Goal: Task Accomplishment & Management: Use online tool/utility

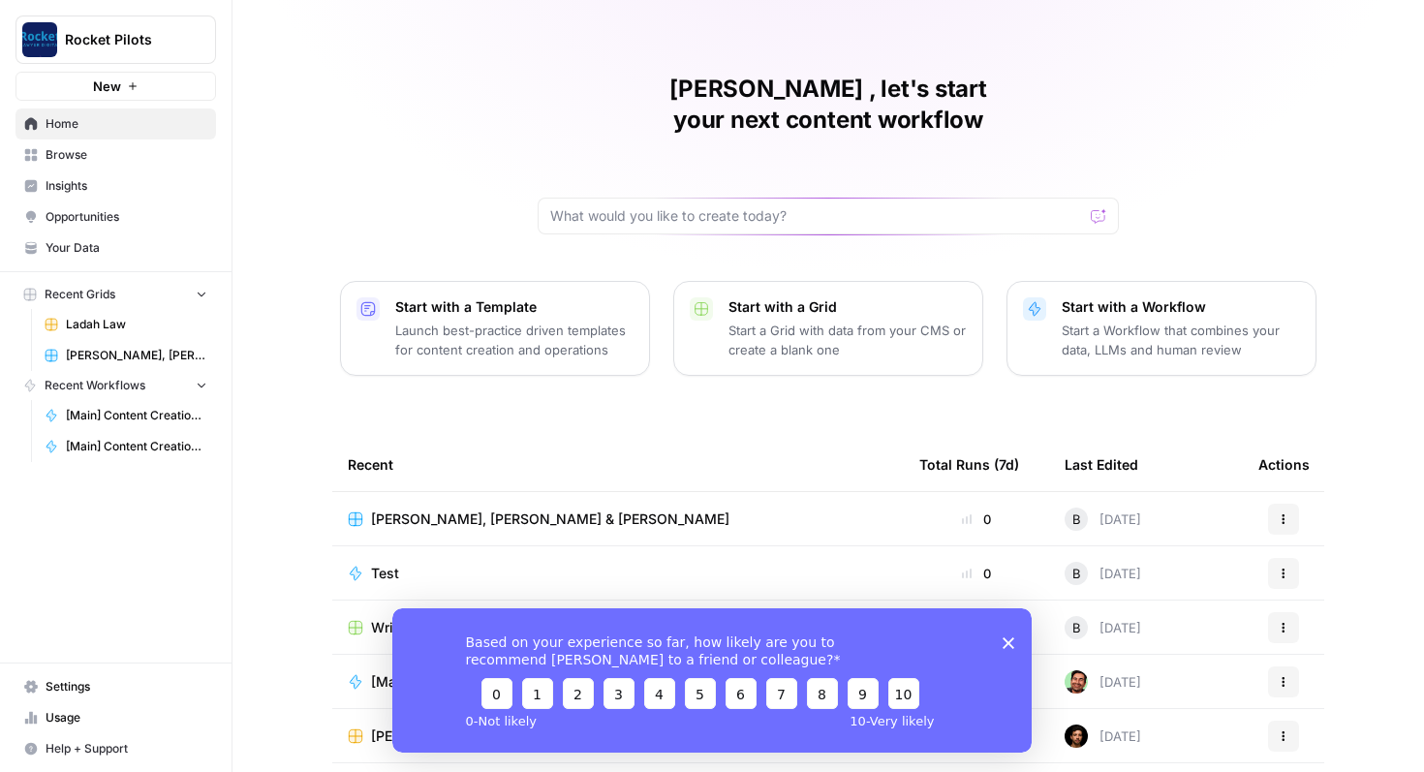
scroll to position [20, 0]
click at [69, 162] on span "Browse" at bounding box center [127, 154] width 162 height 17
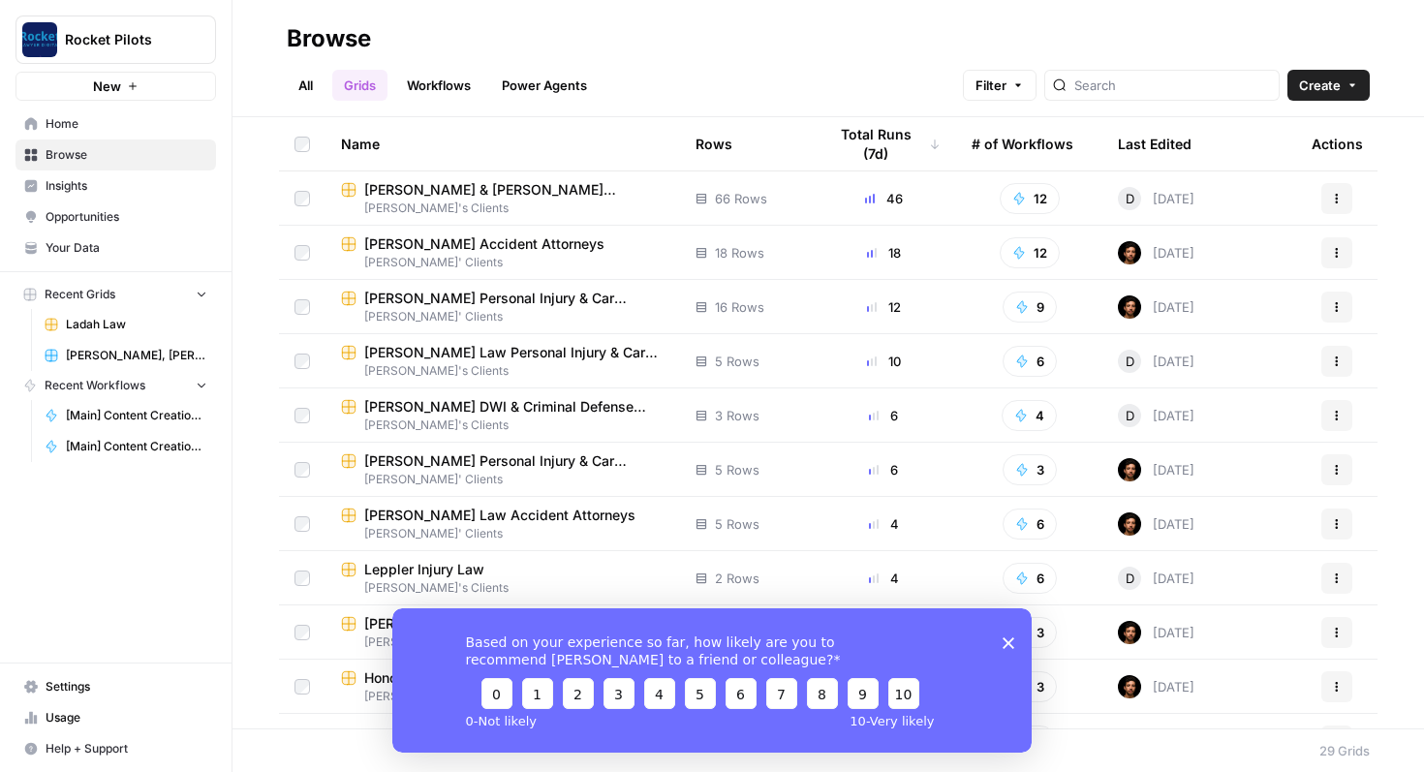
click at [450, 90] on link "Workflows" at bounding box center [438, 85] width 87 height 31
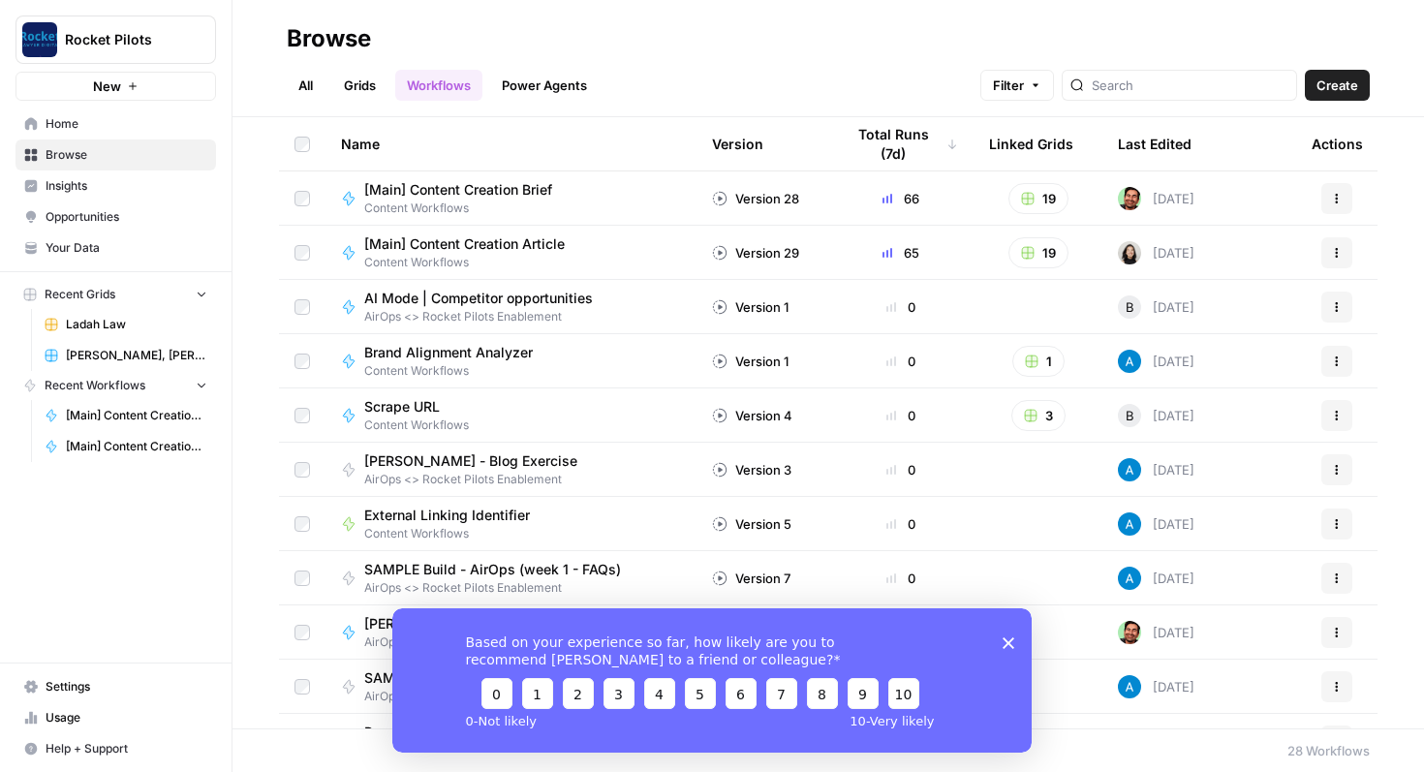
click at [490, 245] on span "[Main] Content Creation Article" at bounding box center [464, 243] width 200 height 19
click at [491, 190] on span "[Main] Content Creation Brief" at bounding box center [458, 189] width 188 height 19
click at [107, 319] on span "Ladah Law" at bounding box center [136, 324] width 141 height 17
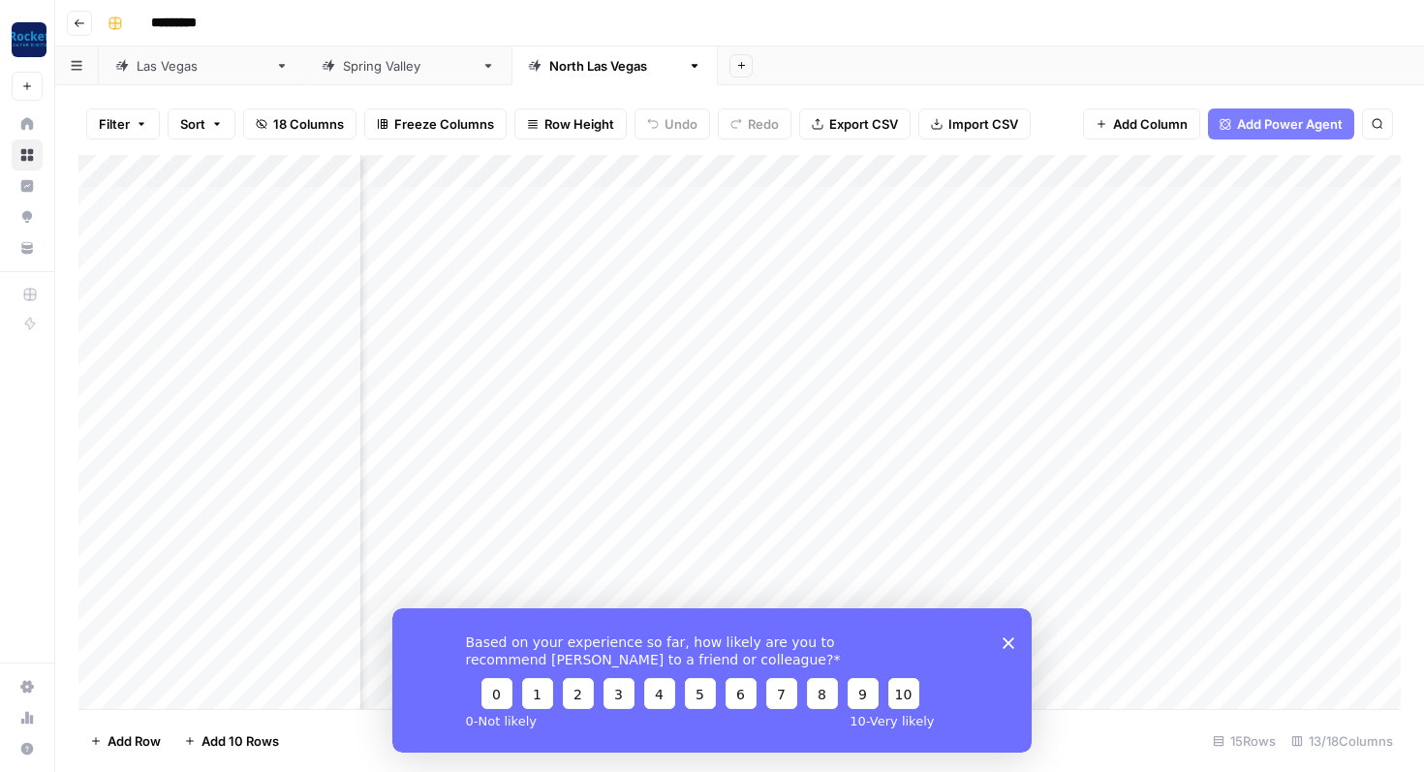
scroll to position [0, 157]
click at [957, 207] on div "Add Column" at bounding box center [739, 432] width 1322 height 554
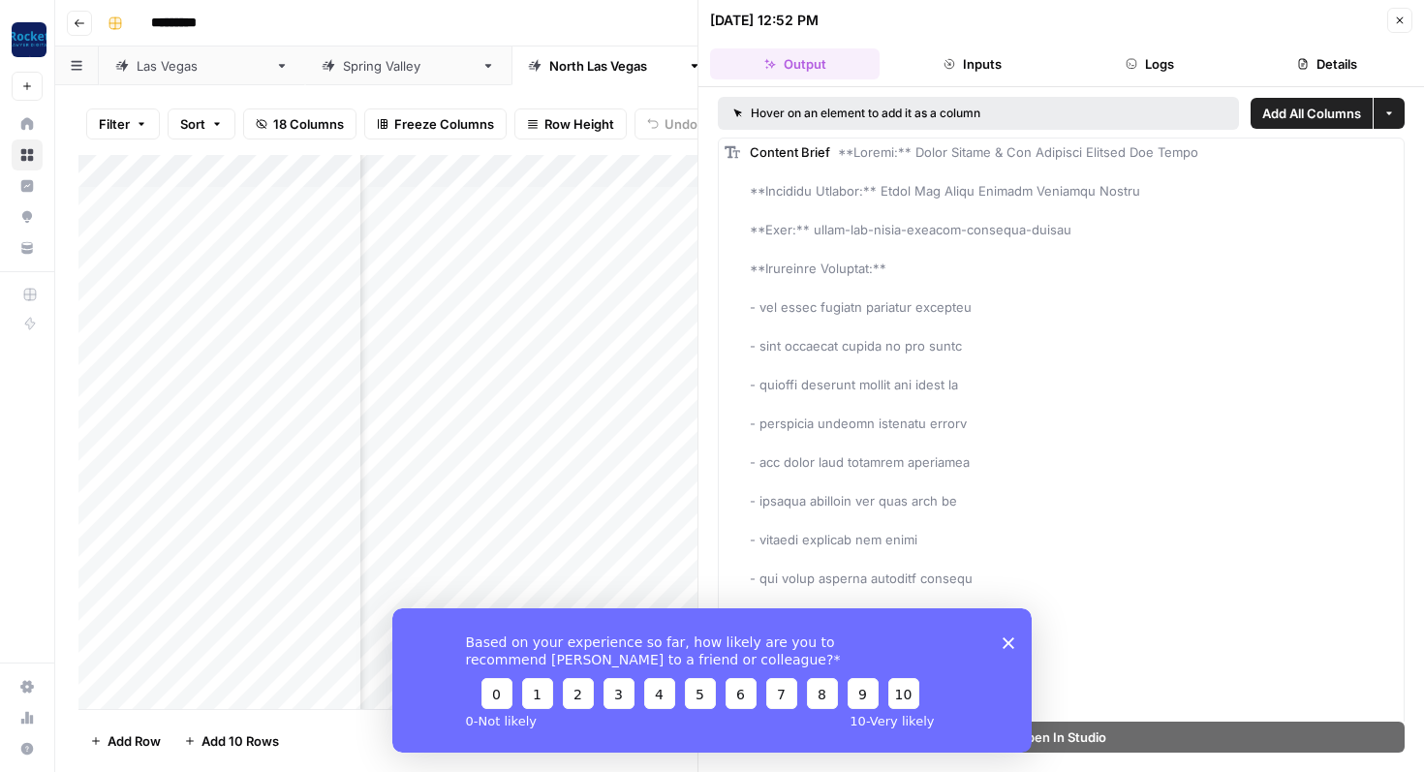
click at [1007, 643] on polygon "Close survey" at bounding box center [1008, 642] width 12 height 12
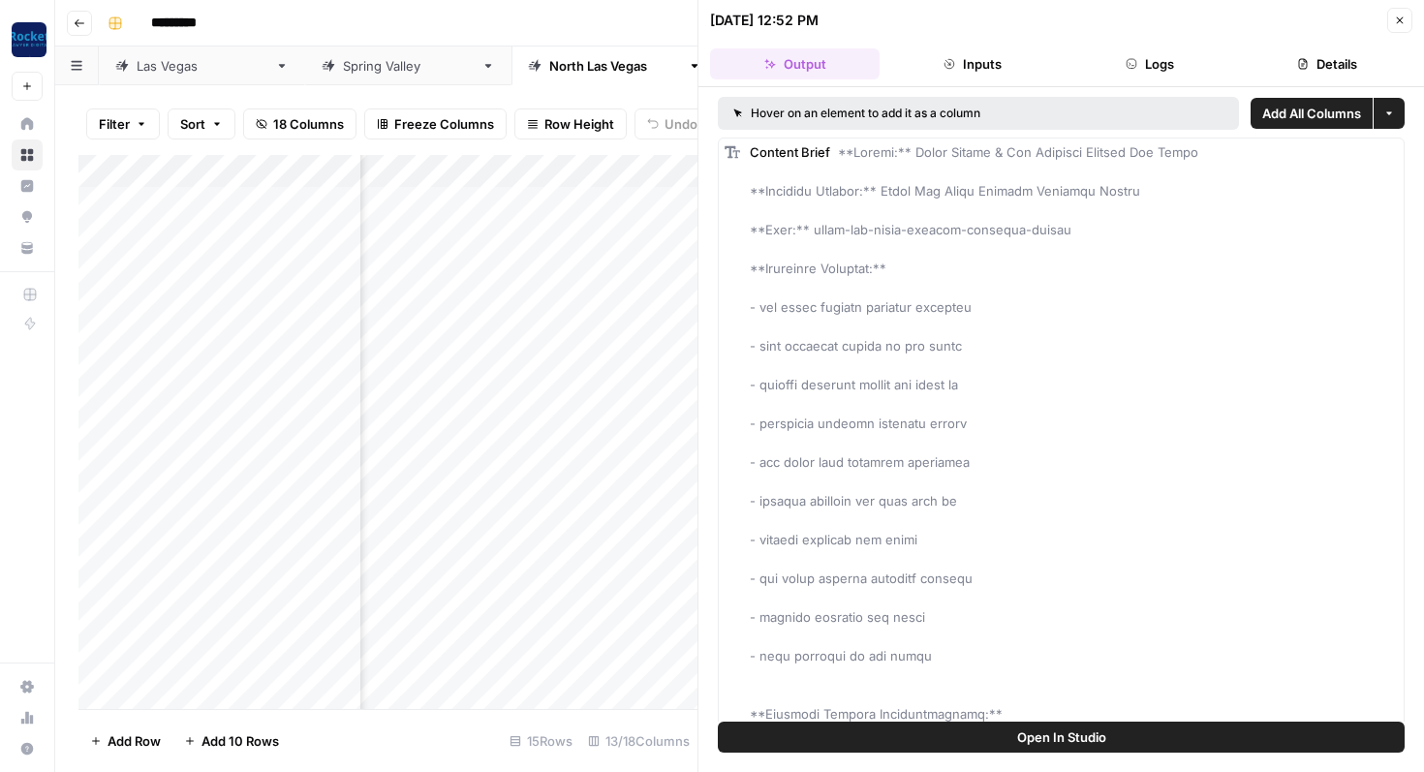
click at [1025, 740] on span "Open In Studio" at bounding box center [1061, 736] width 89 height 19
click at [1391, 20] on button "Close" at bounding box center [1399, 20] width 25 height 25
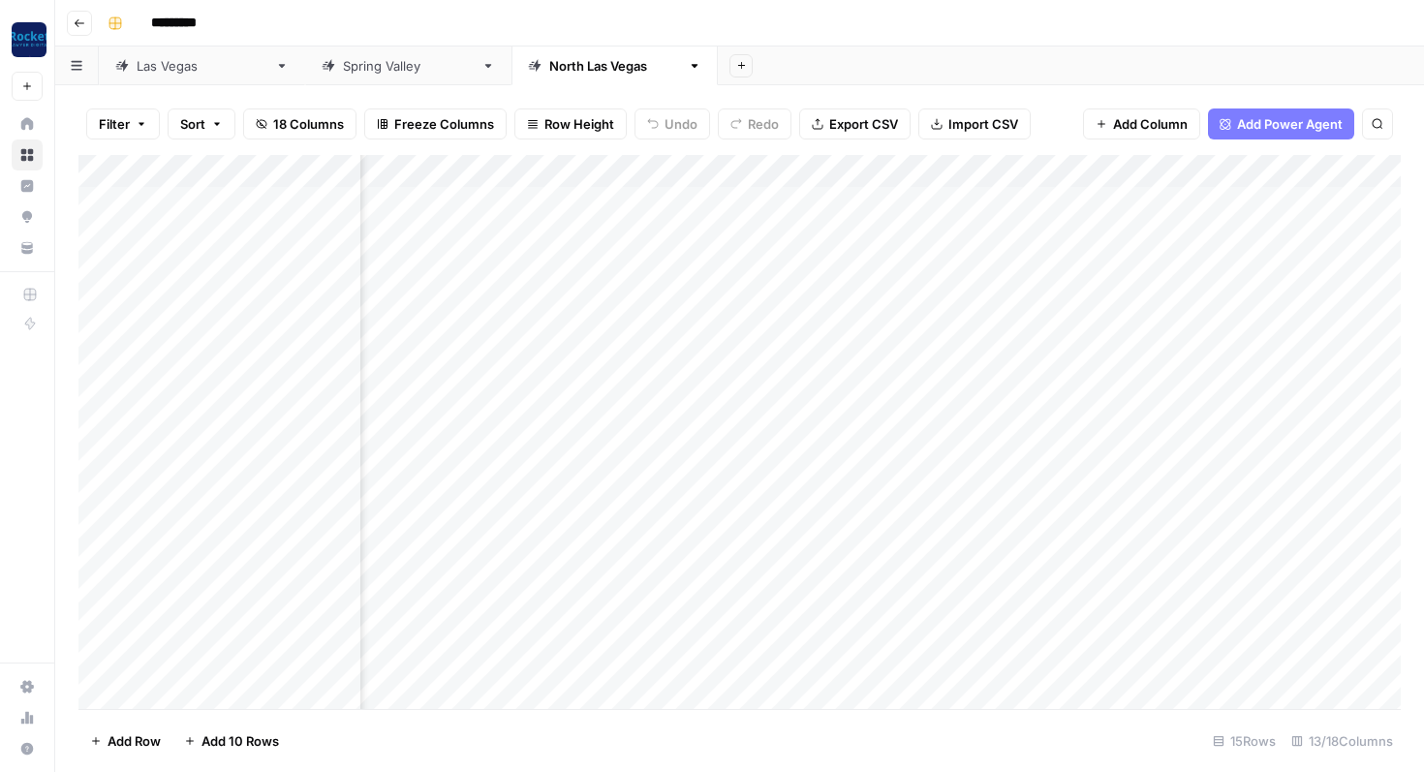
scroll to position [0, 661]
click at [978, 203] on div "Add Column" at bounding box center [739, 432] width 1322 height 554
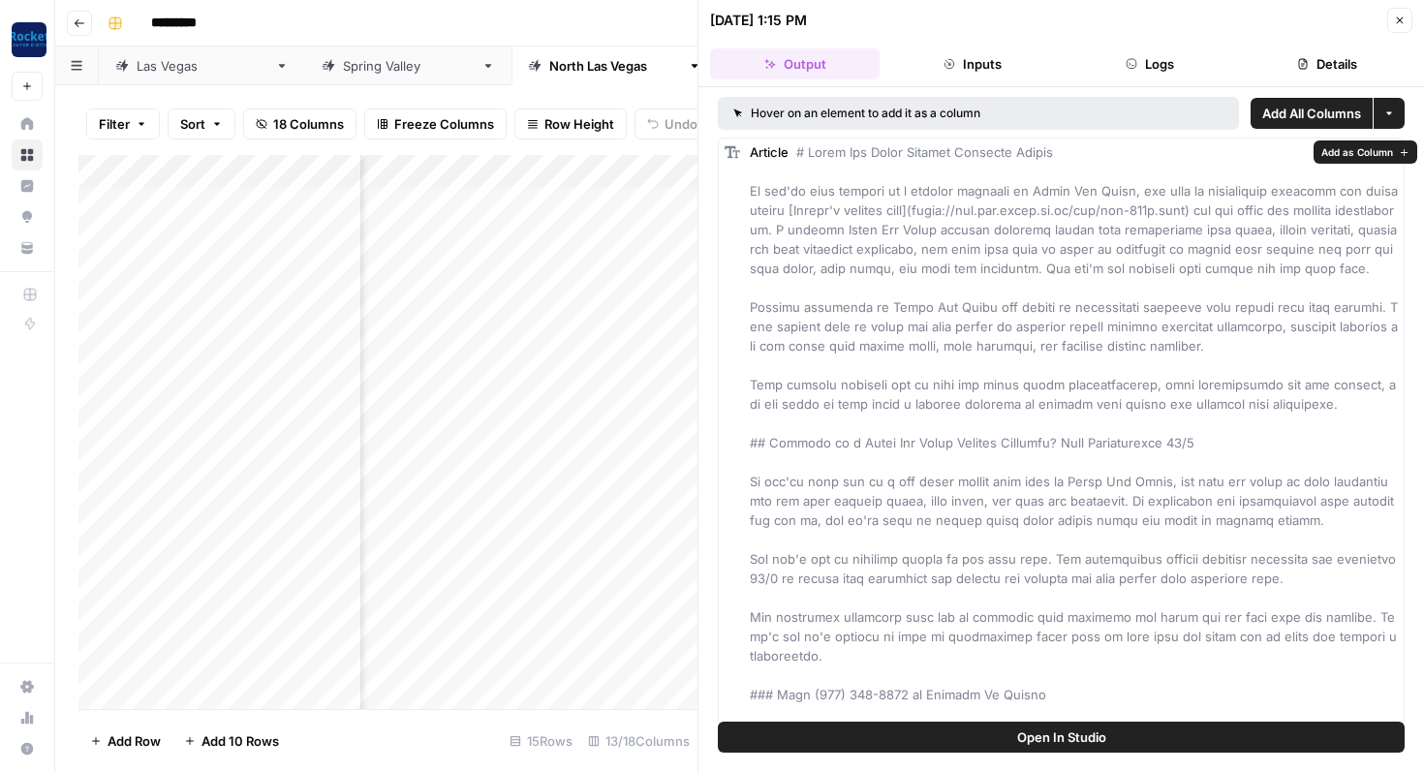
click at [925, 742] on button "Open In Studio" at bounding box center [1061, 737] width 687 height 31
click at [1400, 23] on icon "button" at bounding box center [1400, 21] width 12 height 12
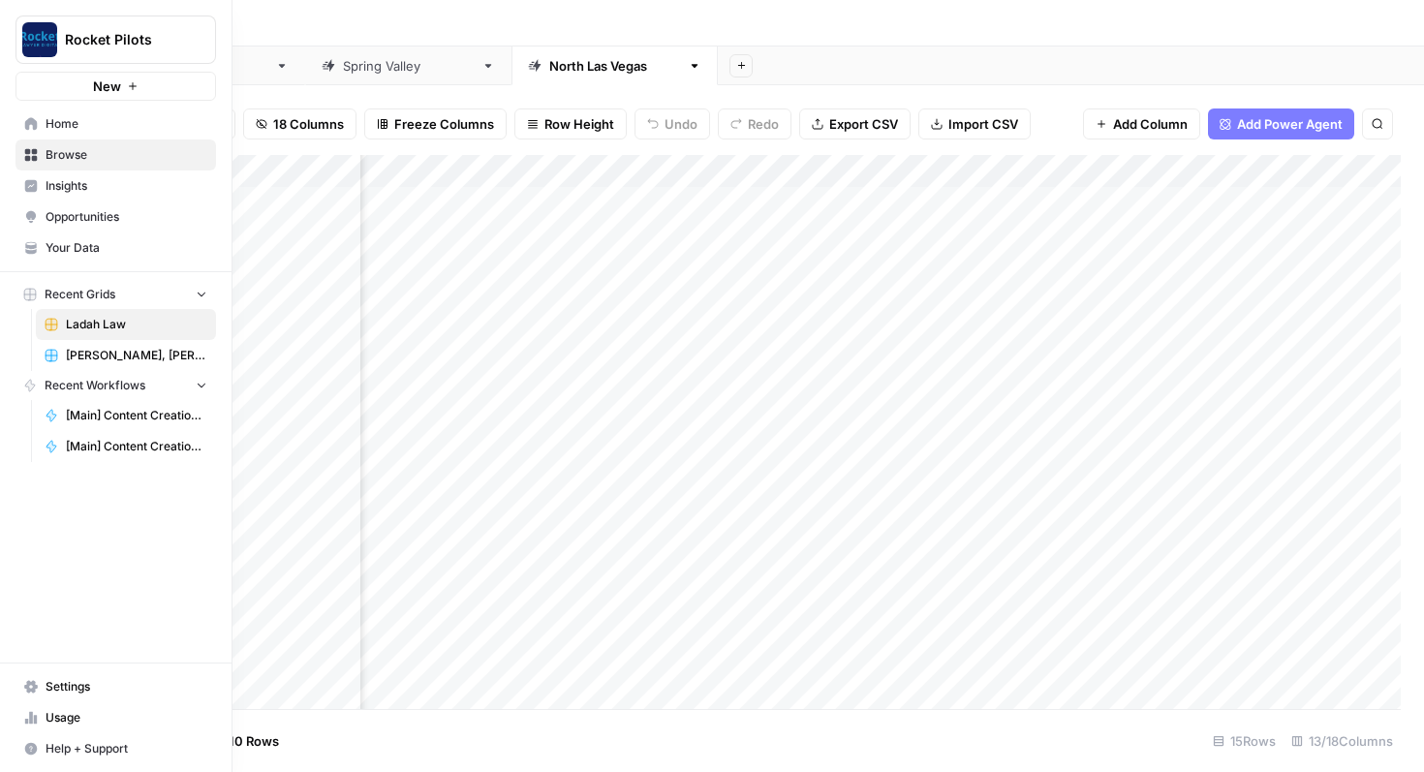
click at [46, 124] on span "Home" at bounding box center [127, 123] width 162 height 17
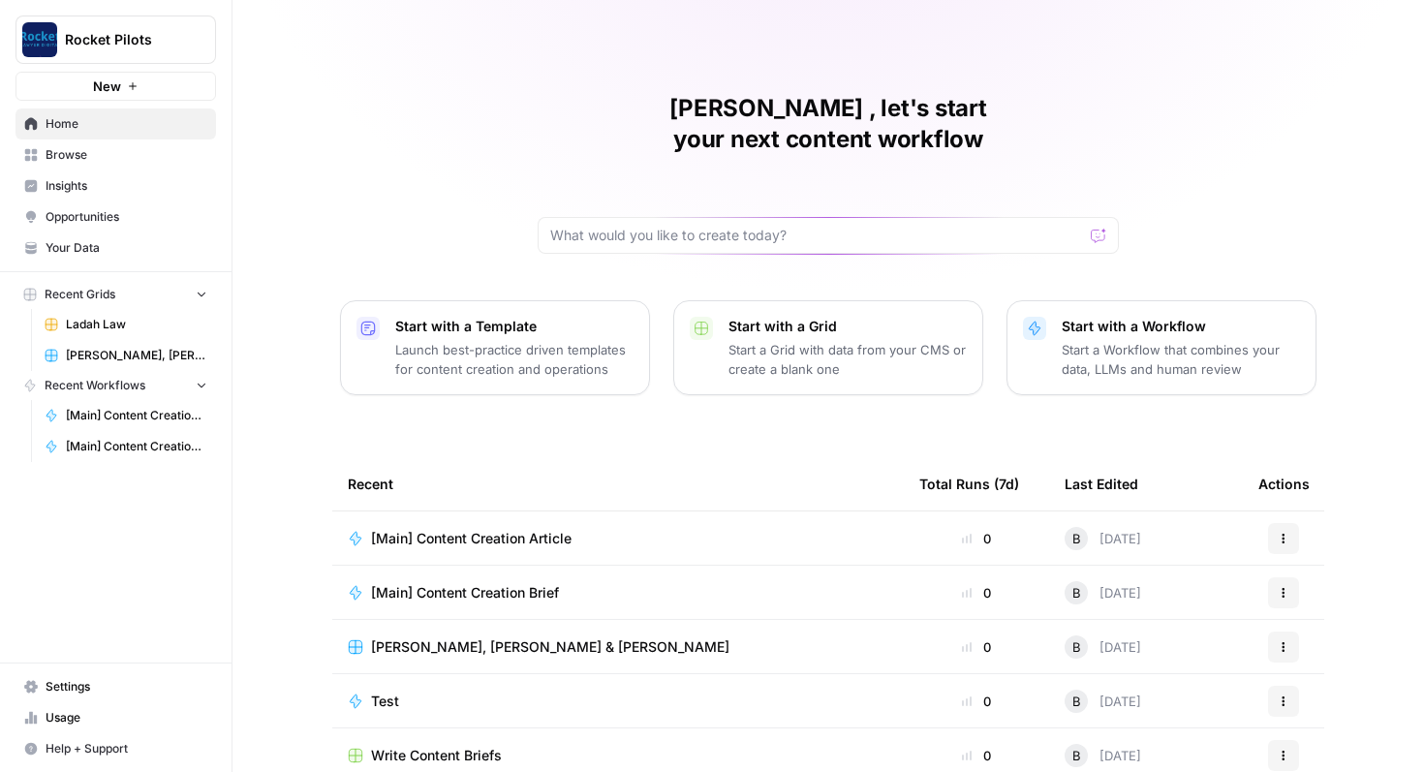
click at [100, 321] on span "Ladah Law" at bounding box center [136, 324] width 141 height 17
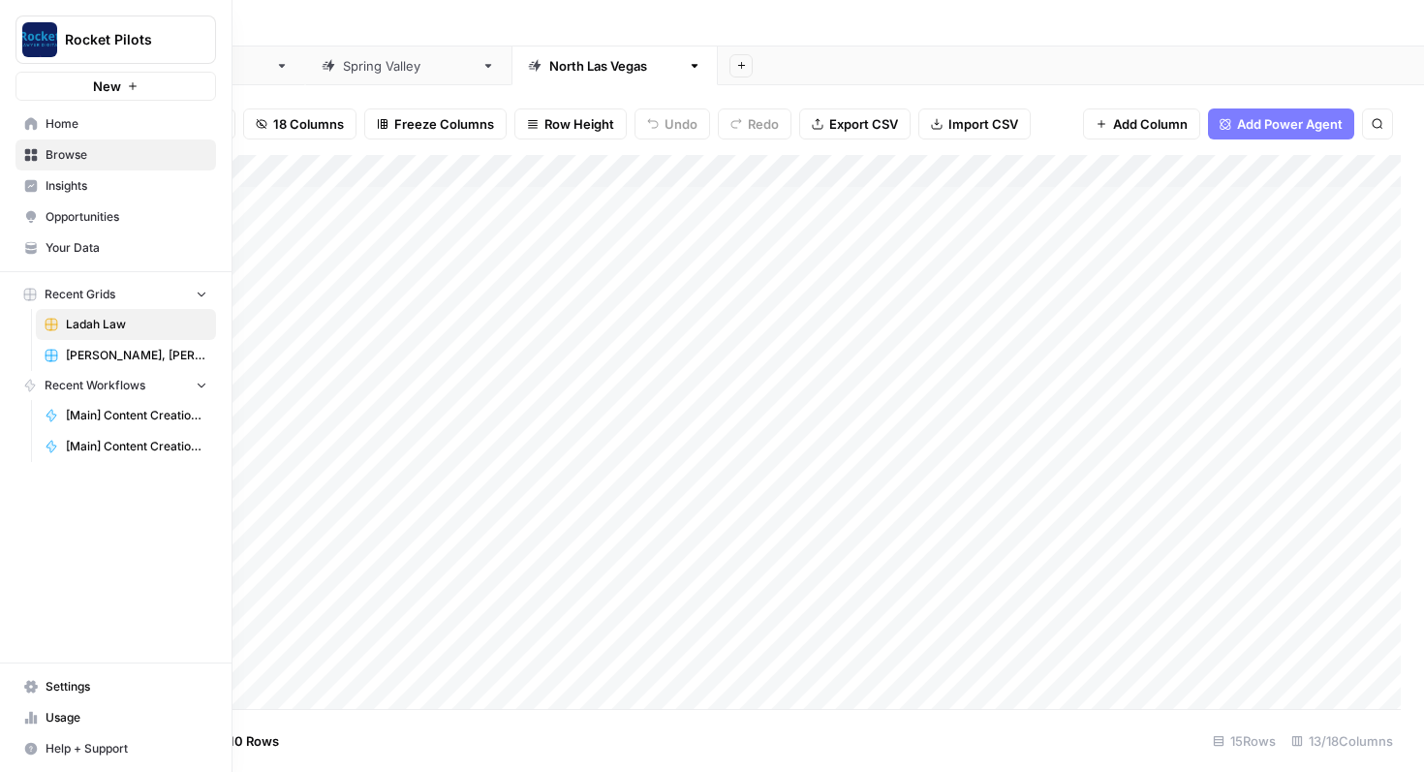
click at [119, 254] on span "Your Data" at bounding box center [127, 247] width 162 height 17
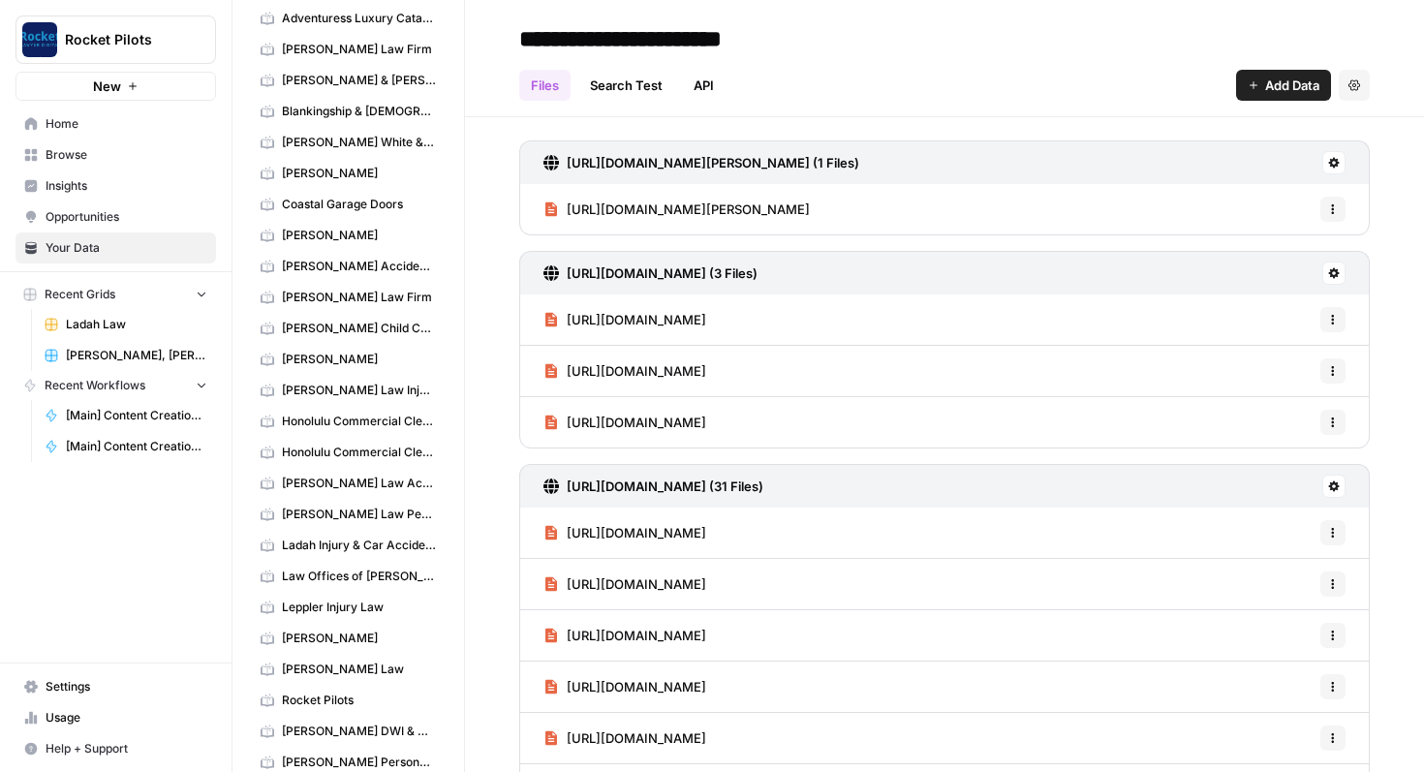
scroll to position [97, 0]
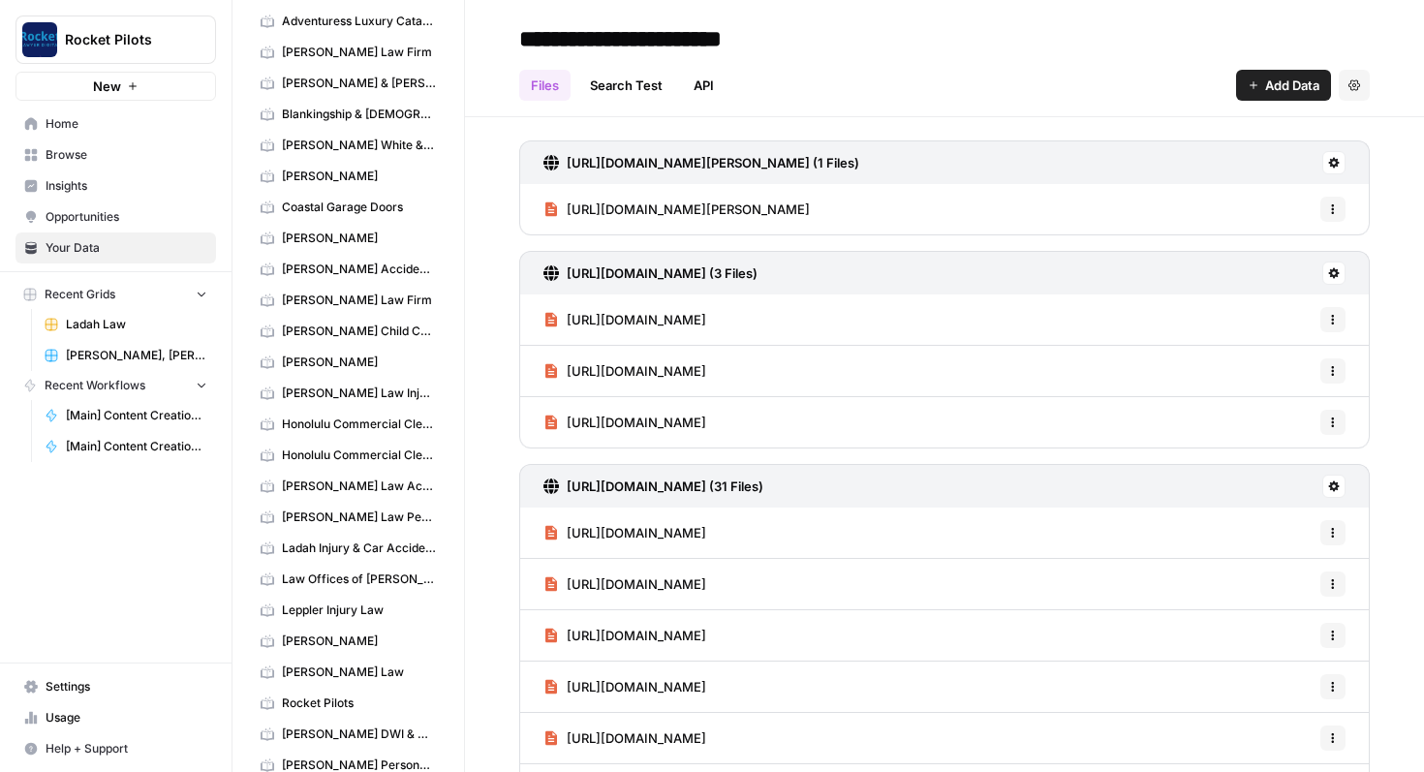
click at [326, 539] on span "Ladah Injury & Car Accident Lawyers Las Vegas" at bounding box center [359, 547] width 154 height 17
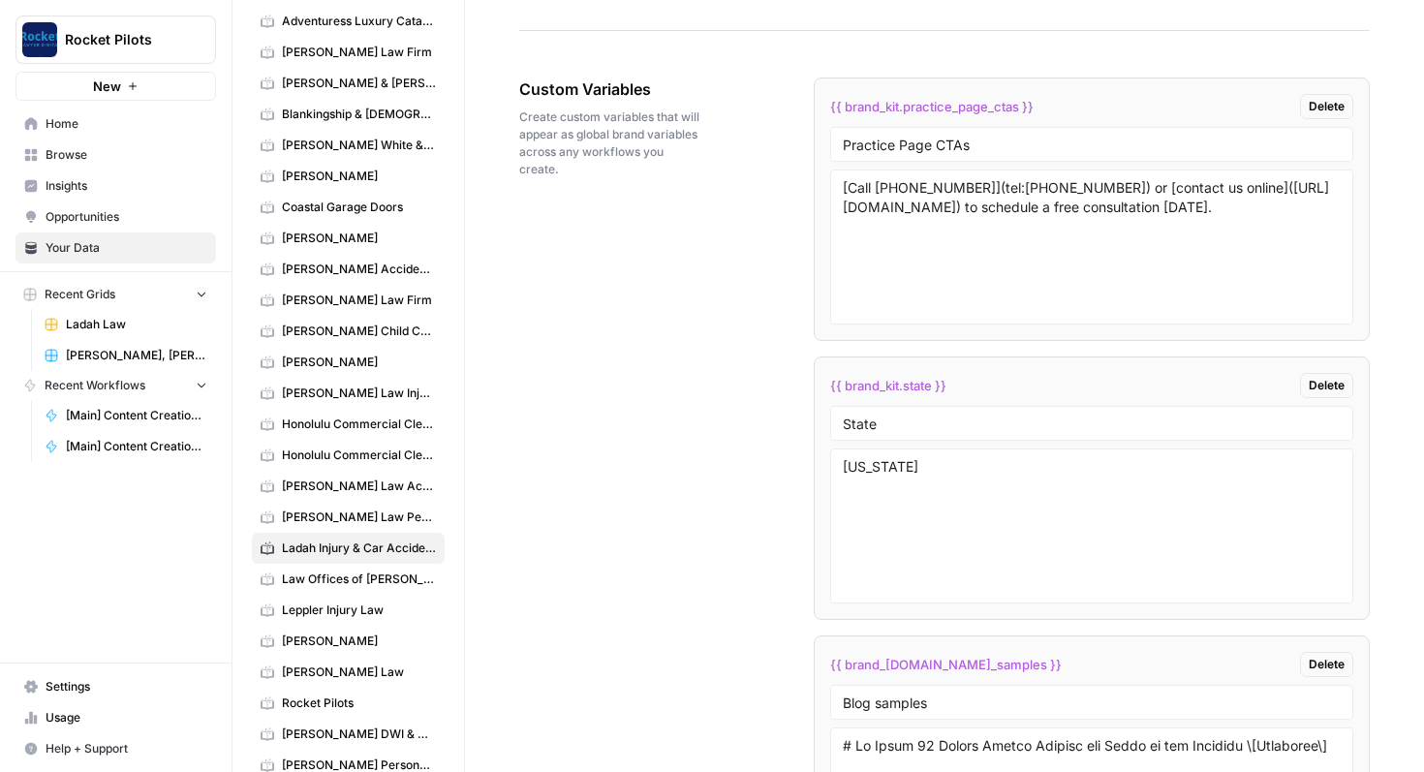
scroll to position [3317, 0]
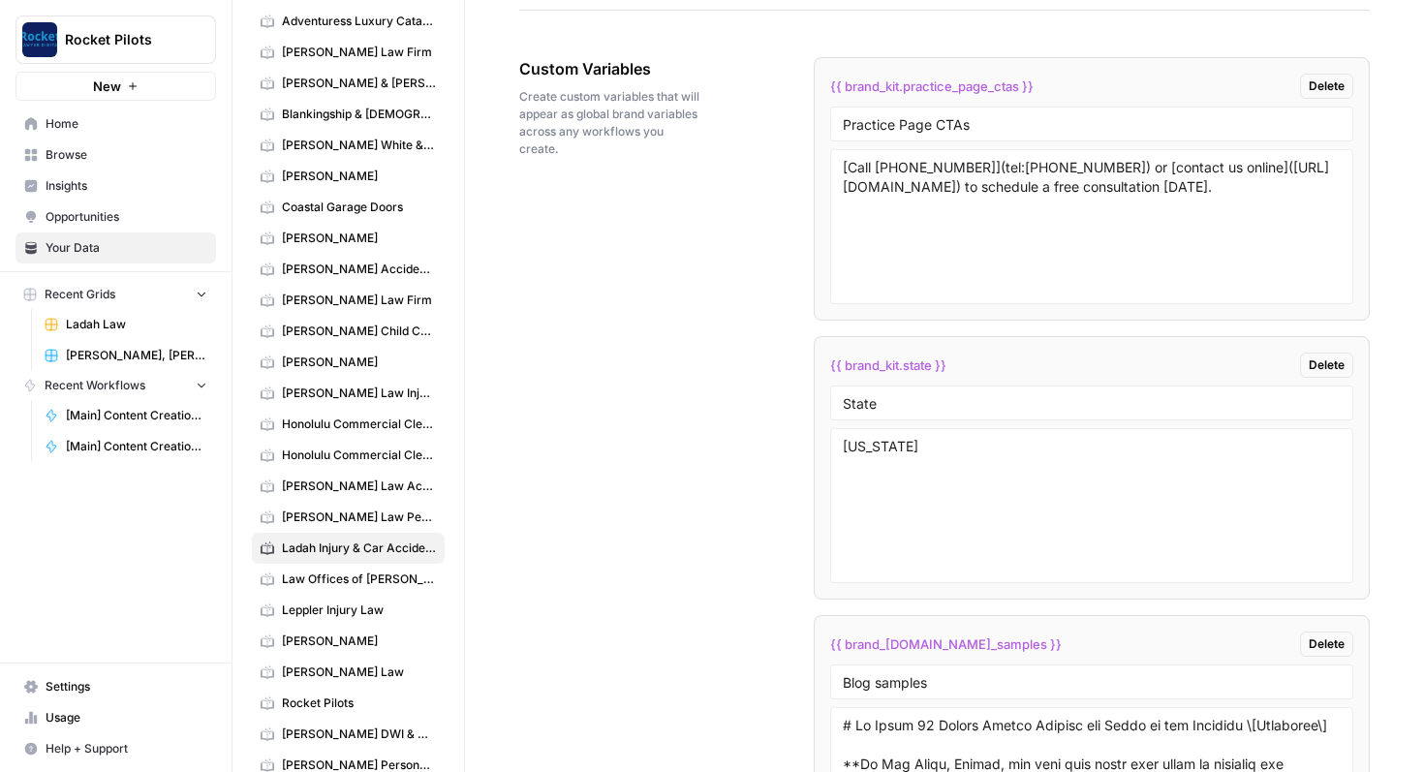
drag, startPoint x: 825, startPoint y: 82, endPoint x: 1047, endPoint y: 99, distance: 222.4
click at [1046, 99] on li "{{ brand_kit.practice_page_ctas }} Delete Practice Page CTAs [Call (702) 252-00…" at bounding box center [1092, 188] width 557 height 263
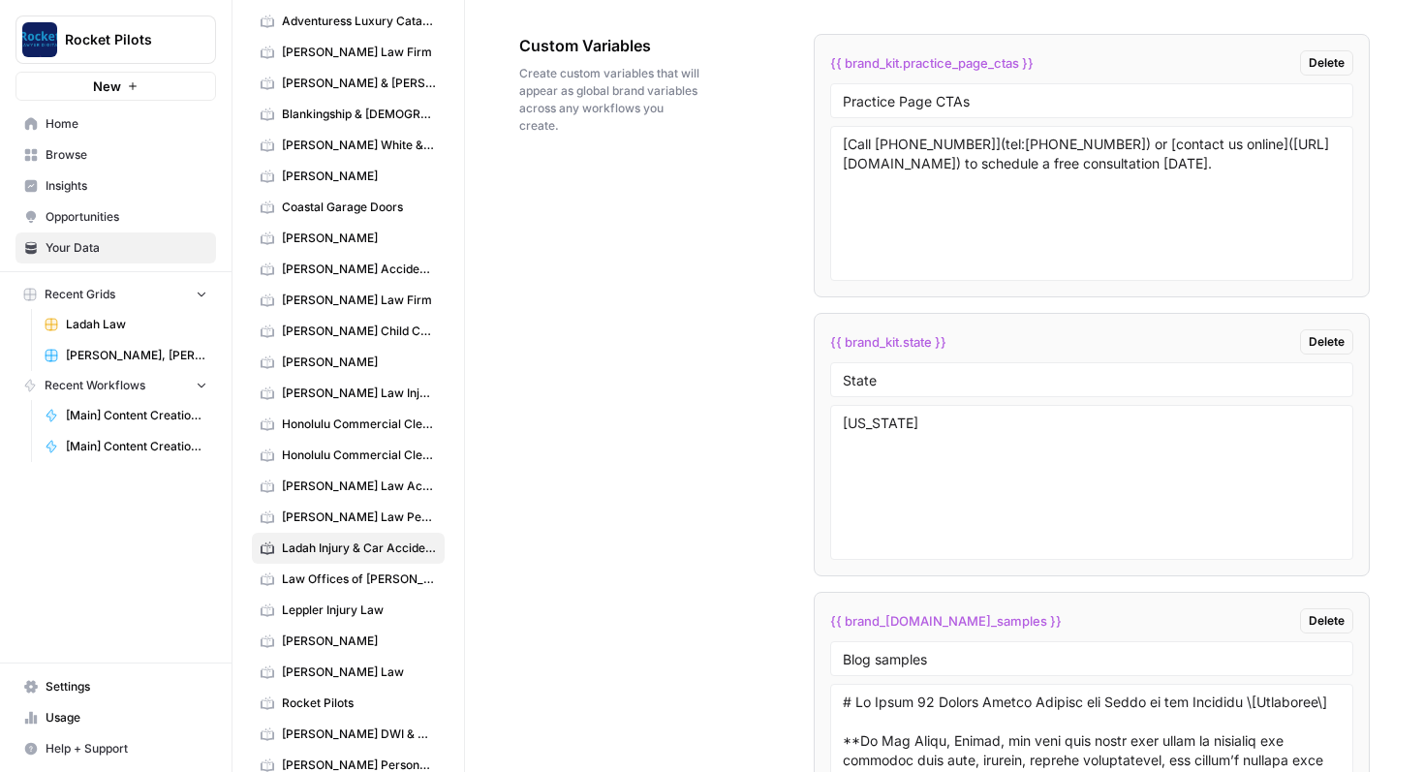
scroll to position [3349, 0]
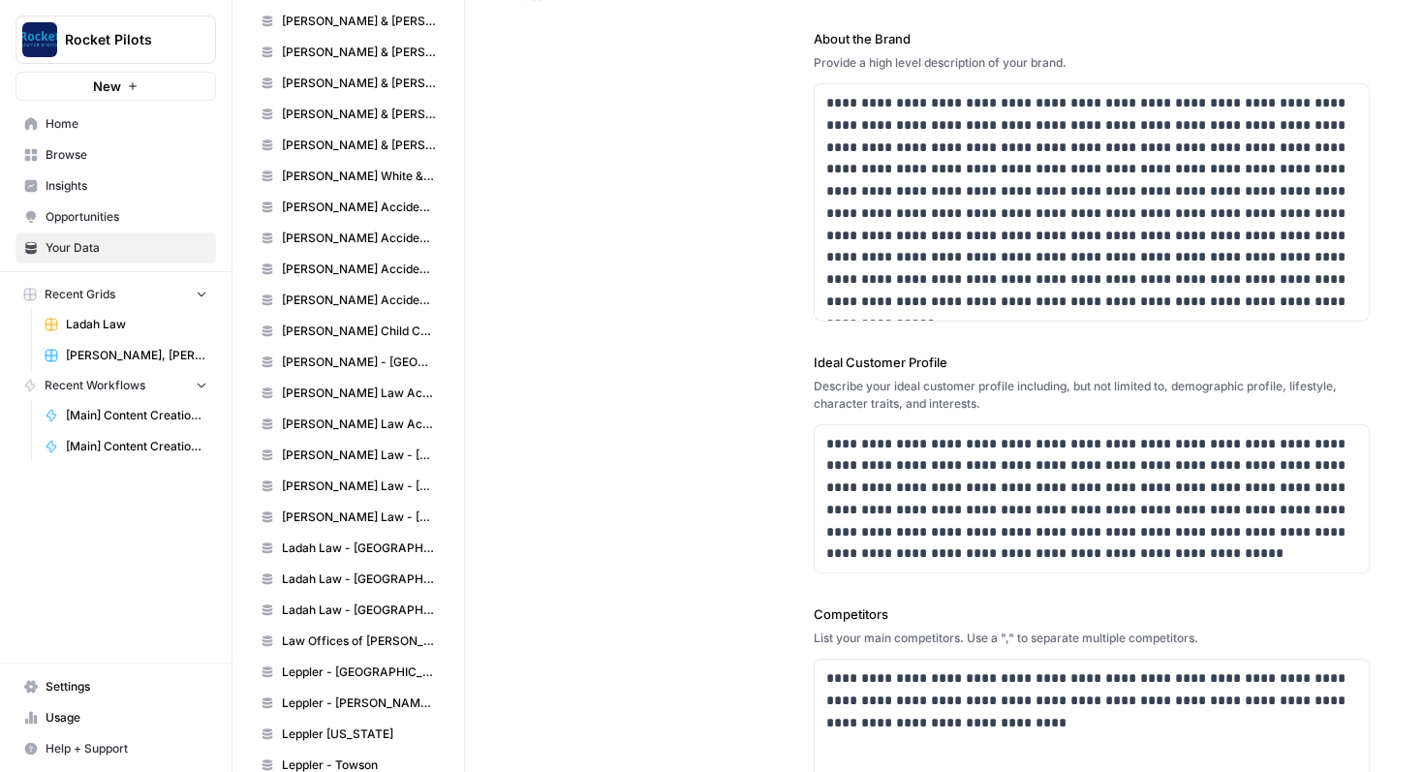
scroll to position [1047, 0]
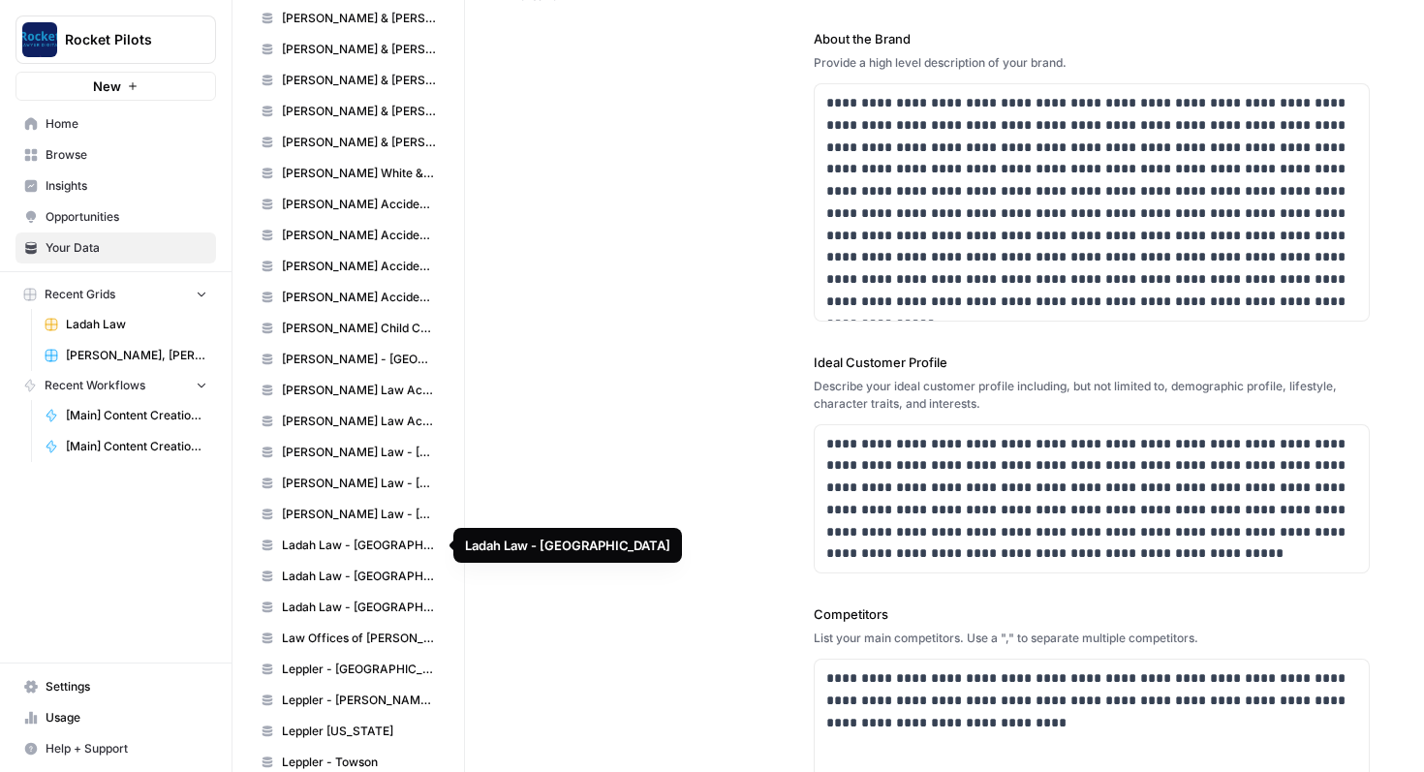
click at [338, 540] on span "Ladah Law - Las Vegas" at bounding box center [359, 545] width 154 height 17
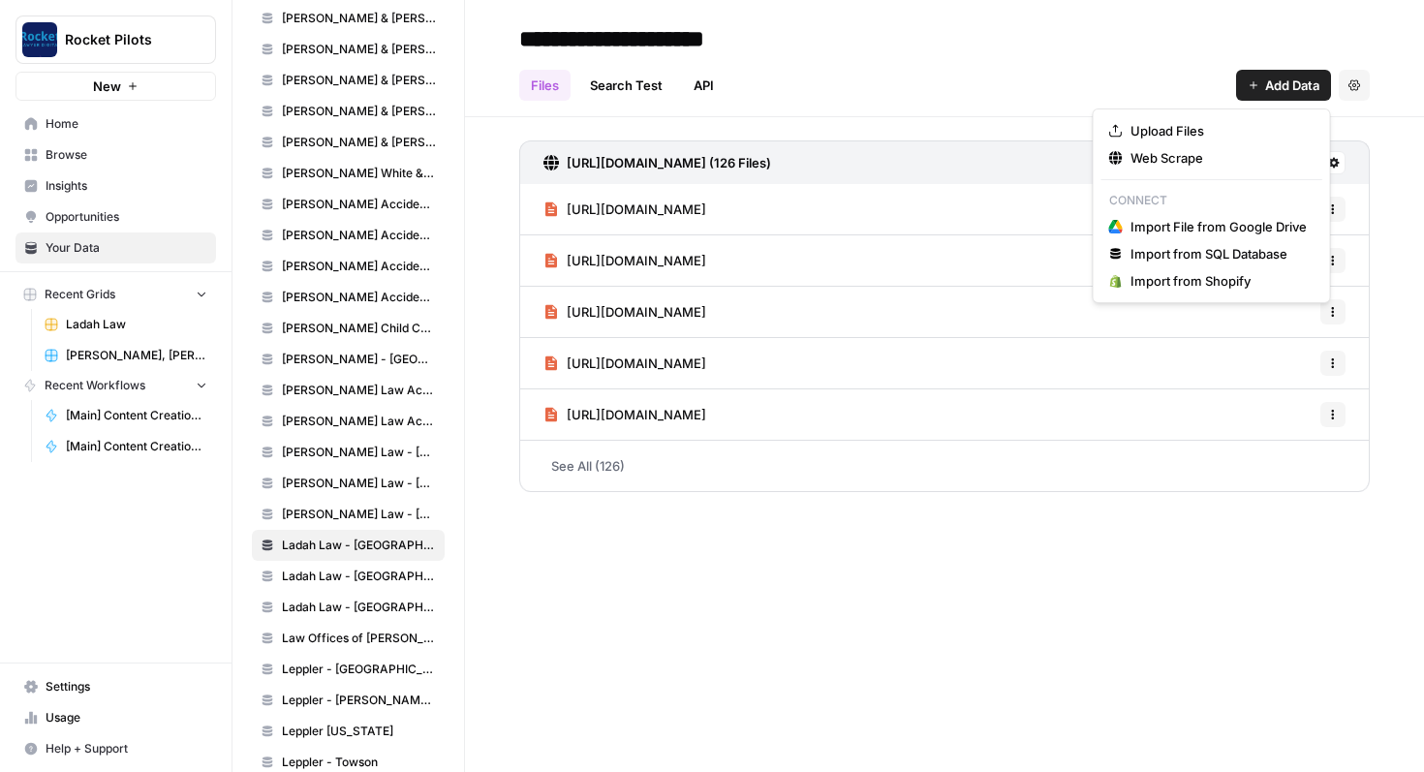
click at [1267, 89] on span "Add Data" at bounding box center [1292, 85] width 54 height 19
click at [1198, 161] on span "Web Scrape" at bounding box center [1218, 157] width 176 height 19
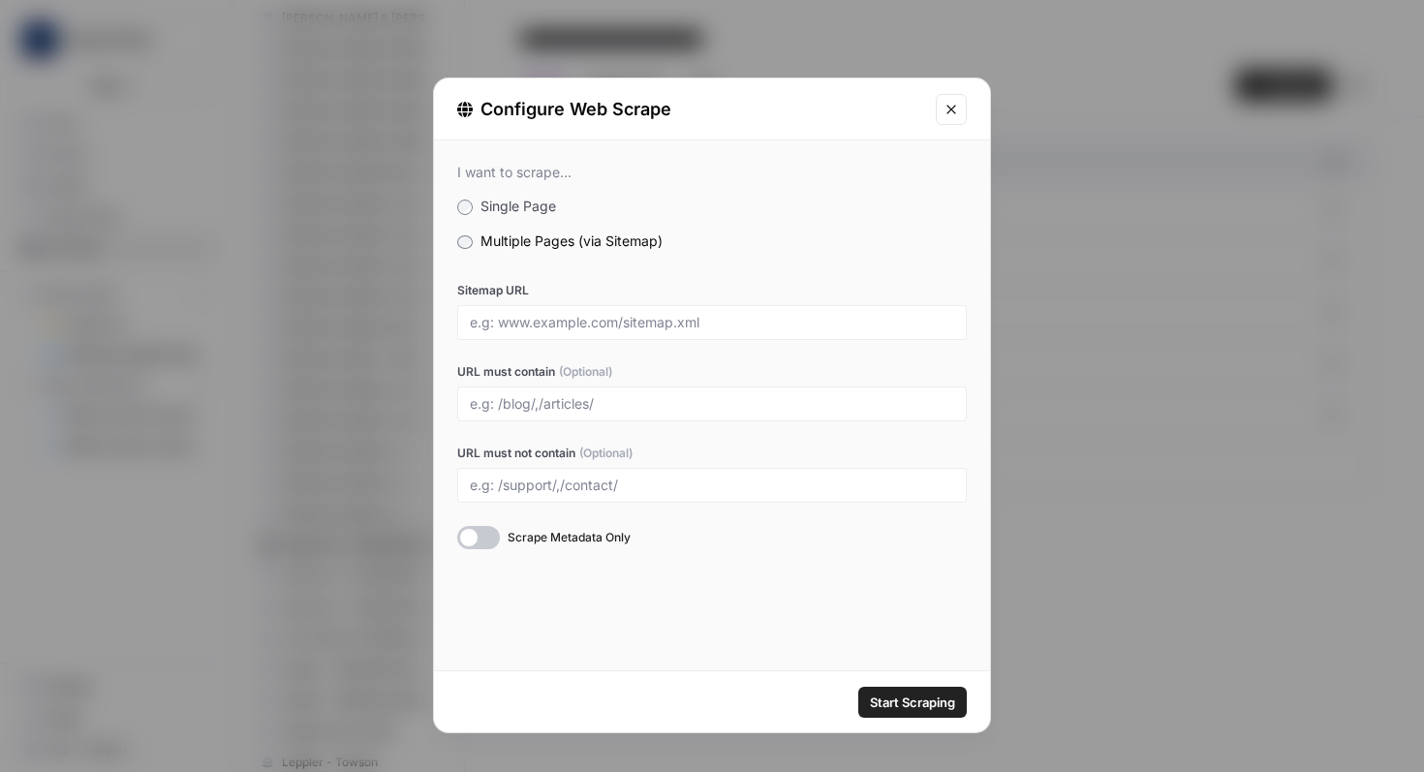
drag, startPoint x: 461, startPoint y: 457, endPoint x: 532, endPoint y: 459, distance: 70.7
click at [532, 458] on label "URL must not contain (Optional)" at bounding box center [711, 453] width 509 height 17
click at [468, 379] on label "URL must contain (Optional)" at bounding box center [711, 371] width 509 height 17
click at [470, 395] on input "URL must contain (Optional)" at bounding box center [712, 403] width 484 height 17
drag, startPoint x: 468, startPoint y: 379, endPoint x: 521, endPoint y: 381, distance: 53.3
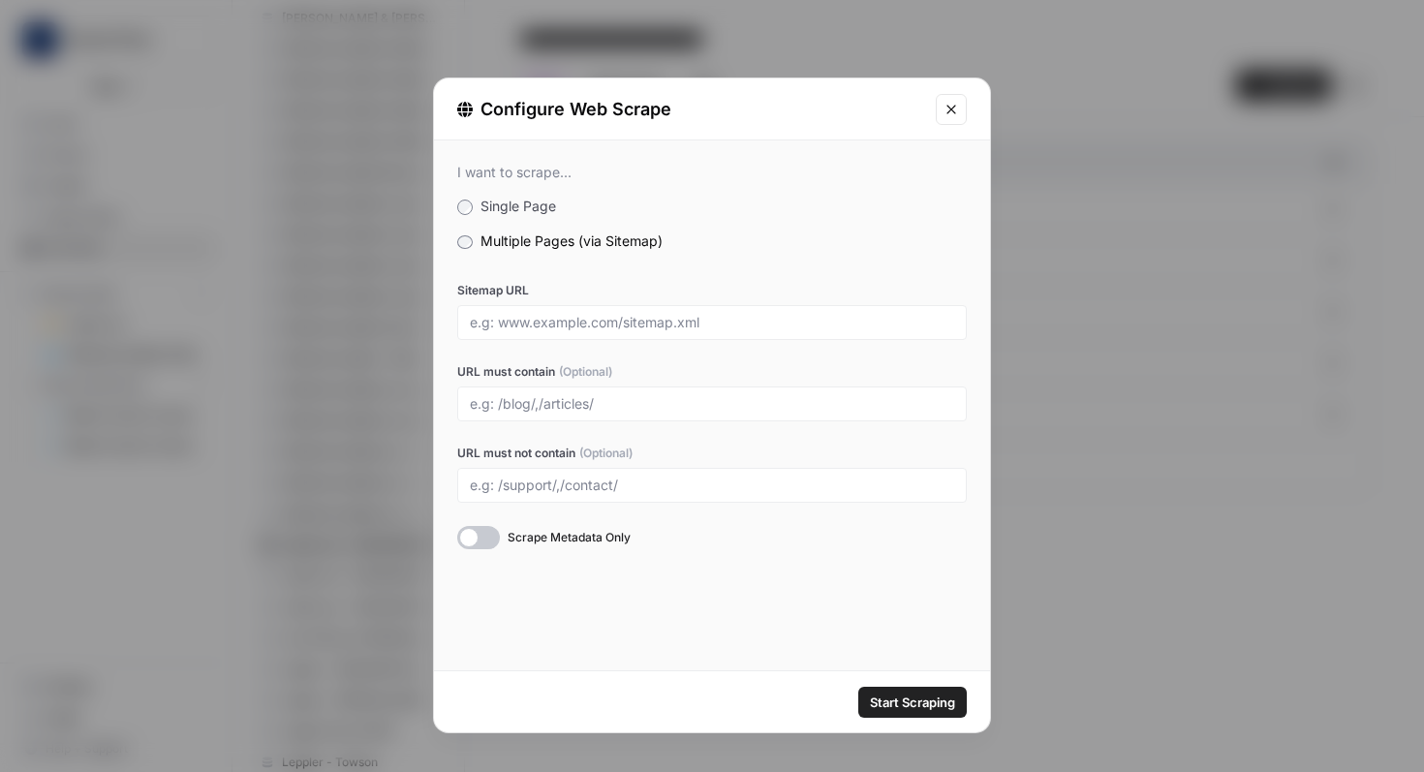
click at [521, 381] on div "URL must contain (Optional)" at bounding box center [711, 392] width 509 height 58
click at [537, 376] on label "URL must contain (Optional)" at bounding box center [711, 371] width 509 height 17
click at [537, 395] on input "URL must contain (Optional)" at bounding box center [712, 403] width 484 height 17
click at [580, 402] on input "URL must contain (Optional)" at bounding box center [712, 403] width 484 height 17
click at [553, 400] on input "URL must contain (Optional)" at bounding box center [712, 403] width 484 height 17
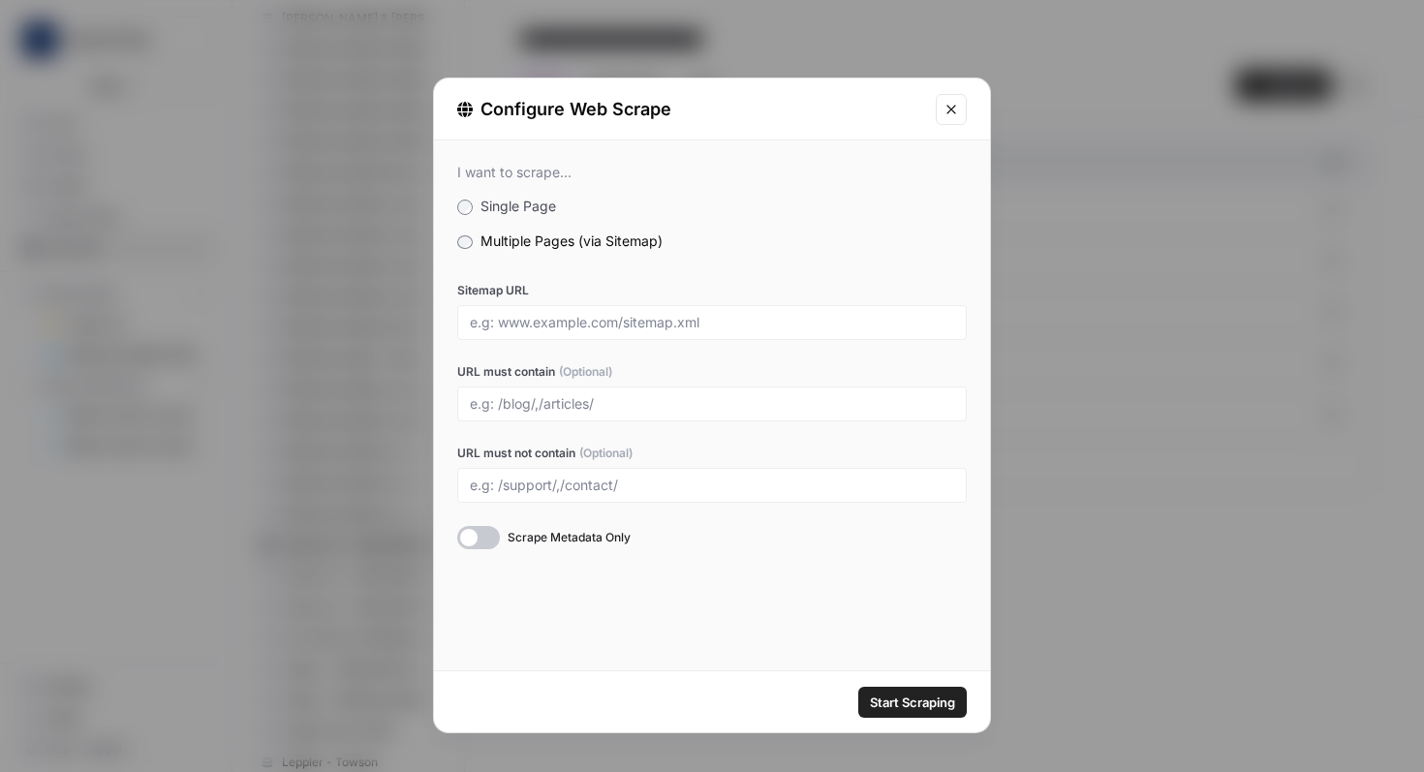
click at [824, 268] on div "I want to scrape... Single Page Multiple Pages (via Sitemap) Sitemap URL URL mu…" at bounding box center [712, 356] width 556 height 432
click at [951, 107] on icon "Close modal" at bounding box center [950, 109] width 15 height 15
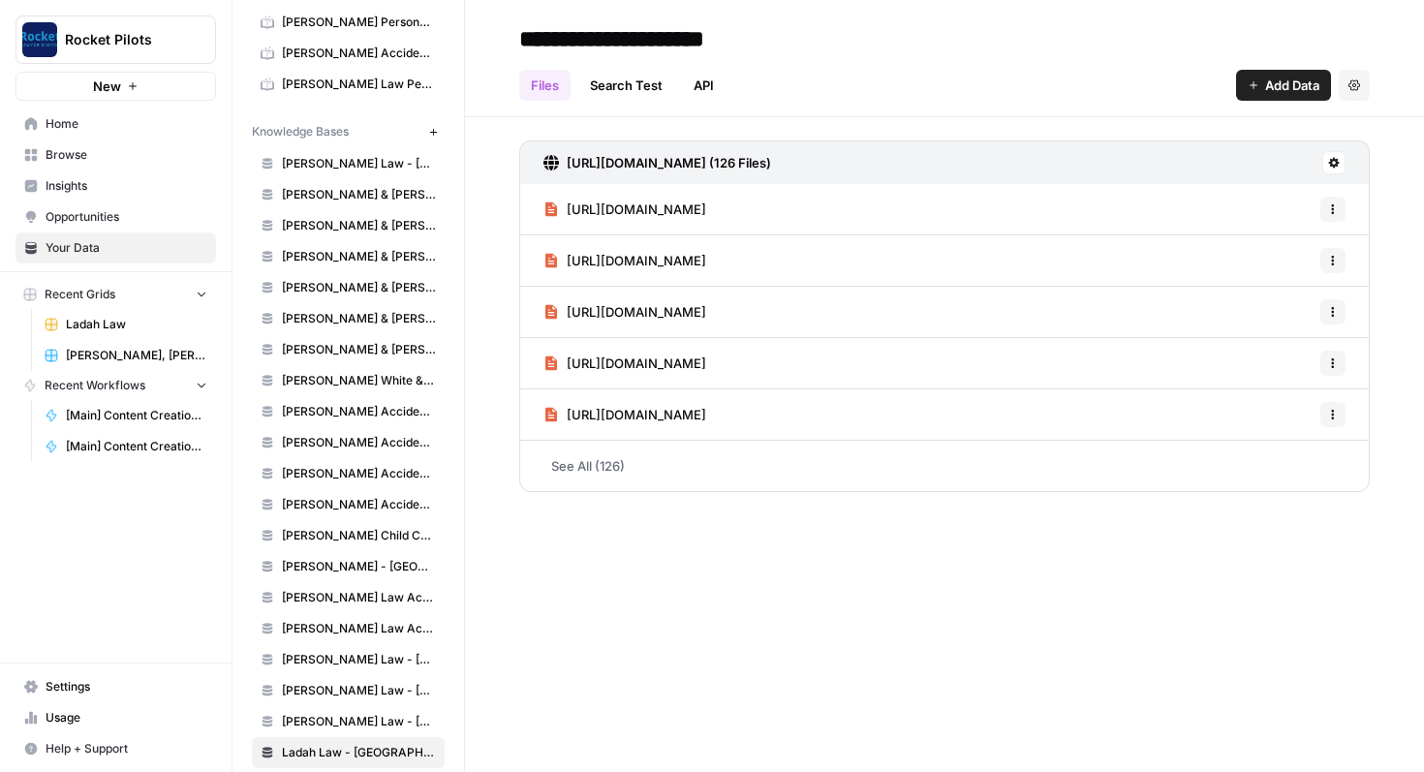
scroll to position [843, 0]
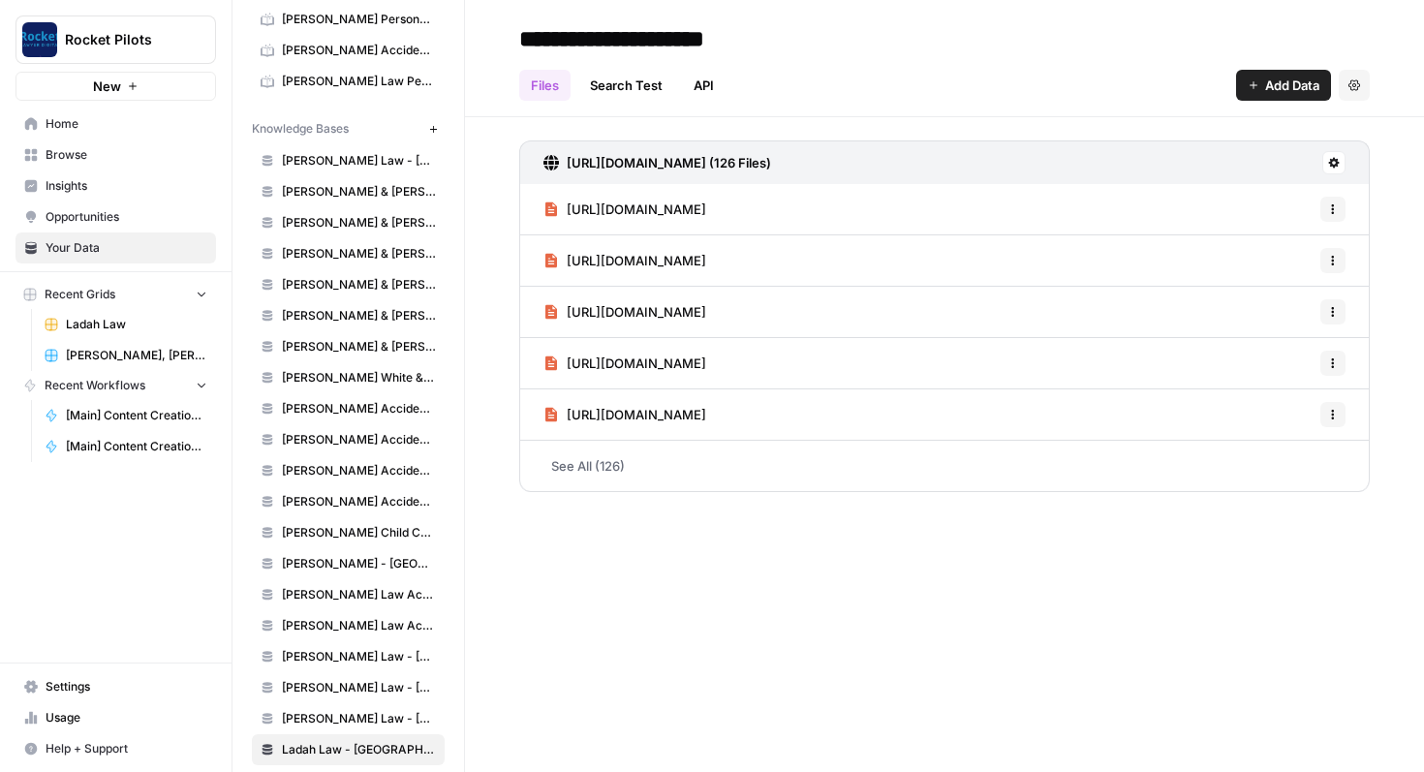
click at [115, 324] on span "Ladah Law" at bounding box center [136, 324] width 141 height 17
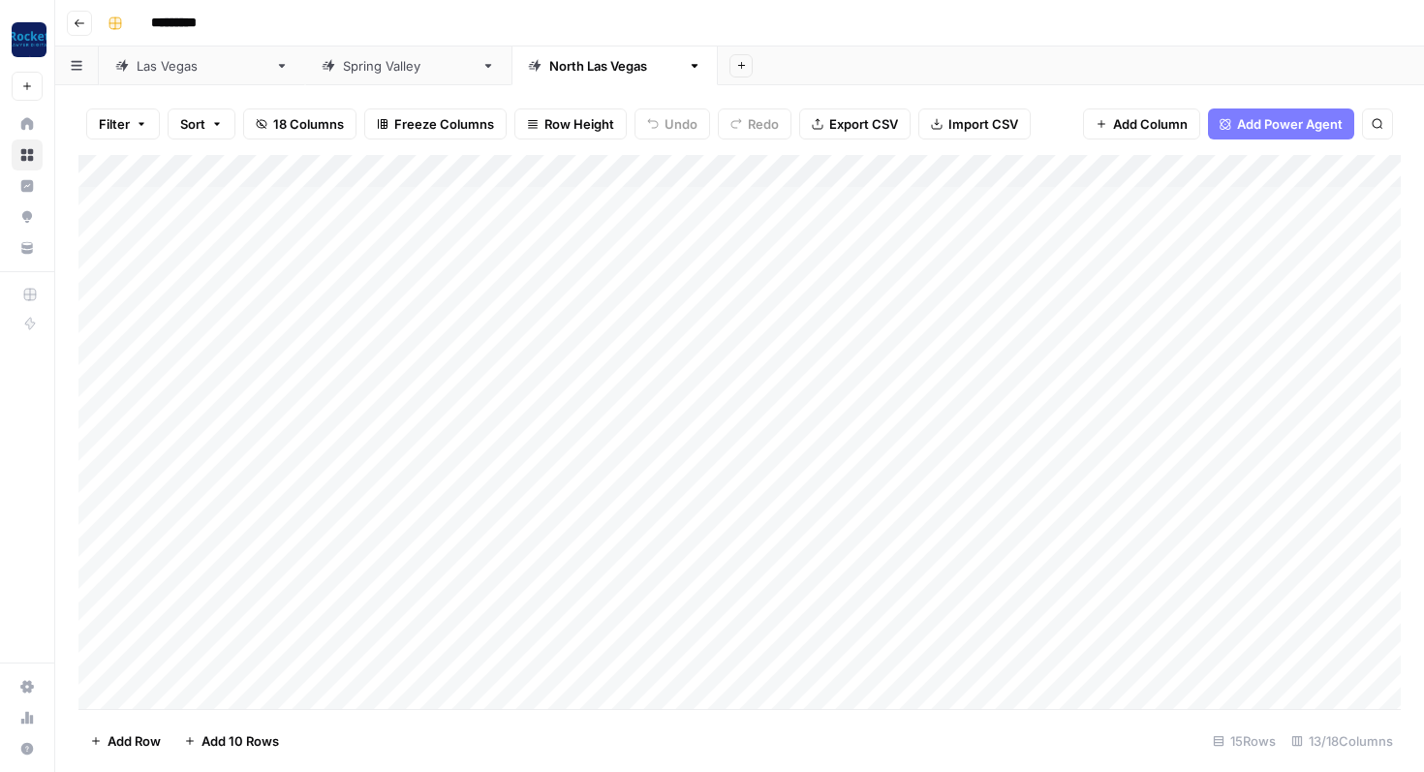
click at [165, 66] on div "Las Vegas" at bounding box center [202, 65] width 131 height 19
click at [511, 81] on link "[GEOGRAPHIC_DATA]" at bounding box center [614, 65] width 206 height 39
click at [343, 69] on div "Spring Valley" at bounding box center [408, 65] width 131 height 19
click at [166, 74] on div "Las Vegas" at bounding box center [202, 65] width 131 height 19
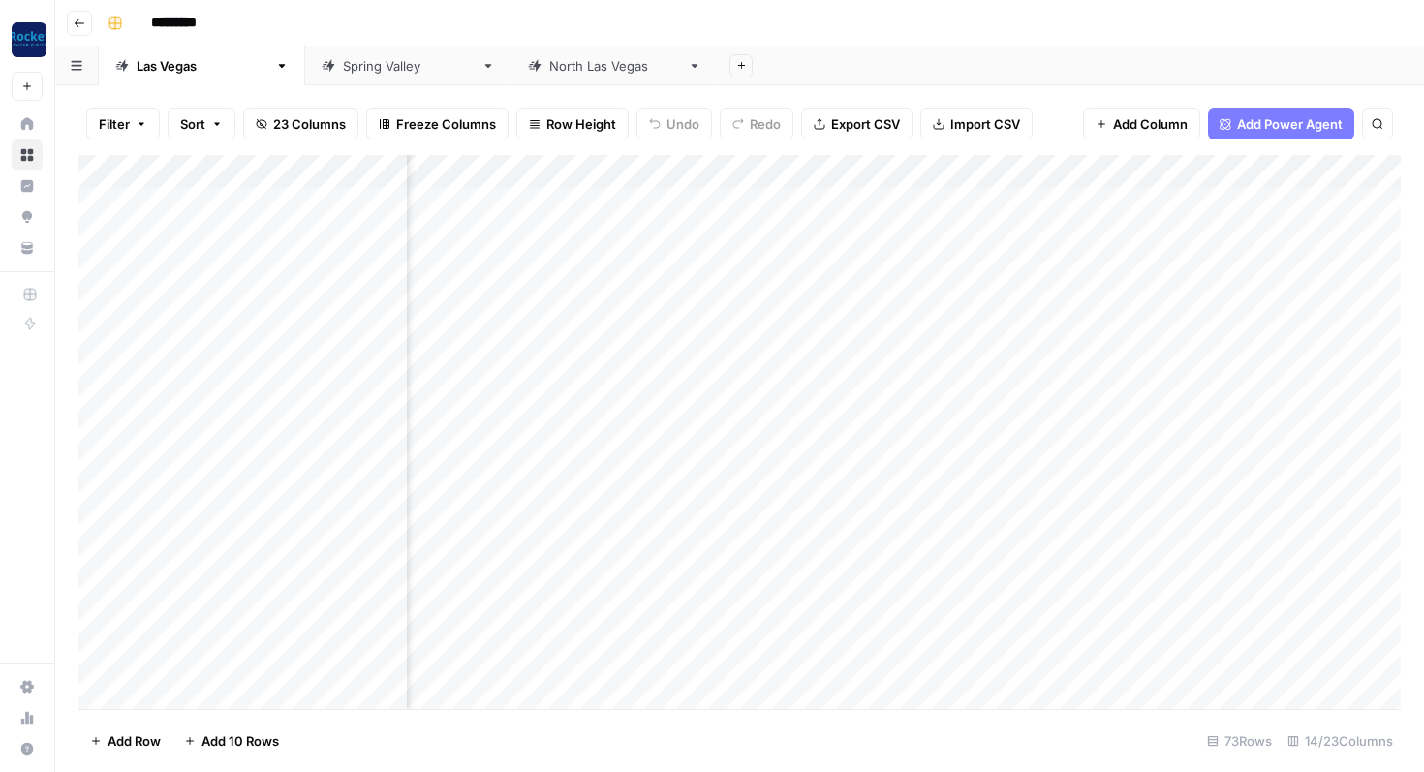
click at [661, 169] on div "Add Column" at bounding box center [739, 432] width 1322 height 554
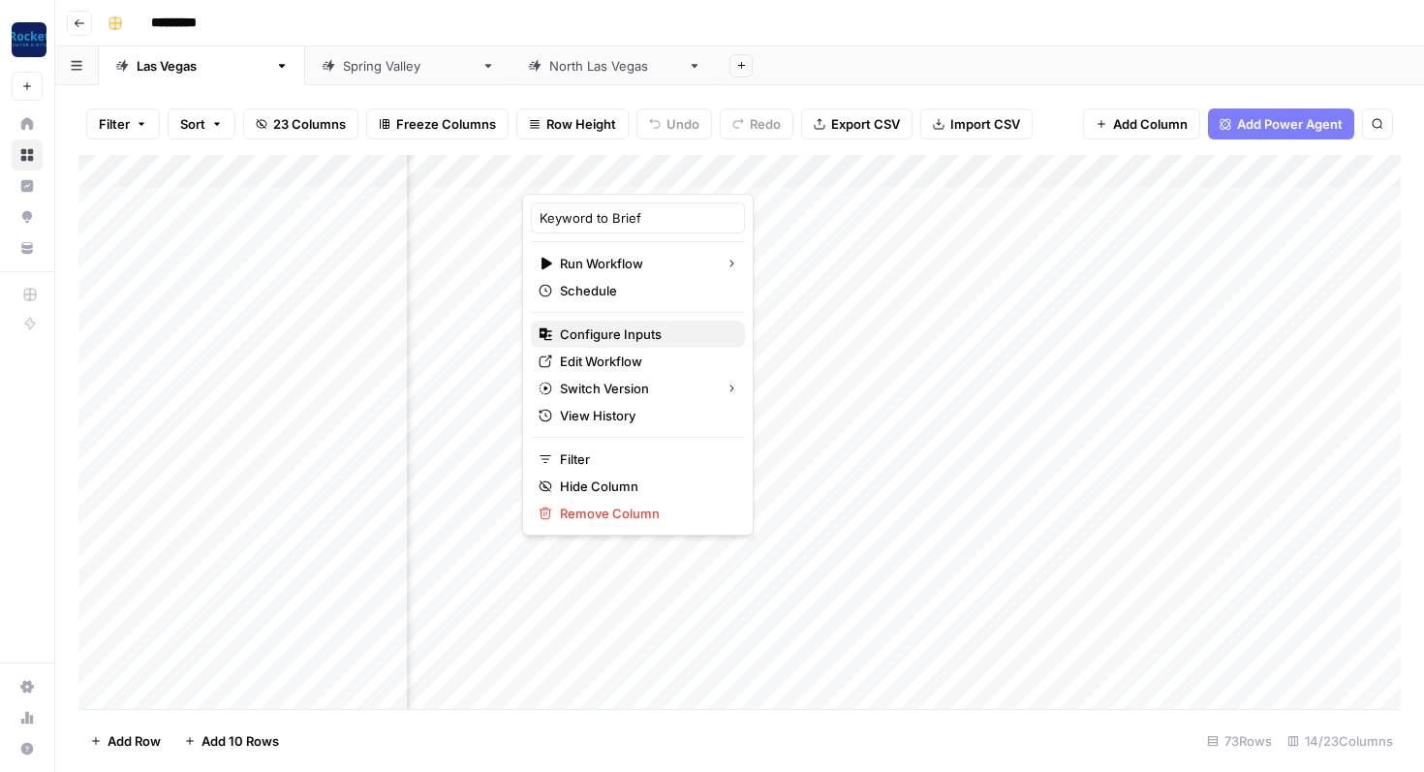
click at [623, 330] on span "Configure Inputs" at bounding box center [644, 333] width 169 height 19
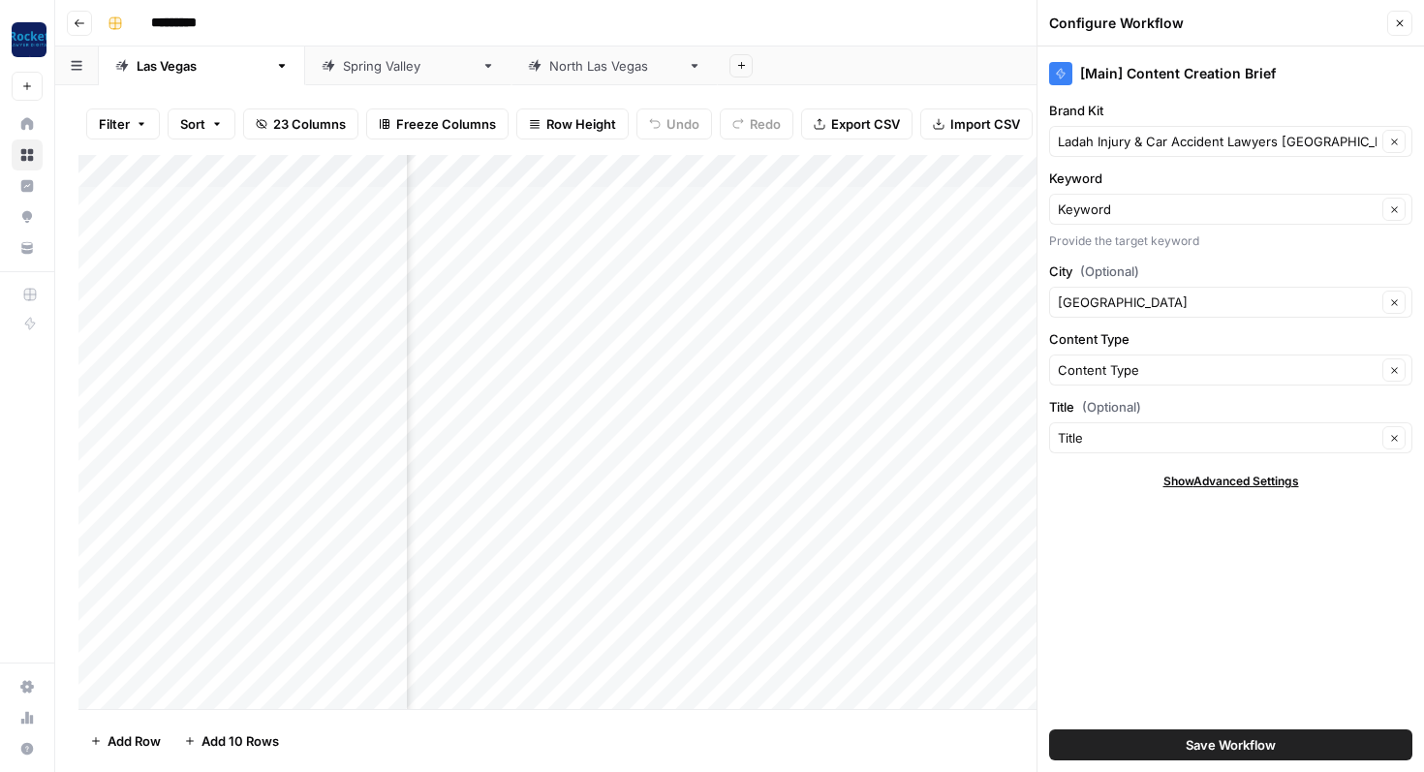
click at [932, 47] on div "Add Sheet" at bounding box center [1071, 65] width 706 height 39
click at [1397, 28] on icon "button" at bounding box center [1400, 23] width 12 height 12
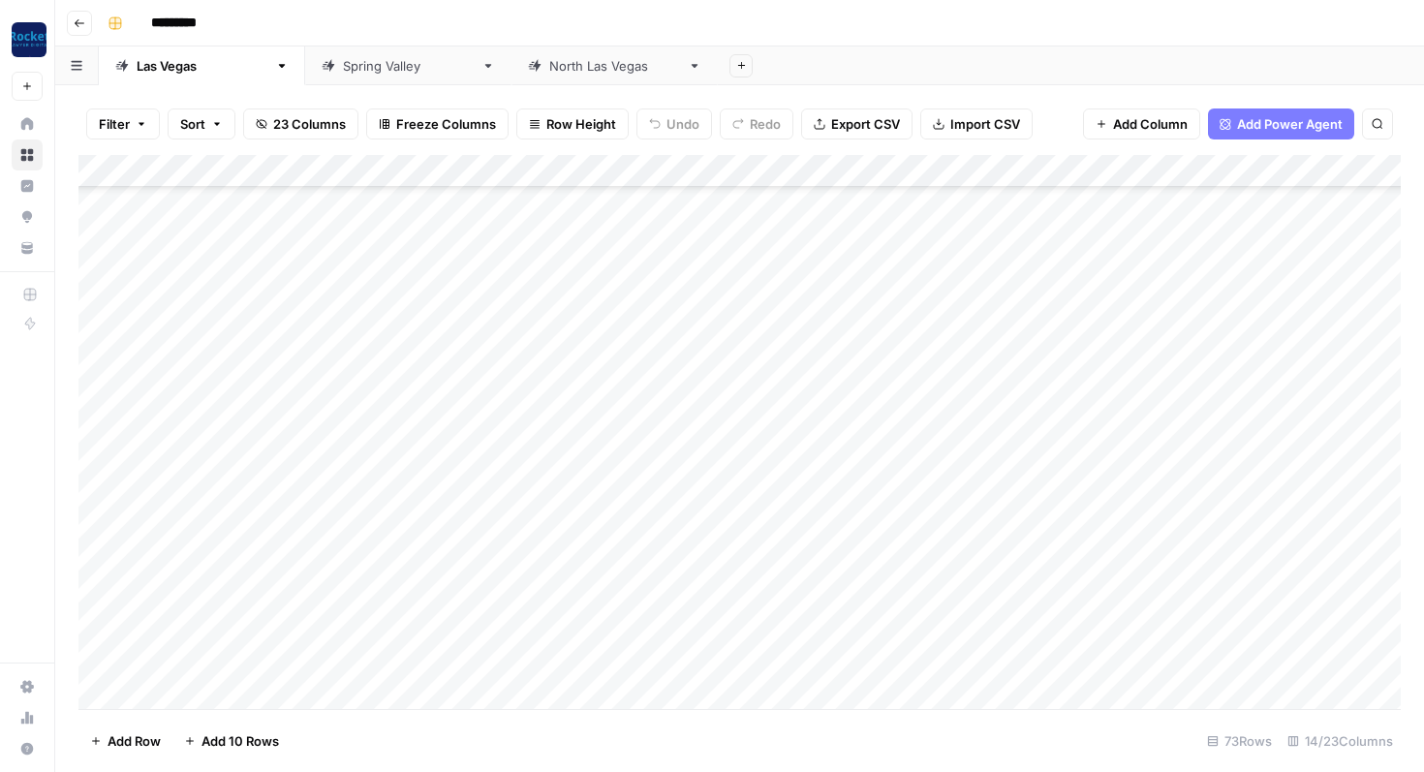
scroll to position [564, 0]
click at [272, 302] on div "Add Column" at bounding box center [739, 432] width 1322 height 554
click at [326, 421] on div "Add Column" at bounding box center [739, 432] width 1322 height 554
click at [476, 429] on div "Add Column" at bounding box center [739, 432] width 1322 height 554
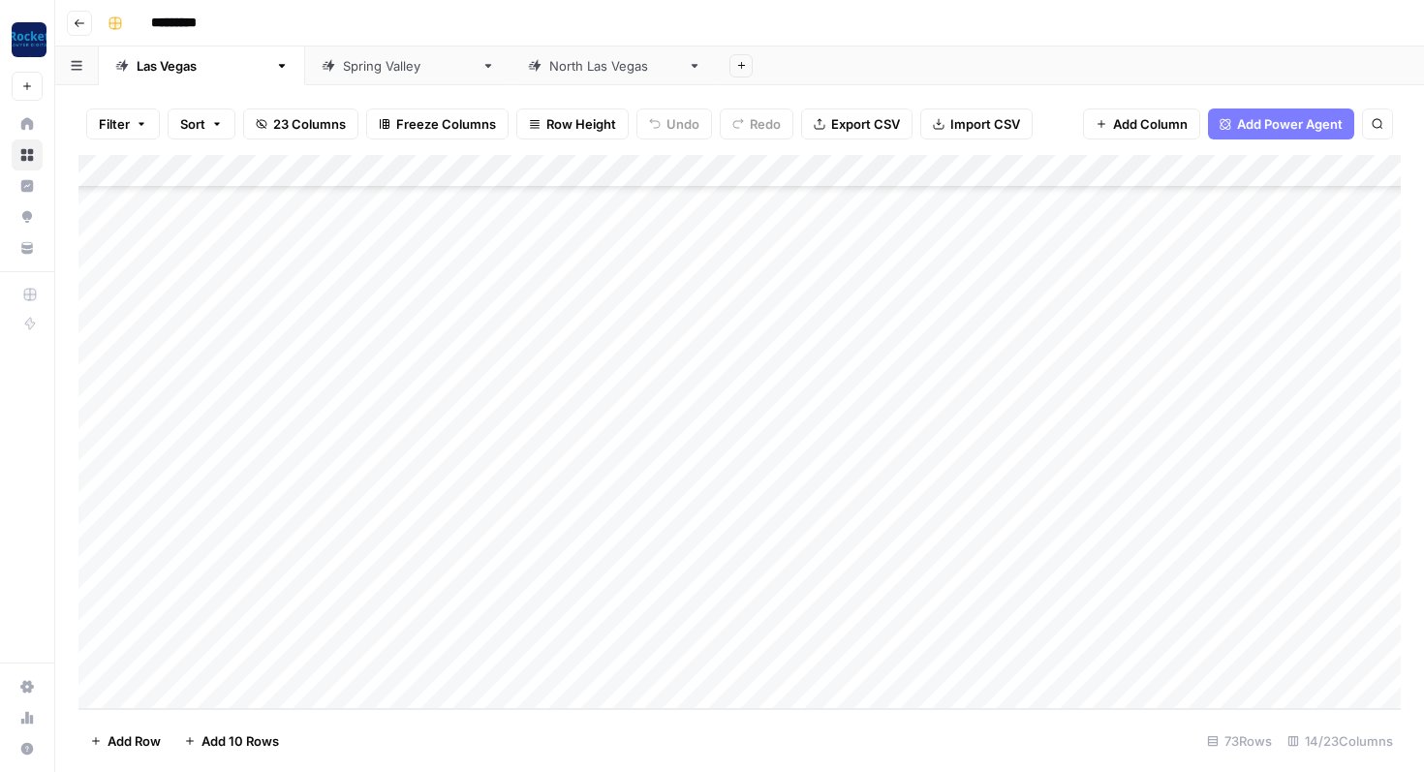
click at [507, 431] on div "Add Column" at bounding box center [739, 432] width 1322 height 554
click at [507, 431] on body "Rocket Pilots New Home Browse Insights Opportunities Your Data Recent Grids Lad…" at bounding box center [712, 386] width 1424 height 772
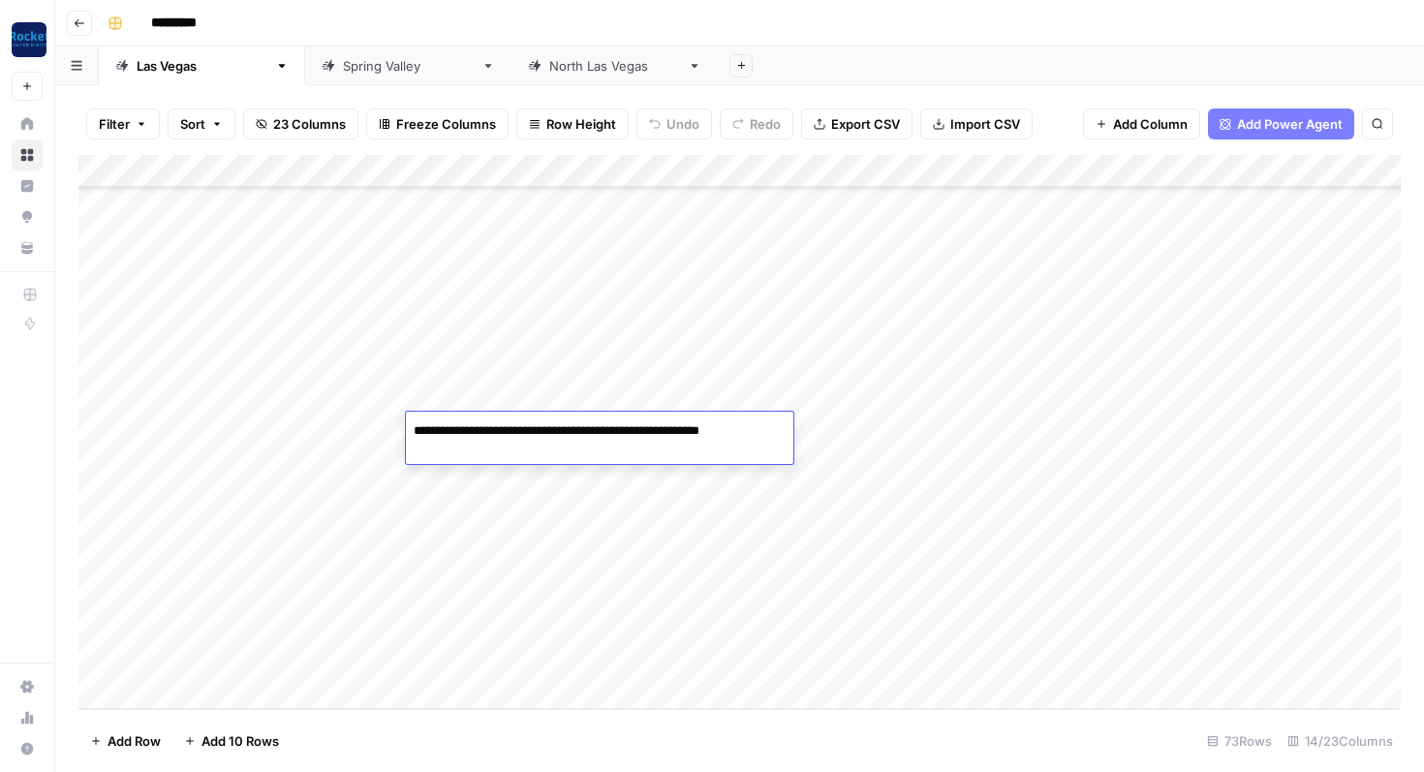
click at [373, 443] on div "Add Column" at bounding box center [739, 432] width 1322 height 554
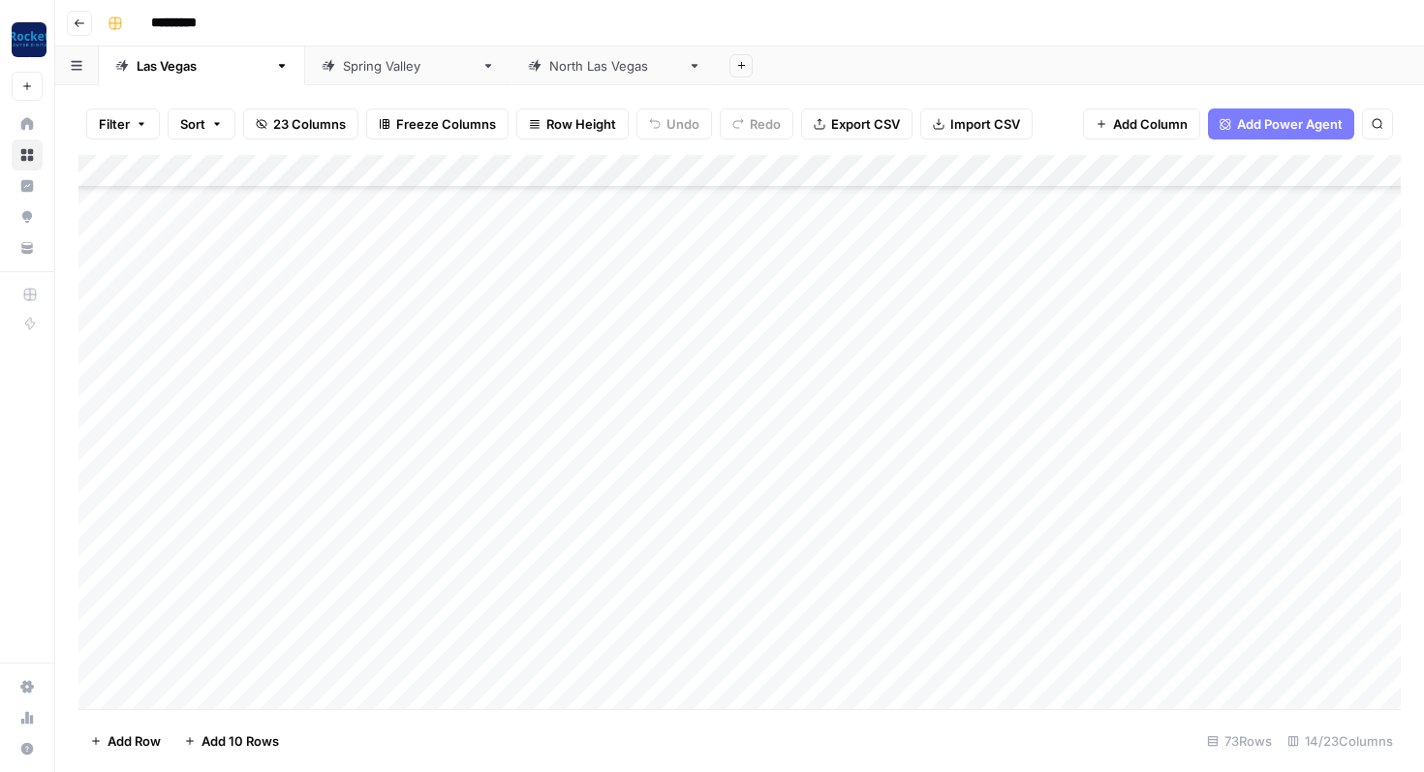
scroll to position [0, 0]
click at [280, 210] on div "Add Column" at bounding box center [739, 432] width 1322 height 554
click at [495, 209] on div "Add Column" at bounding box center [739, 432] width 1322 height 554
click at [571, 202] on div "Add Column" at bounding box center [739, 432] width 1322 height 554
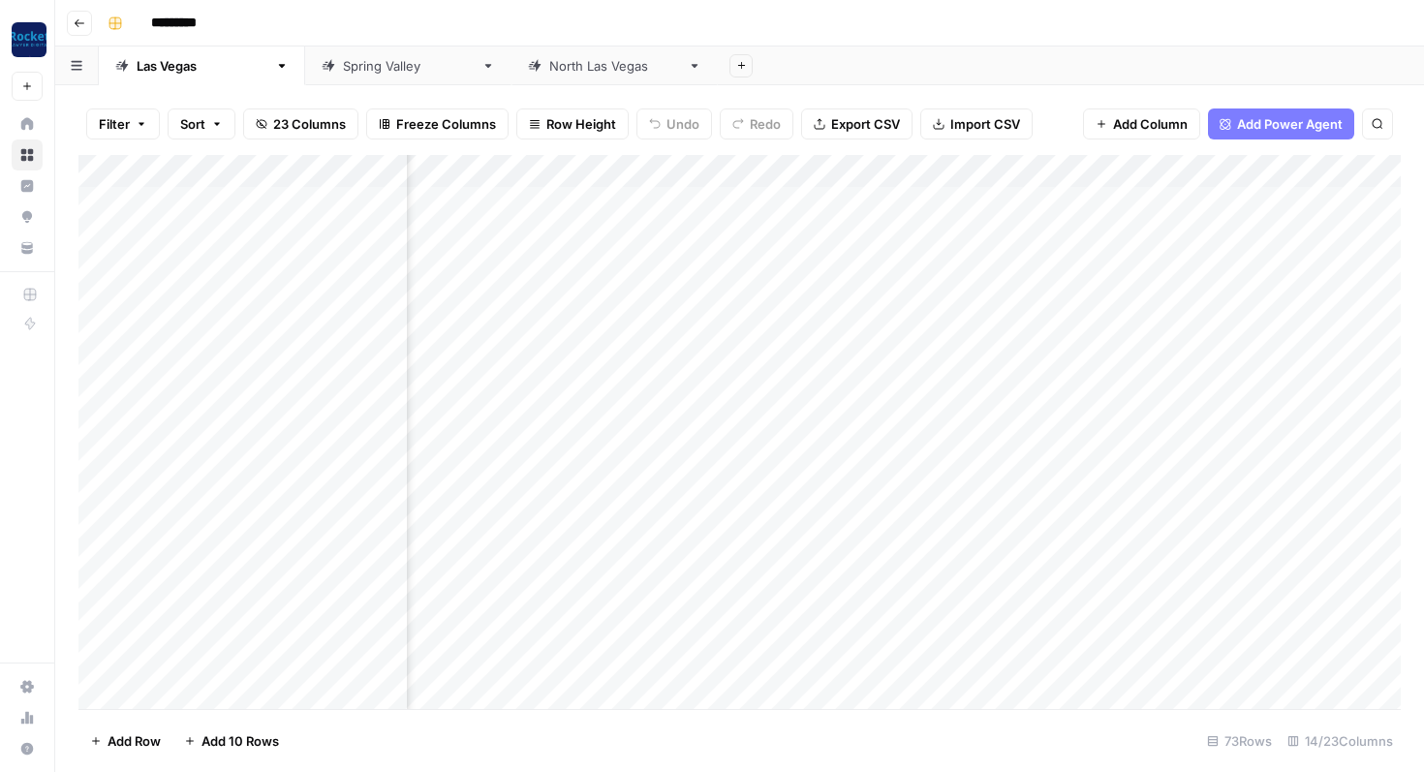
click at [760, 205] on div "Add Column" at bounding box center [739, 432] width 1322 height 554
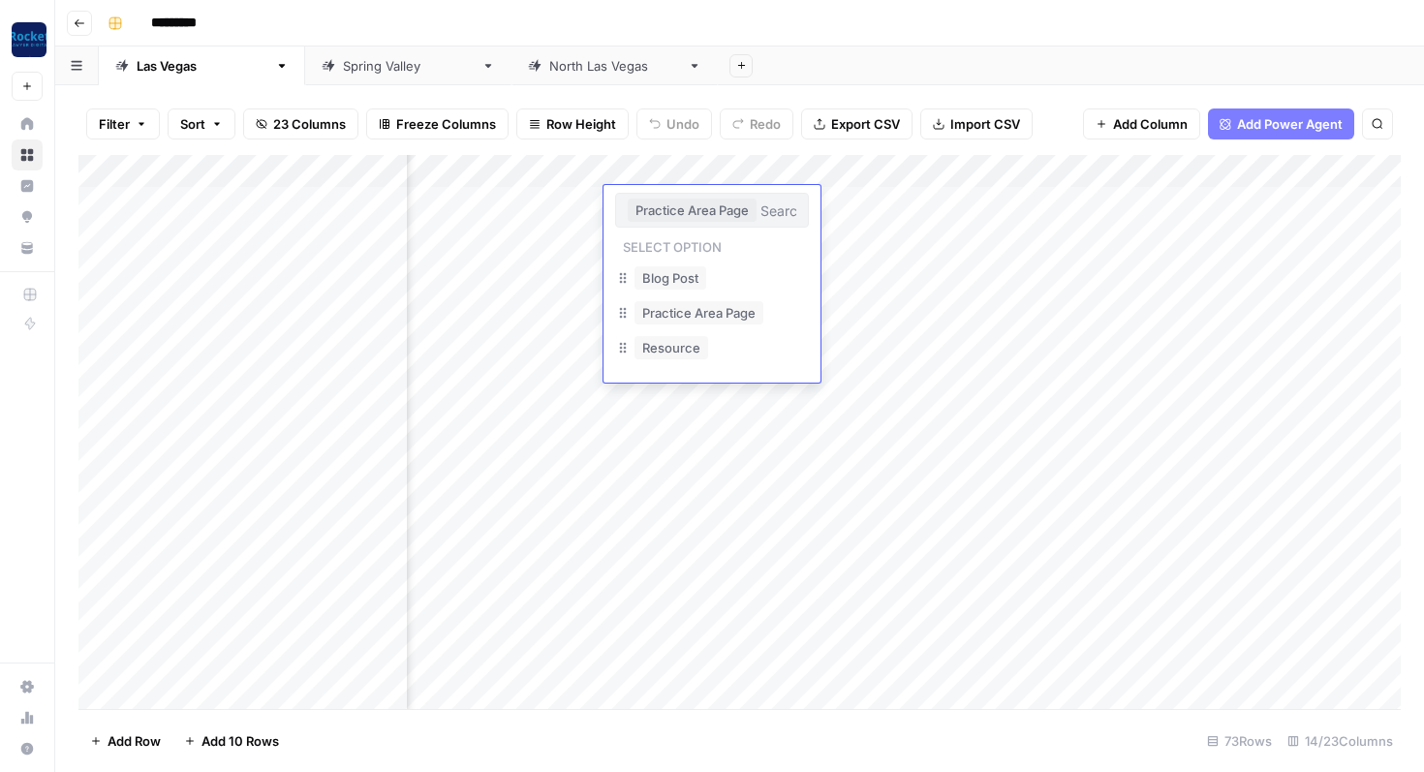
click at [775, 42] on header "Go back *********" at bounding box center [739, 23] width 1368 height 46
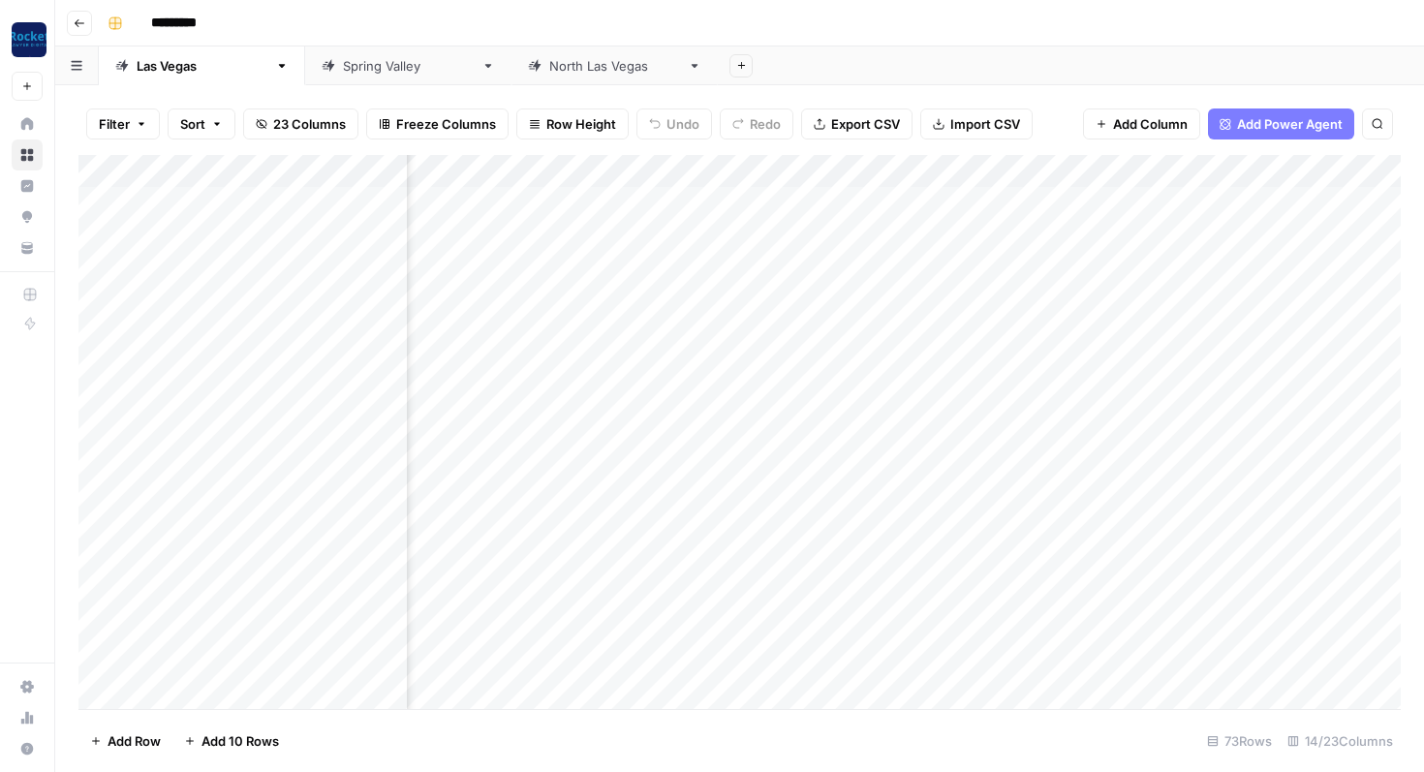
scroll to position [0, 353]
click at [254, 306] on div "Add Column" at bounding box center [739, 432] width 1322 height 554
click at [548, 206] on div "Add Column" at bounding box center [739, 432] width 1322 height 554
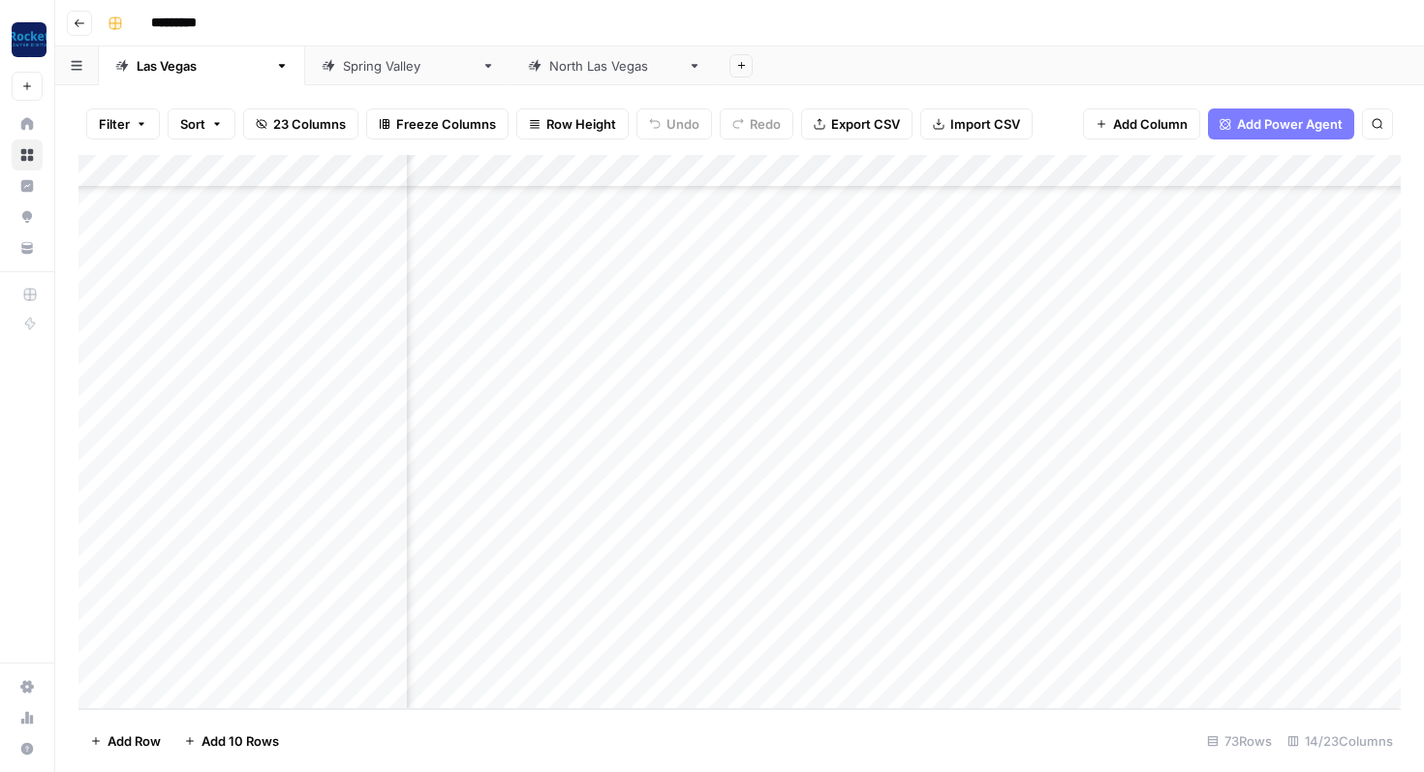
click at [502, 566] on div "Add Column" at bounding box center [739, 432] width 1322 height 554
click at [319, 564] on div "Add Column" at bounding box center [739, 432] width 1322 height 554
click at [465, 555] on div "Add Column" at bounding box center [739, 432] width 1322 height 554
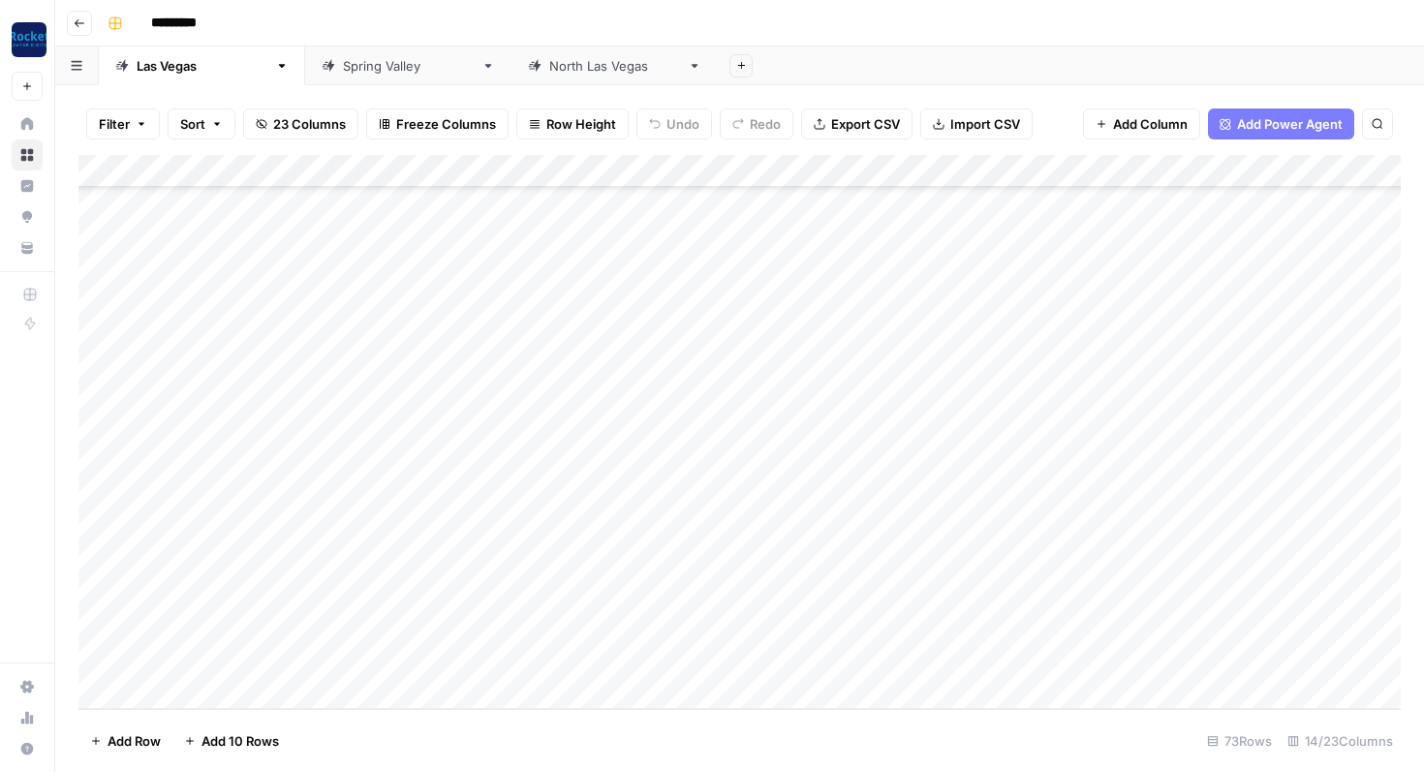
click at [501, 559] on div "Add Column" at bounding box center [739, 432] width 1322 height 554
click at [473, 563] on textarea "**********" at bounding box center [568, 562] width 325 height 27
click at [377, 566] on div "Add Column" at bounding box center [739, 432] width 1322 height 554
click at [546, 560] on div "Add Column" at bounding box center [739, 432] width 1322 height 554
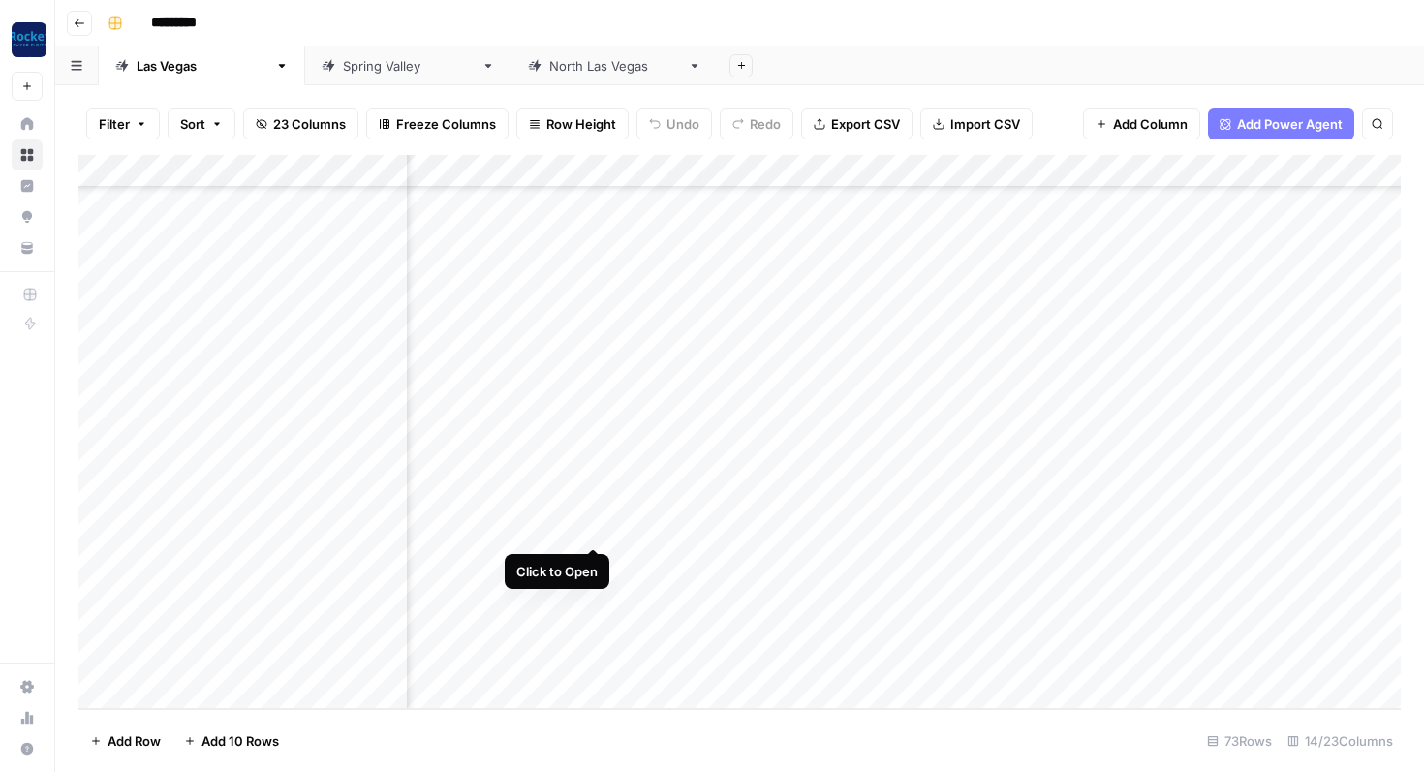
click at [592, 527] on div "Add Column" at bounding box center [739, 432] width 1322 height 554
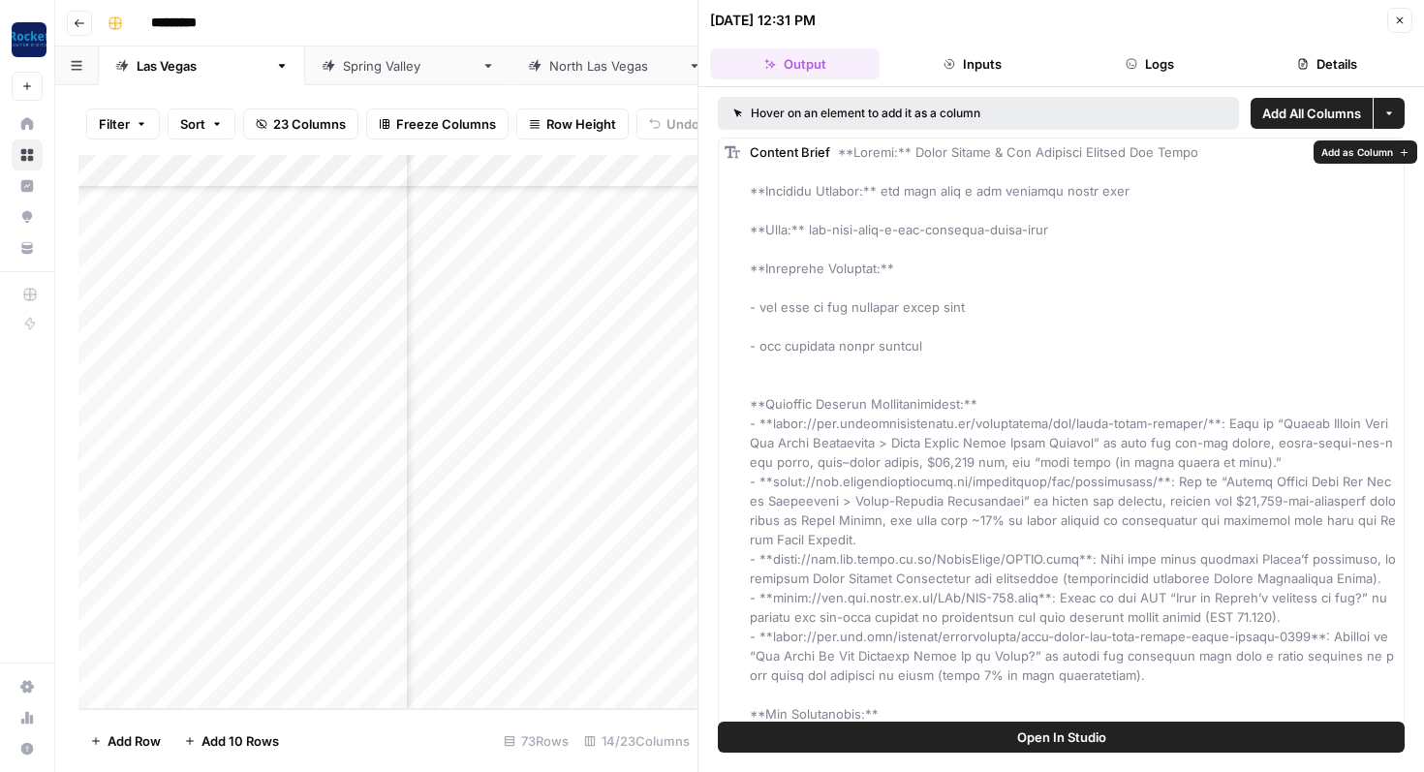
click at [1009, 744] on button "Open In Studio" at bounding box center [1061, 737] width 687 height 31
click at [1401, 21] on icon "button" at bounding box center [1400, 21] width 12 height 12
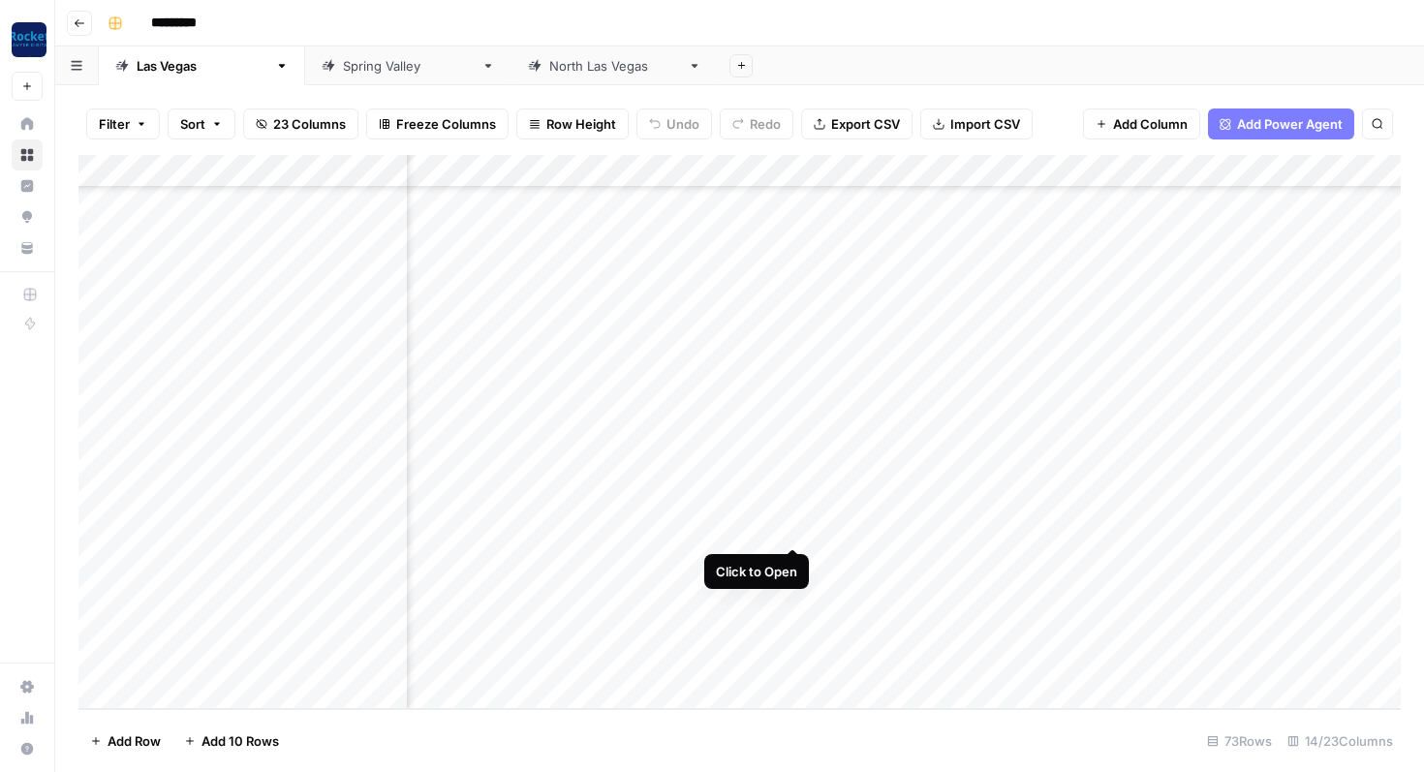
click at [788, 528] on div "Add Column" at bounding box center [739, 432] width 1322 height 554
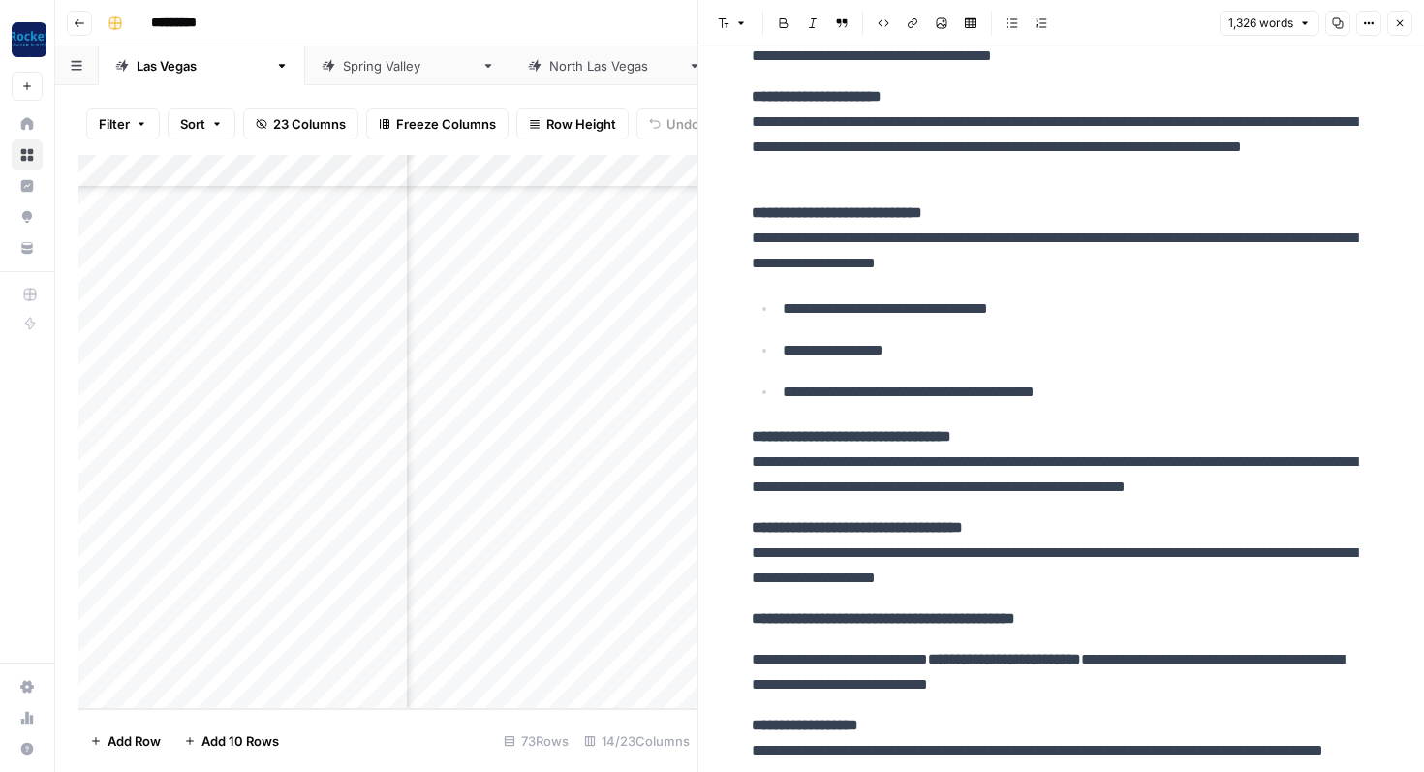
scroll to position [2178, 0]
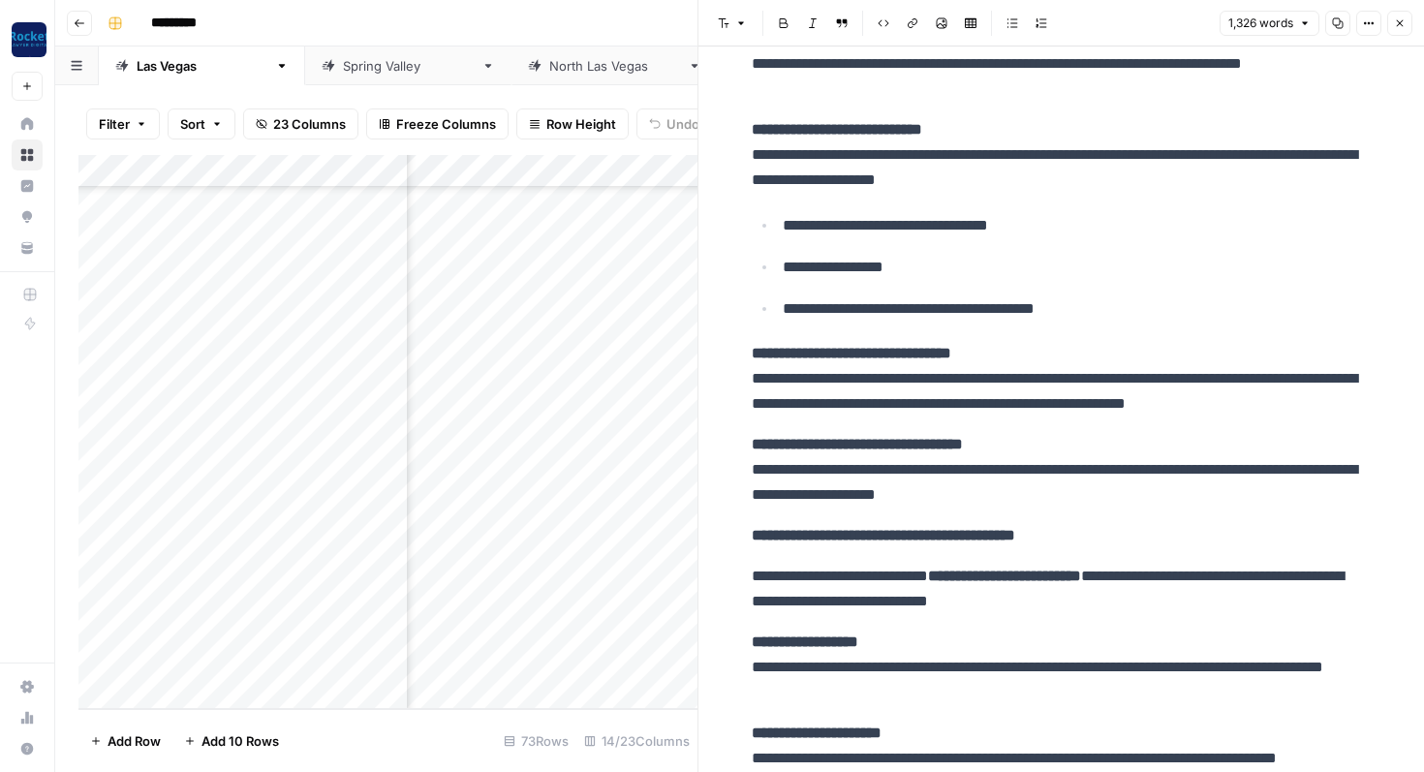
click at [1403, 26] on icon "button" at bounding box center [1400, 23] width 12 height 12
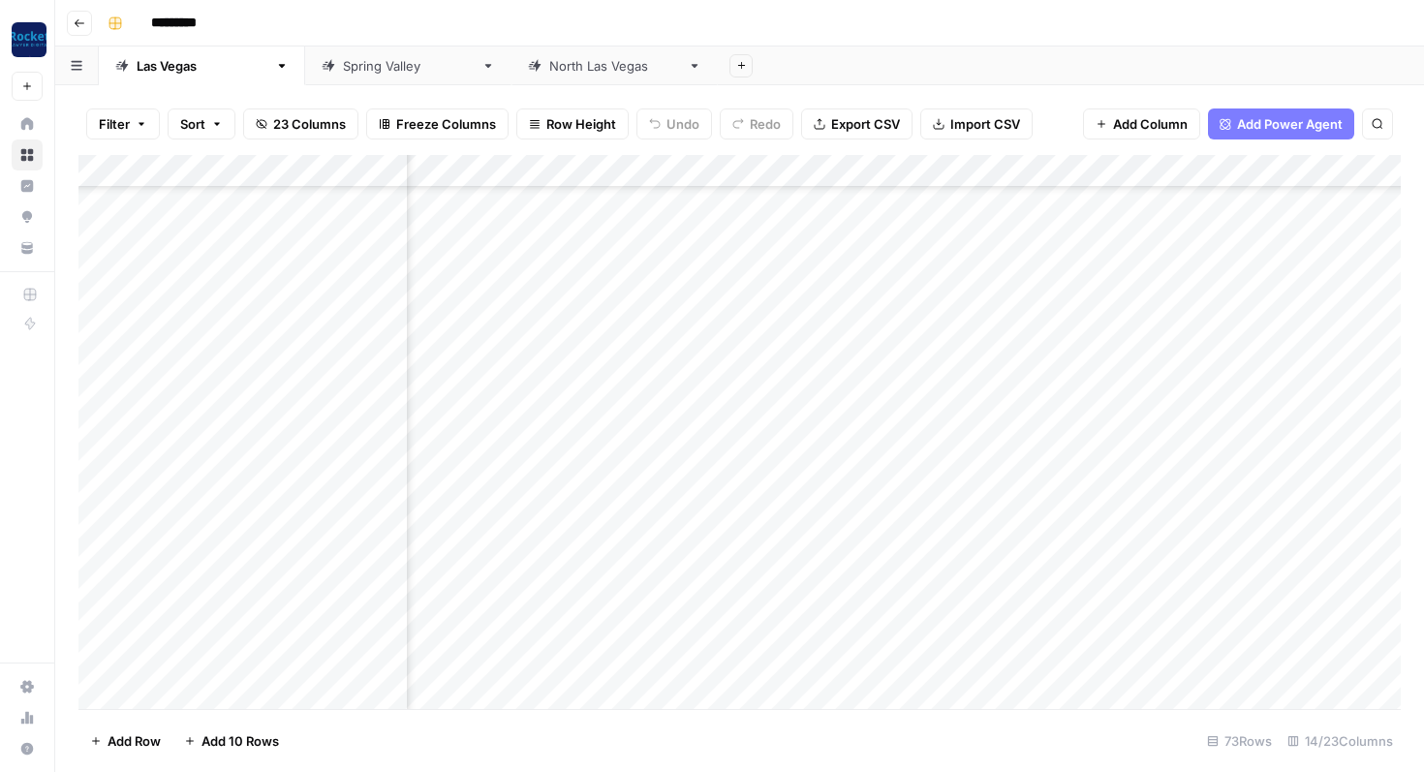
scroll to position [1914, 758]
click at [785, 527] on div "Add Column" at bounding box center [739, 432] width 1322 height 554
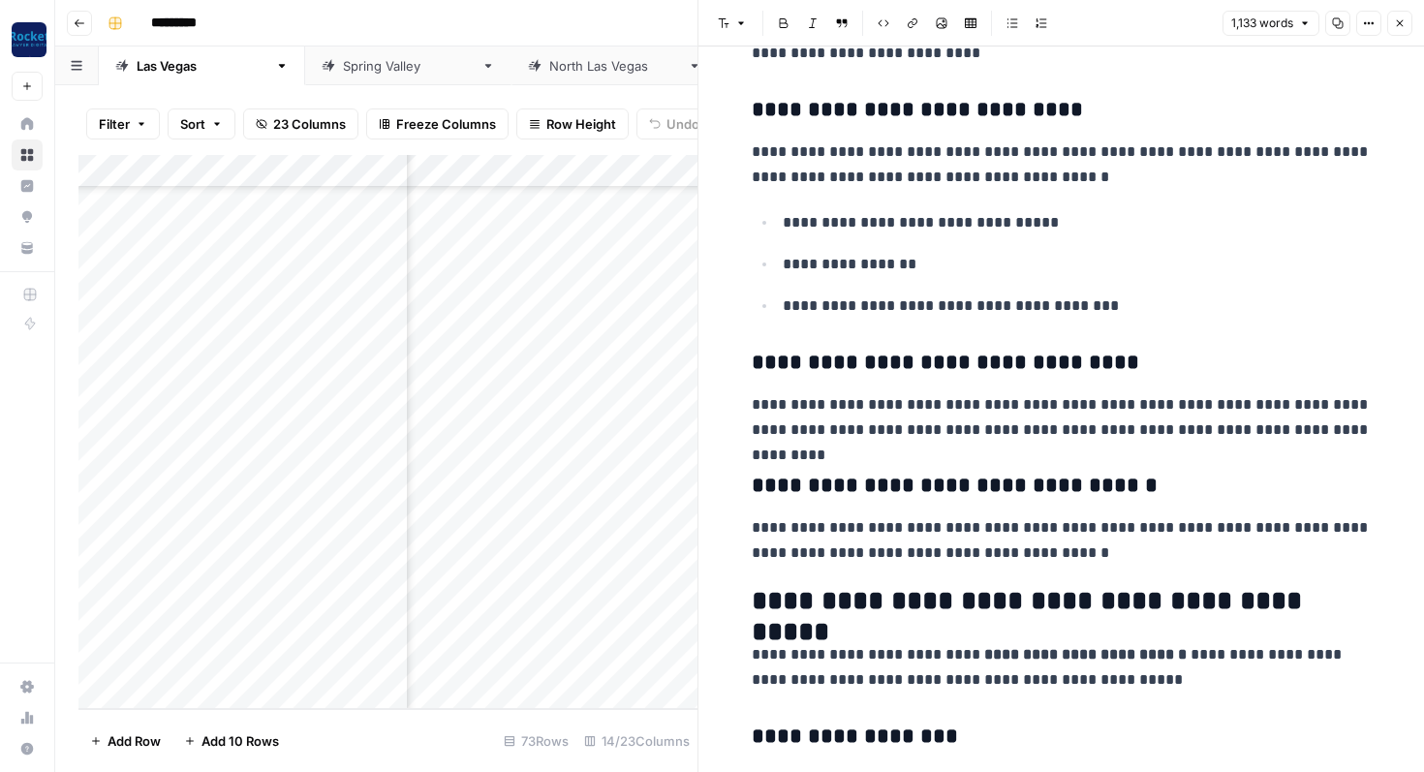
scroll to position [1430, 0]
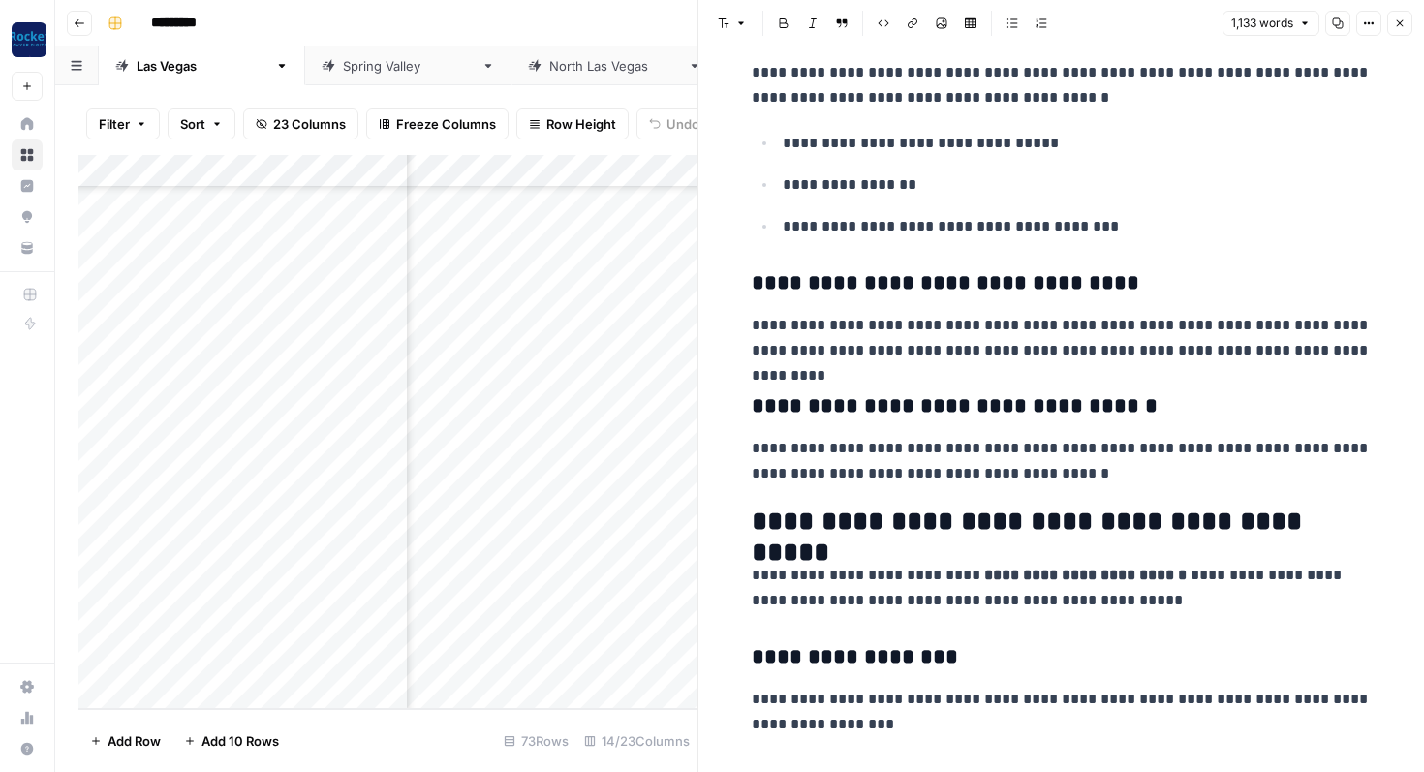
click at [1404, 23] on span "Close" at bounding box center [1404, 23] width 1 height 1
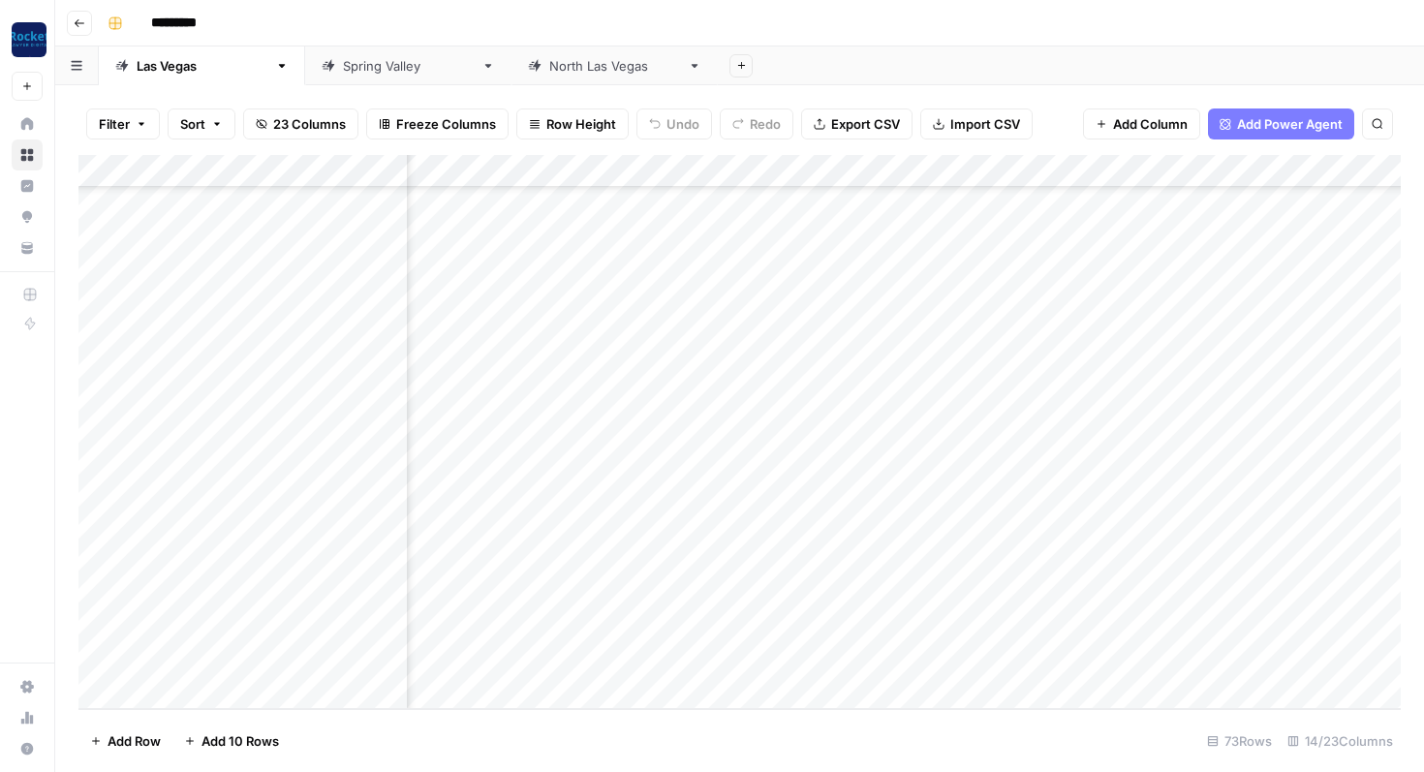
scroll to position [1914, 478]
click at [636, 595] on div "Add Column" at bounding box center [739, 432] width 1322 height 554
click at [636, 628] on div "Add Column" at bounding box center [739, 432] width 1322 height 554
click at [806, 526] on div "Add Column" at bounding box center [739, 432] width 1322 height 554
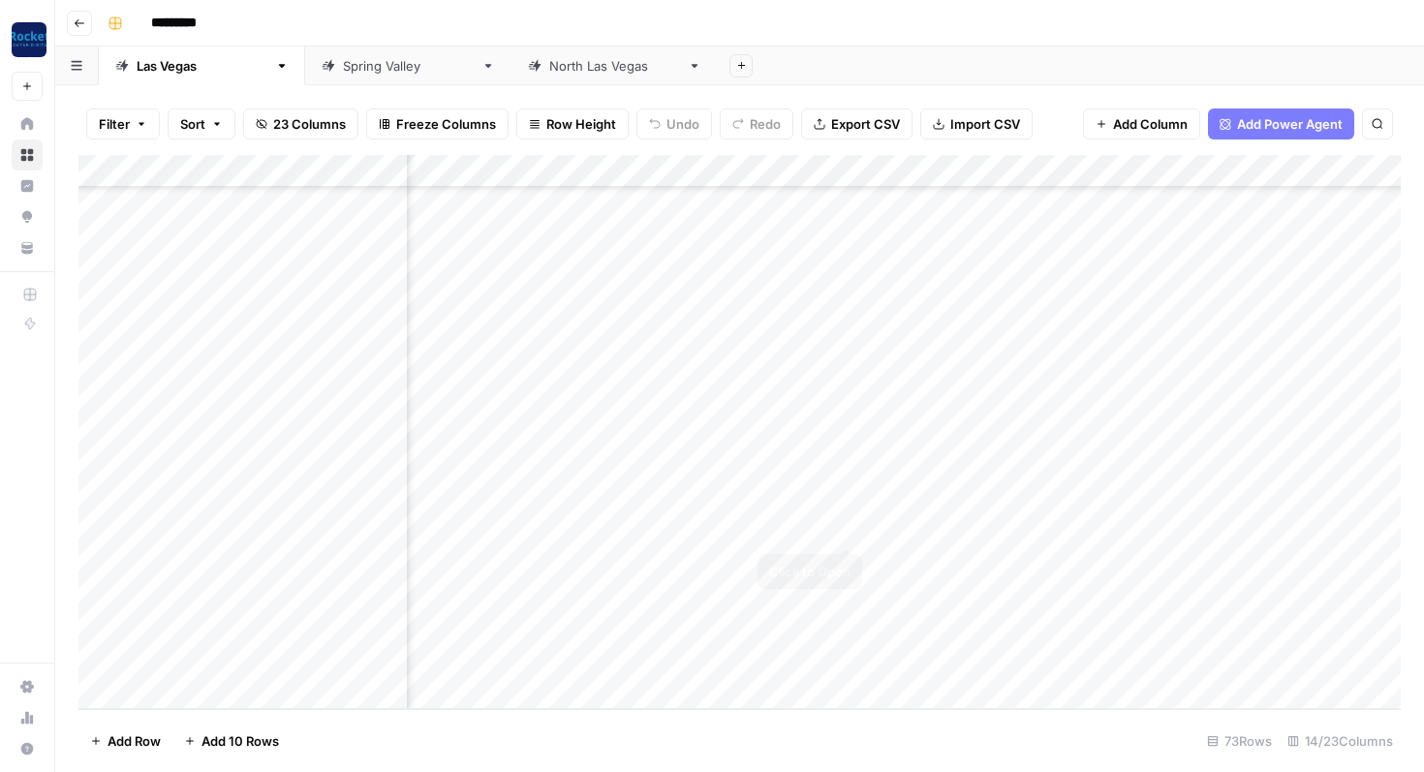
click at [950, 533] on div "Add Column" at bounding box center [739, 432] width 1322 height 554
click at [741, 559] on div "Add Column" at bounding box center [739, 432] width 1322 height 554
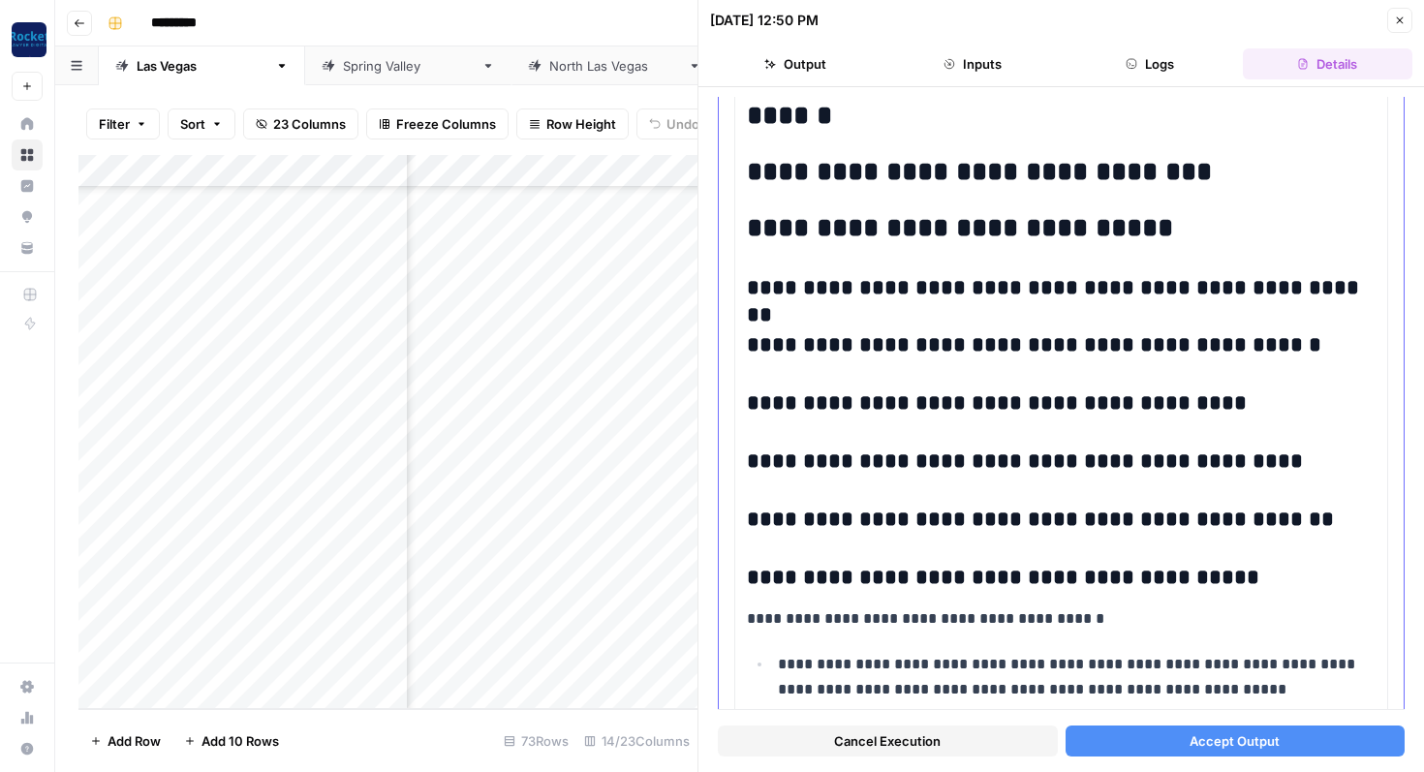
scroll to position [2042, 0]
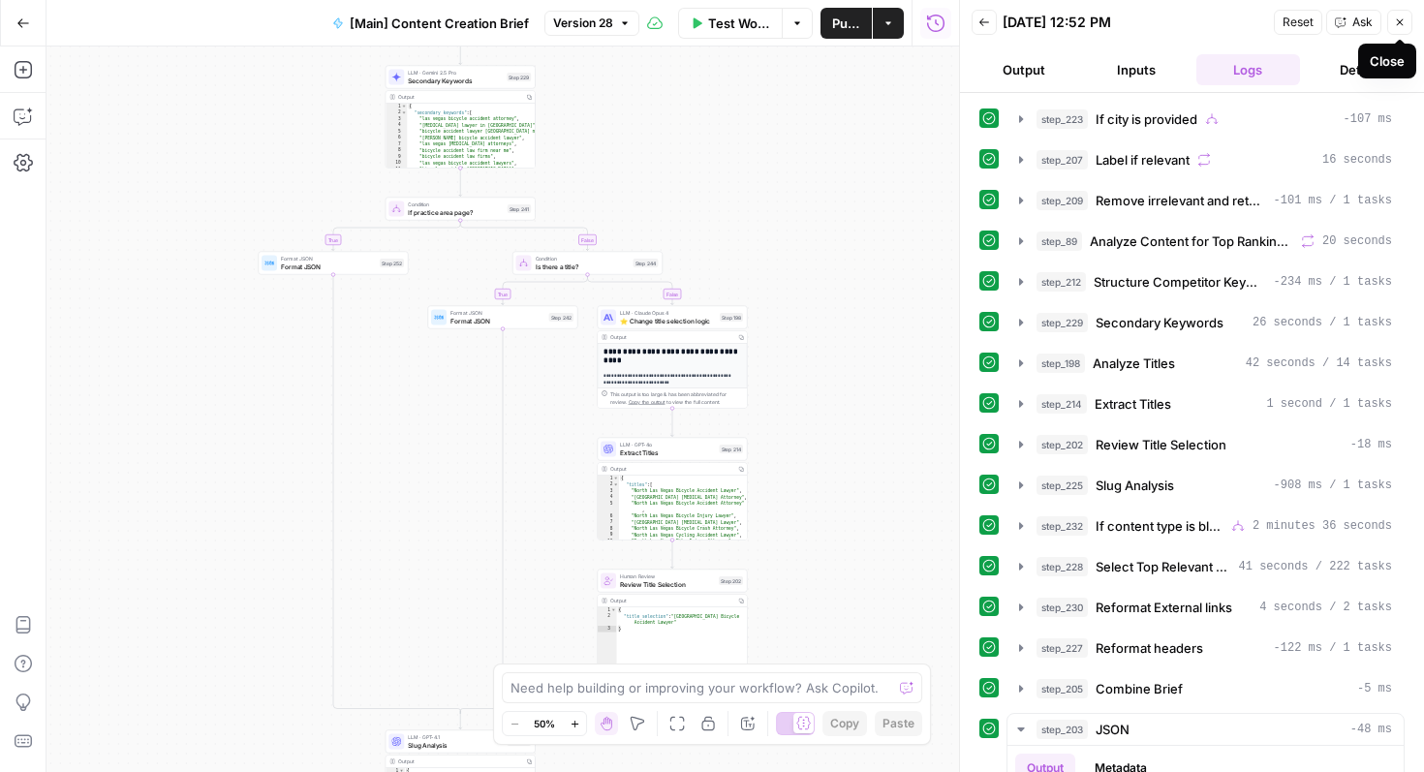
click at [1398, 20] on icon "button" at bounding box center [1400, 22] width 12 height 12
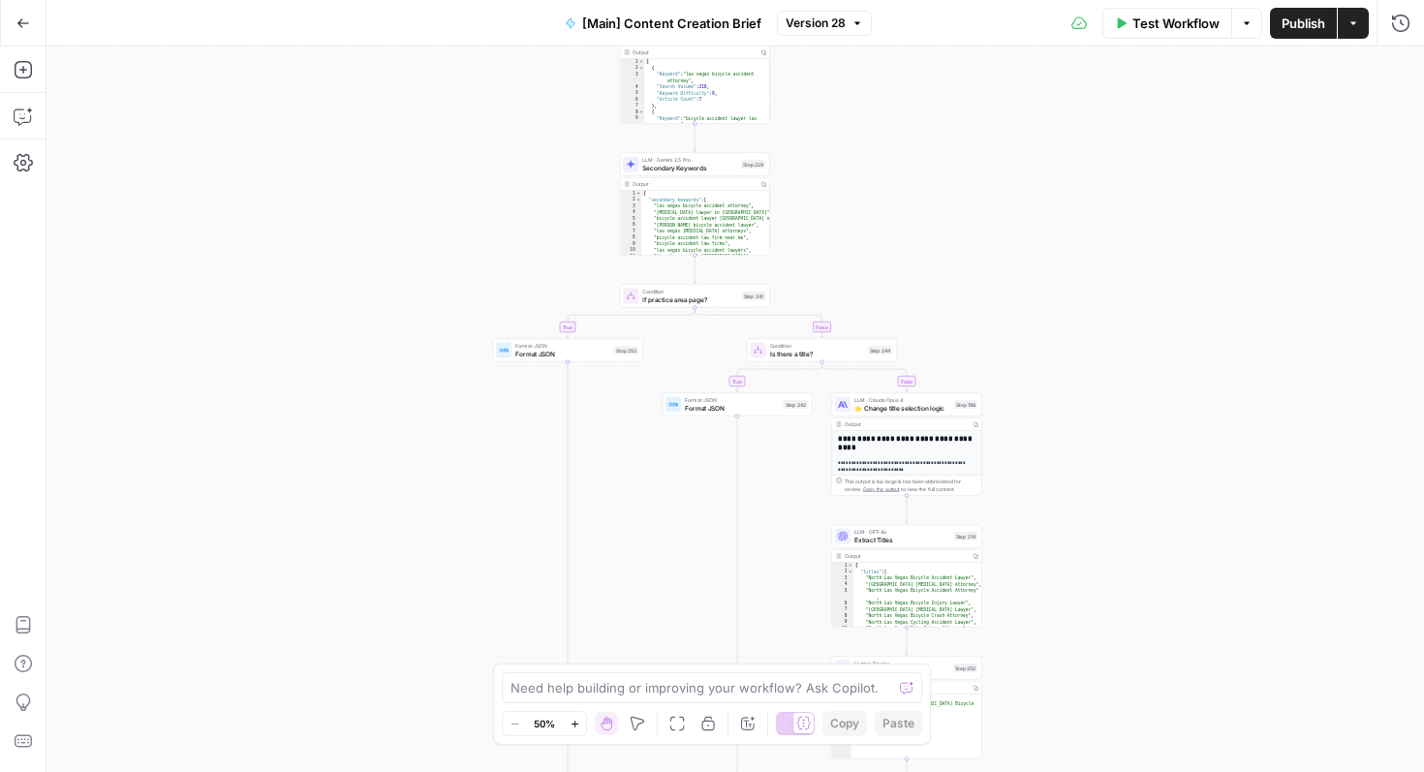
drag, startPoint x: 714, startPoint y: 148, endPoint x: 948, endPoint y: 235, distance: 250.0
click at [948, 235] on div "true false true false true false true false Workflow Set Inputs Inputs Conditio…" at bounding box center [734, 408] width 1377 height 725
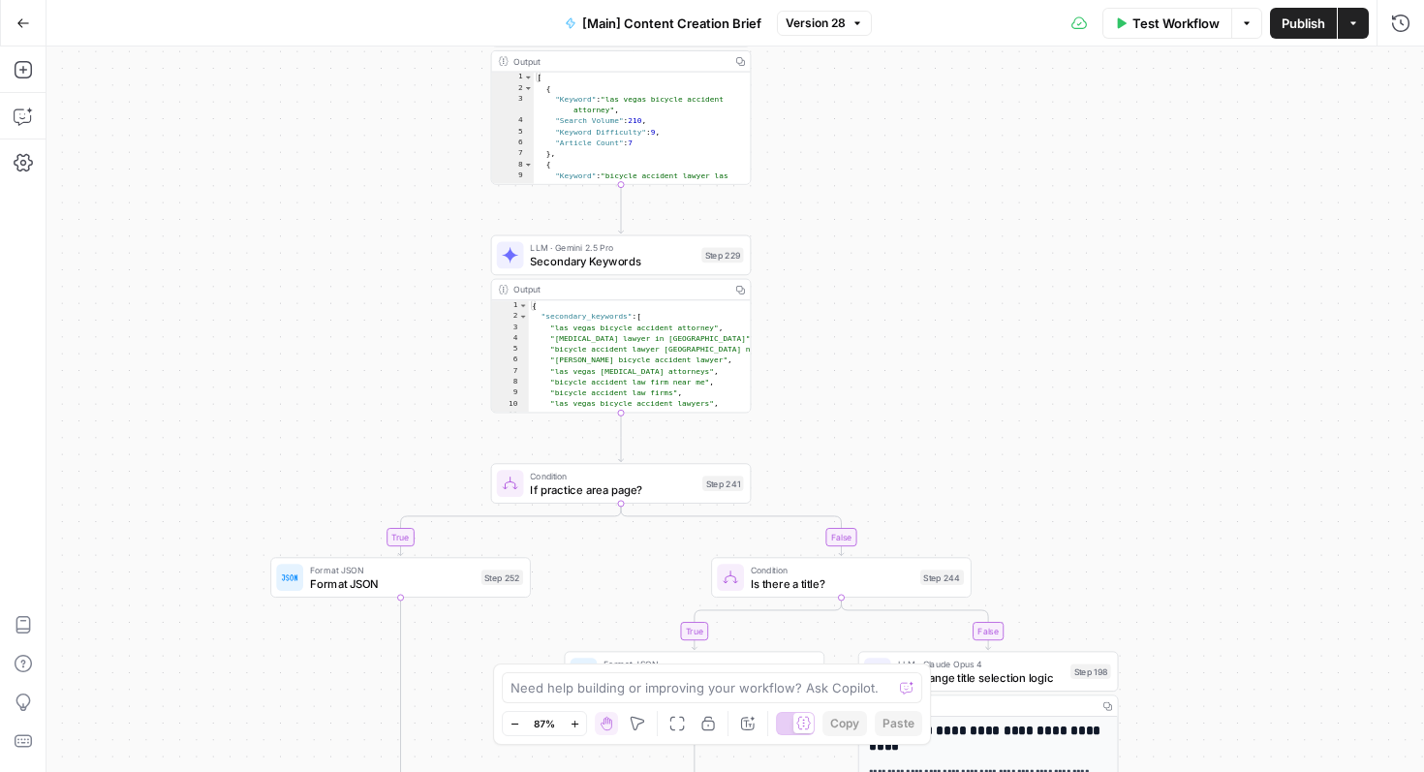
drag, startPoint x: 958, startPoint y: 195, endPoint x: 1077, endPoint y: 308, distance: 164.4
click at [1077, 308] on div "true false true false true false true false Workflow Set Inputs Inputs Conditio…" at bounding box center [734, 408] width 1377 height 725
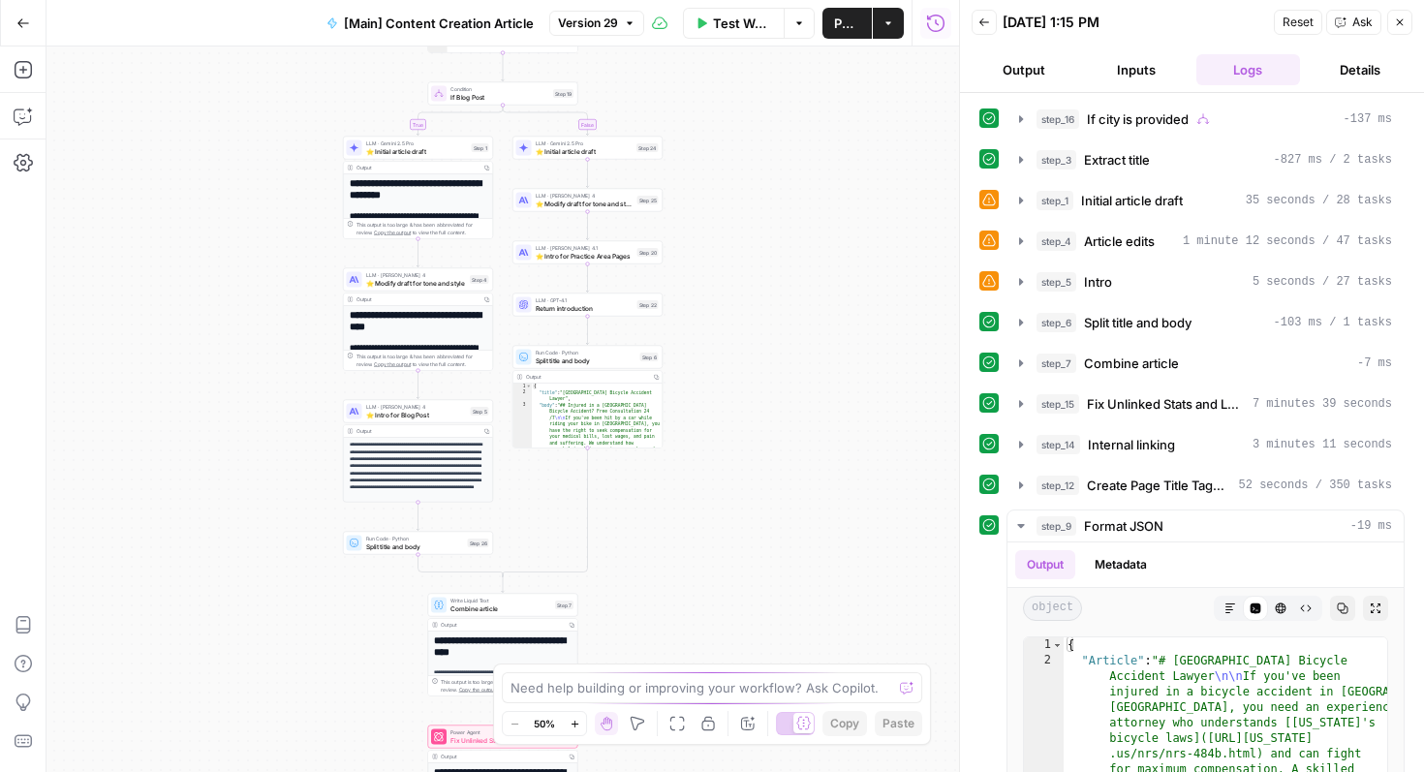
click at [1394, 21] on icon "button" at bounding box center [1400, 22] width 12 height 12
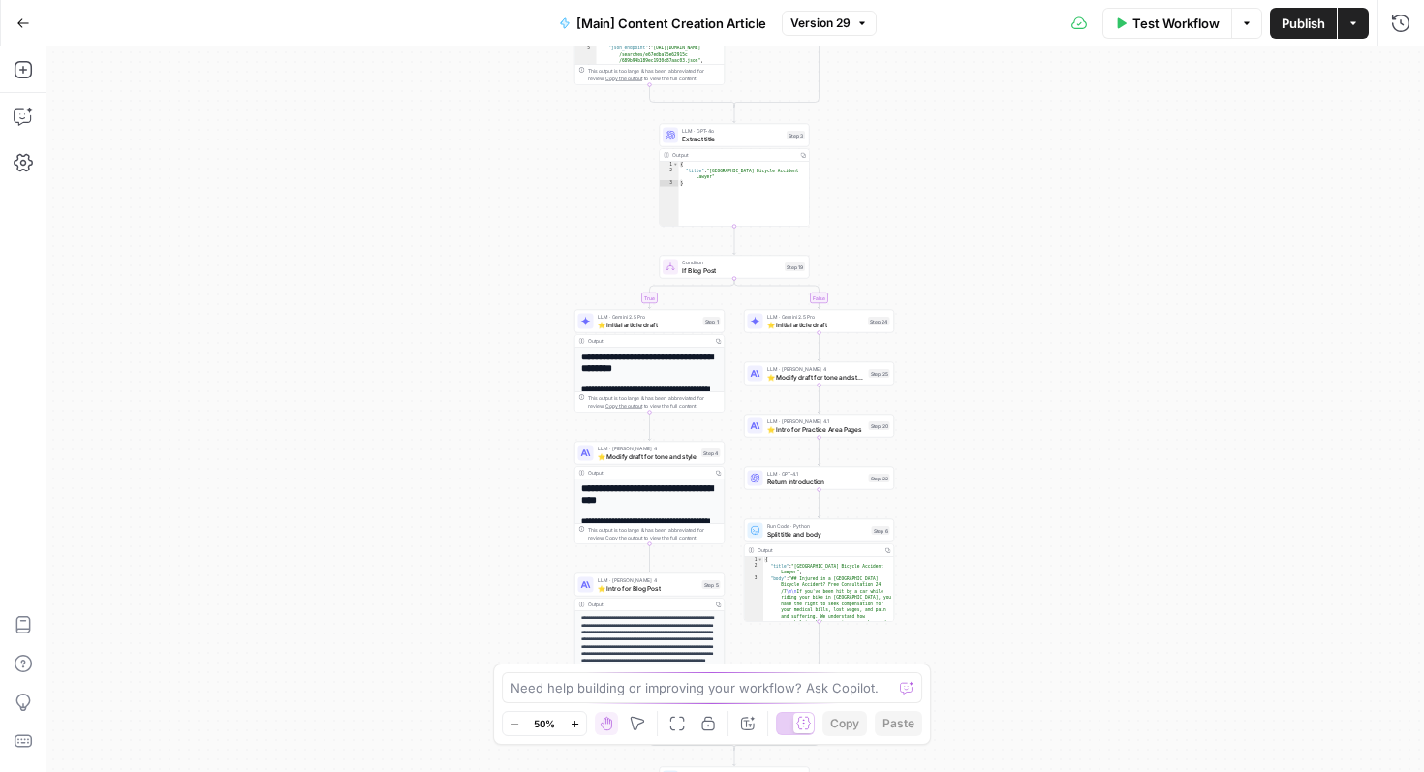
drag, startPoint x: 785, startPoint y: 159, endPoint x: 983, endPoint y: 474, distance: 371.6
click at [983, 462] on div "true false true false Workflow Set Inputs Inputs Condition If city is provided …" at bounding box center [734, 408] width 1377 height 725
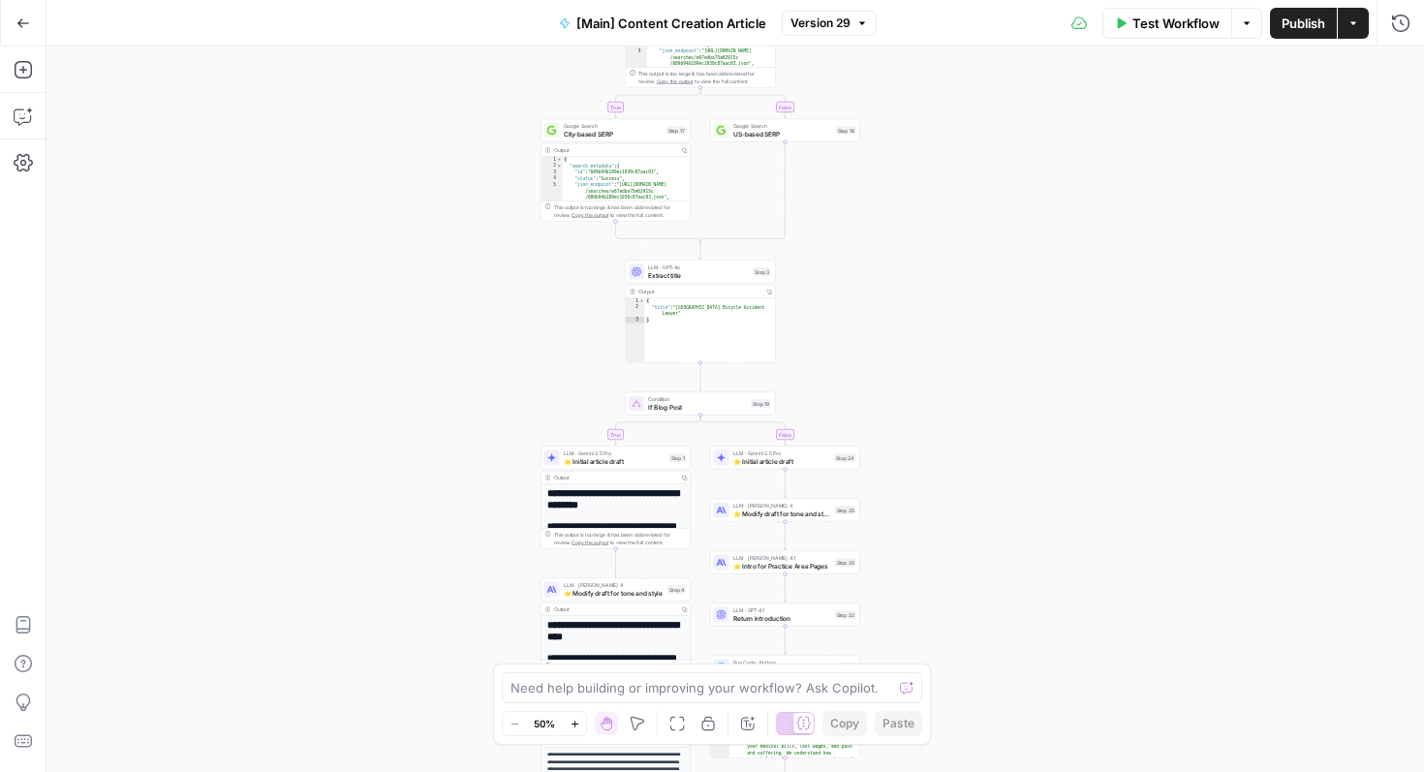
drag, startPoint x: 1003, startPoint y: 236, endPoint x: 965, endPoint y: 440, distance: 207.0
click at [965, 431] on div "true false true false Workflow Set Inputs Inputs Condition If city is provided …" at bounding box center [734, 408] width 1377 height 725
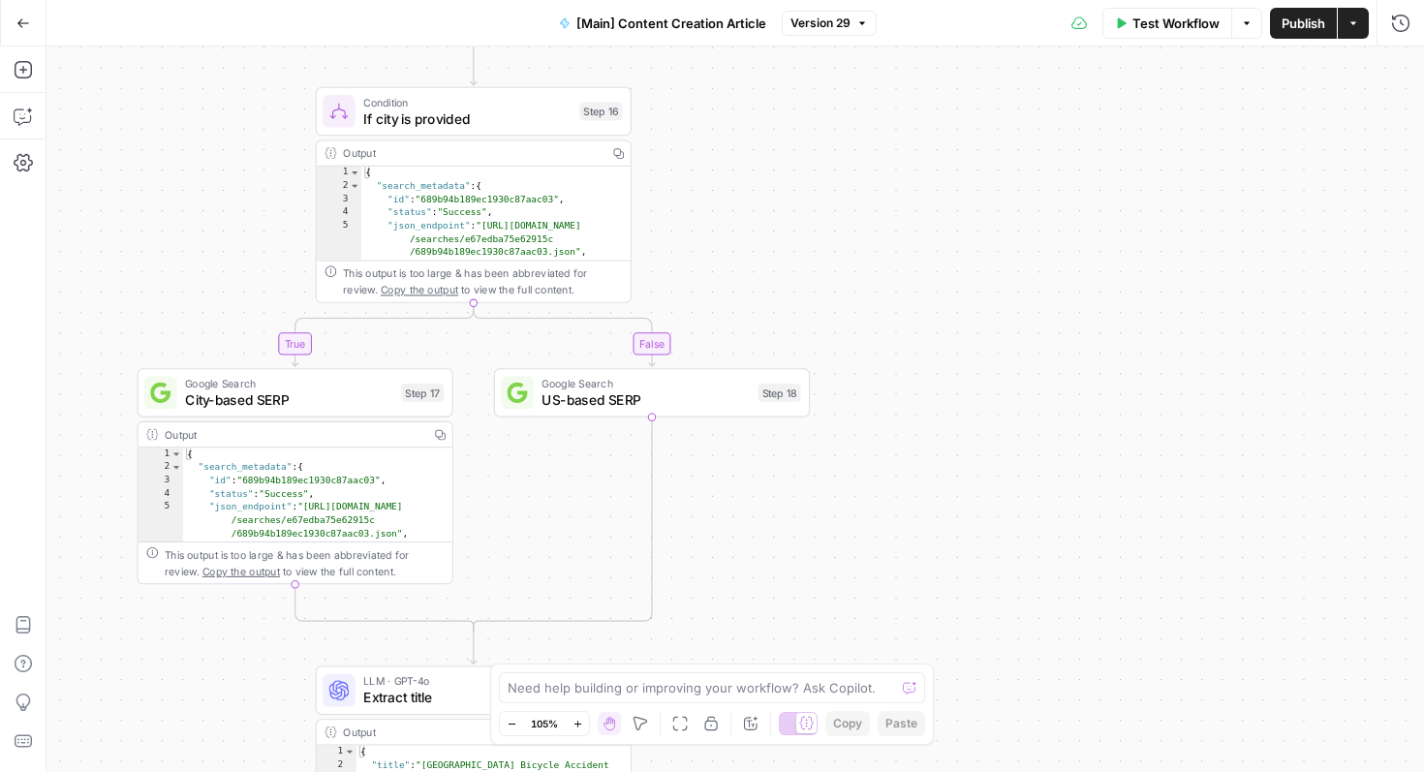
drag, startPoint x: 968, startPoint y: 268, endPoint x: 1170, endPoint y: 315, distance: 206.7
click at [1168, 312] on div "true false true false Workflow Set Inputs Inputs Condition If city is provided …" at bounding box center [734, 408] width 1377 height 725
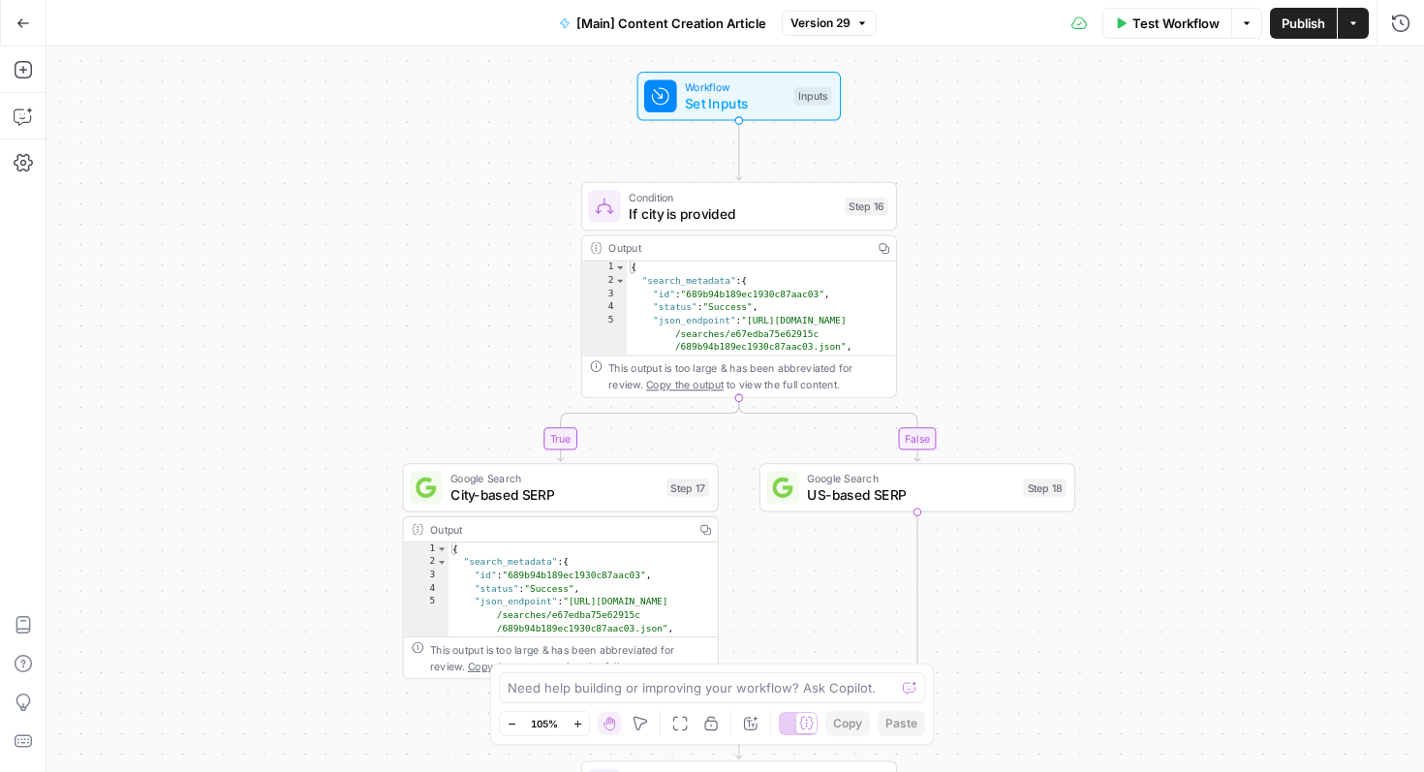
drag, startPoint x: 1079, startPoint y: 271, endPoint x: 1287, endPoint y: 343, distance: 220.2
click at [1287, 343] on div "true false true false Workflow Set Inputs Inputs Condition If city is provided …" at bounding box center [734, 408] width 1377 height 725
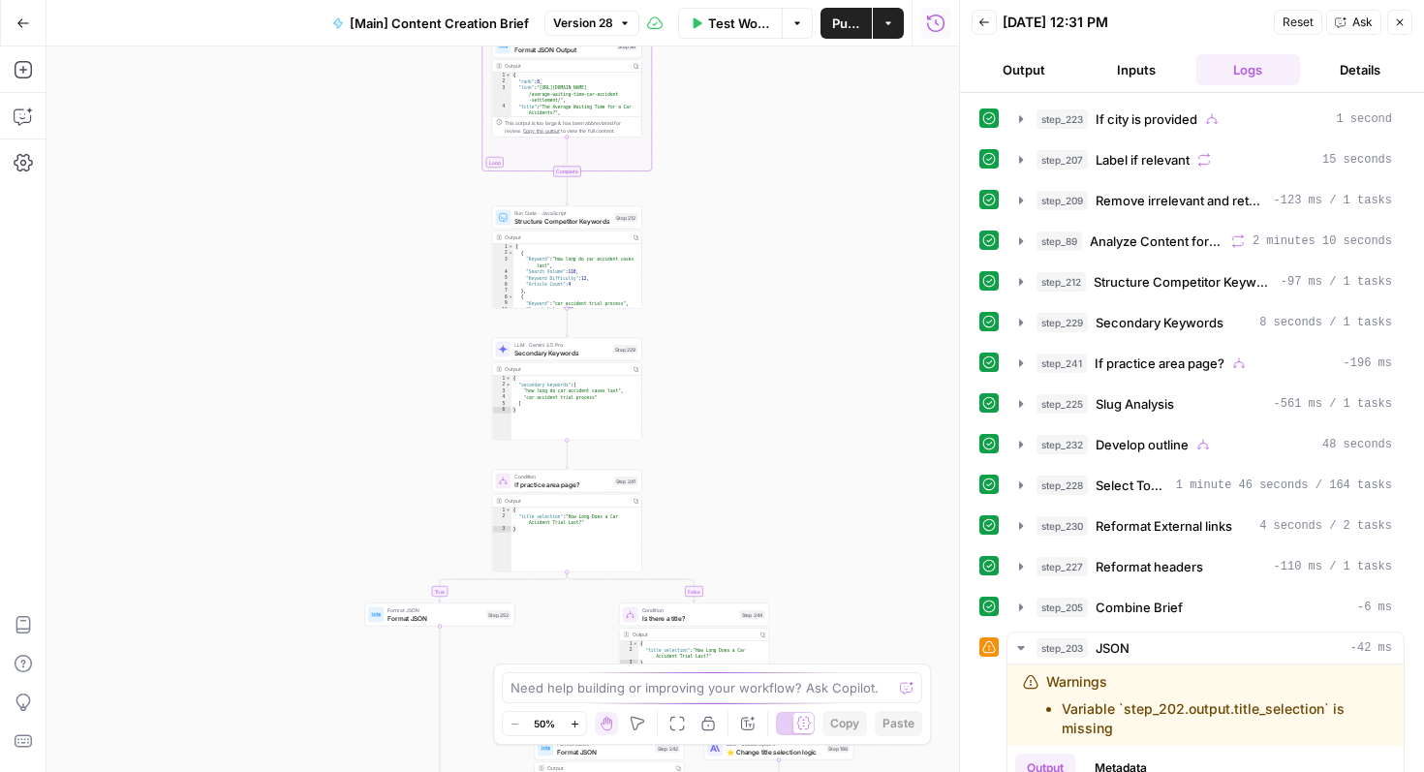
drag, startPoint x: 804, startPoint y: 165, endPoint x: 893, endPoint y: 518, distance: 364.5
click at [893, 518] on div "true false true false true false true false Workflow Set Inputs Inputs Conditio…" at bounding box center [502, 408] width 912 height 725
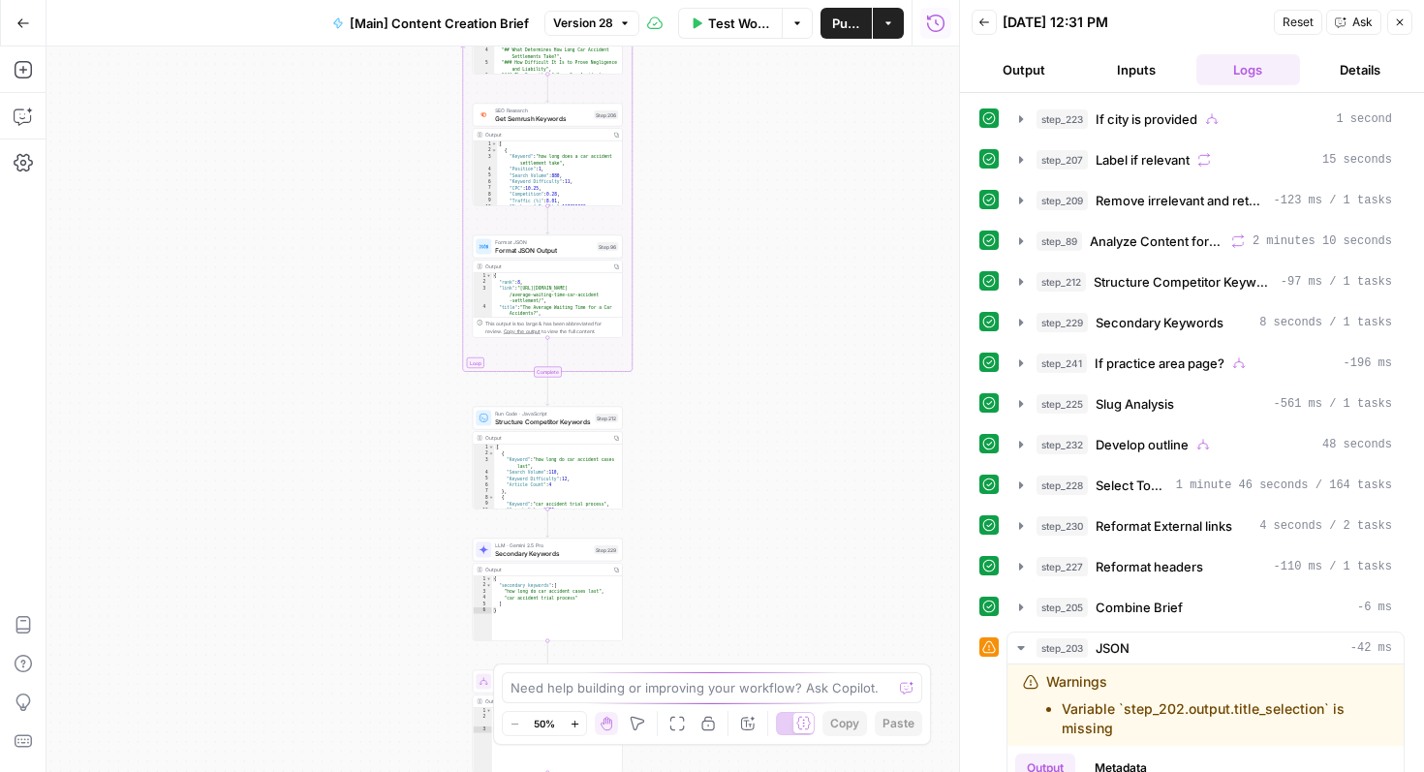
drag, startPoint x: 846, startPoint y: 244, endPoint x: 841, endPoint y: 353, distance: 108.6
click at [841, 352] on div "true false true false true false true false Workflow Set Inputs Inputs Conditio…" at bounding box center [502, 408] width 912 height 725
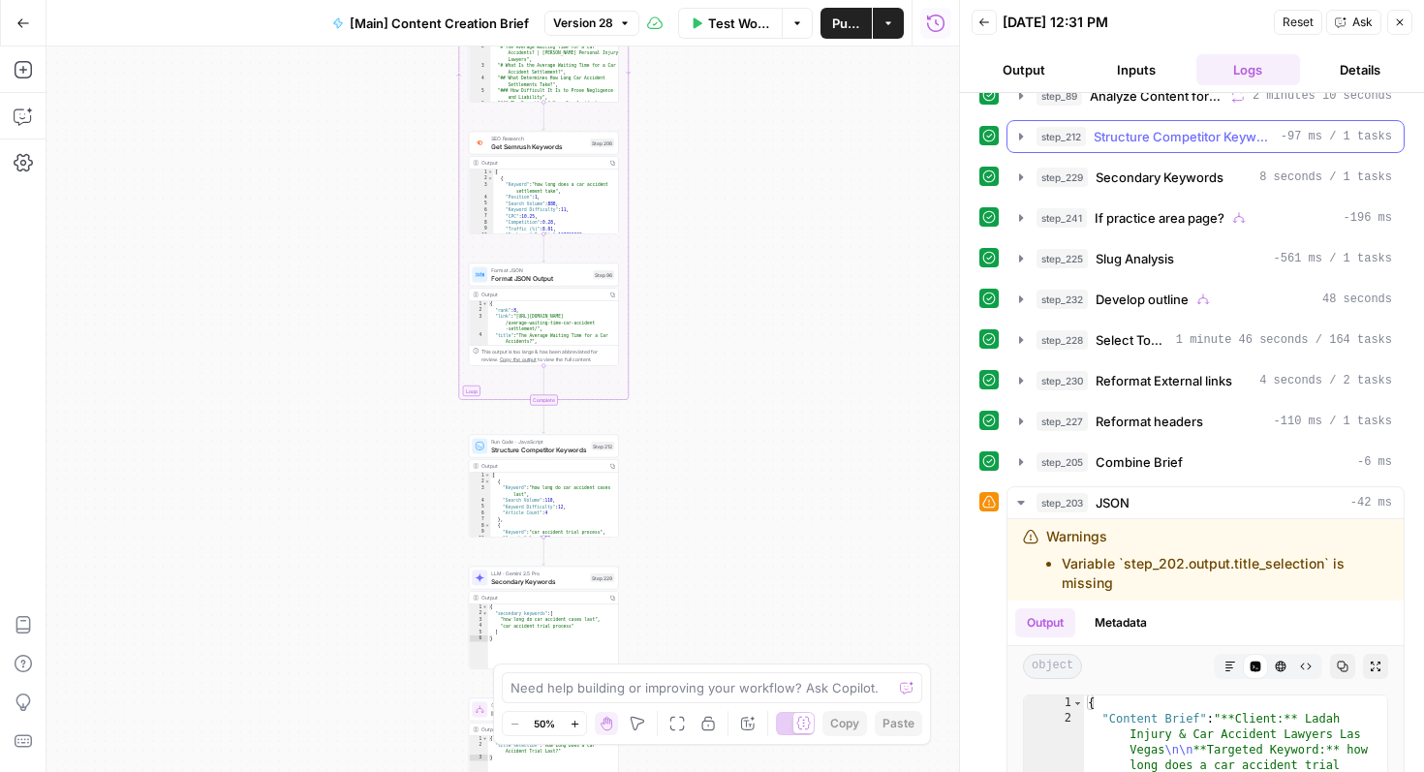
scroll to position [156, 0]
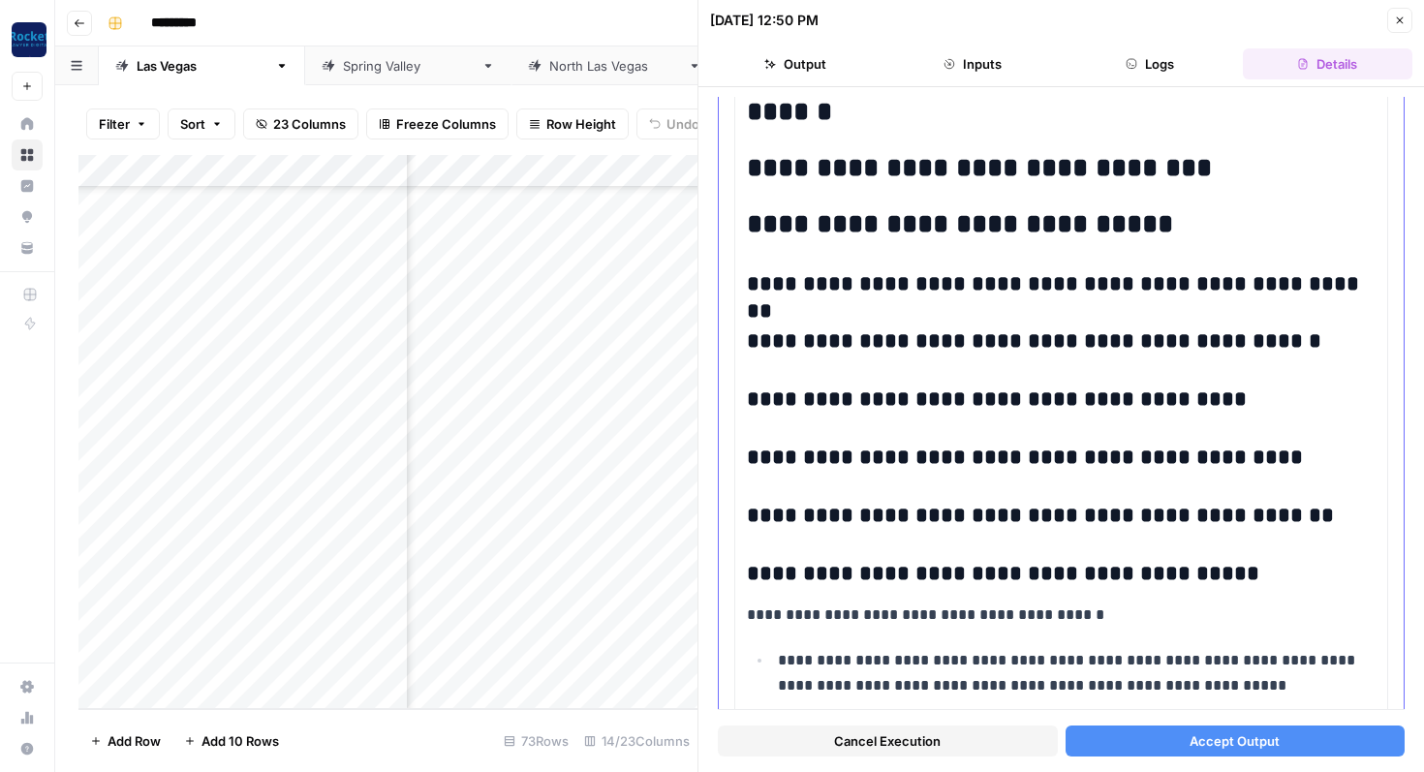
scroll to position [2052, 0]
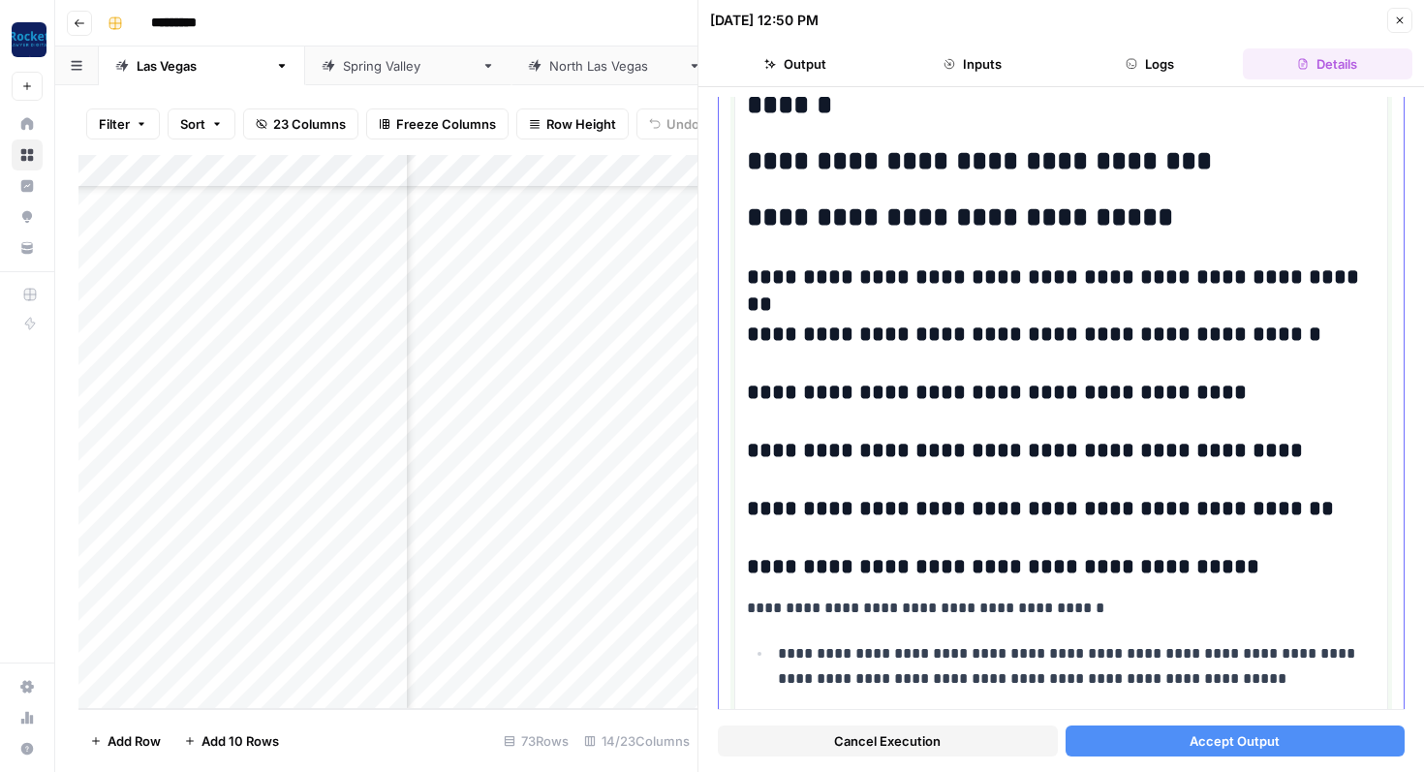
click at [1300, 338] on h3 "**********" at bounding box center [1061, 335] width 629 height 27
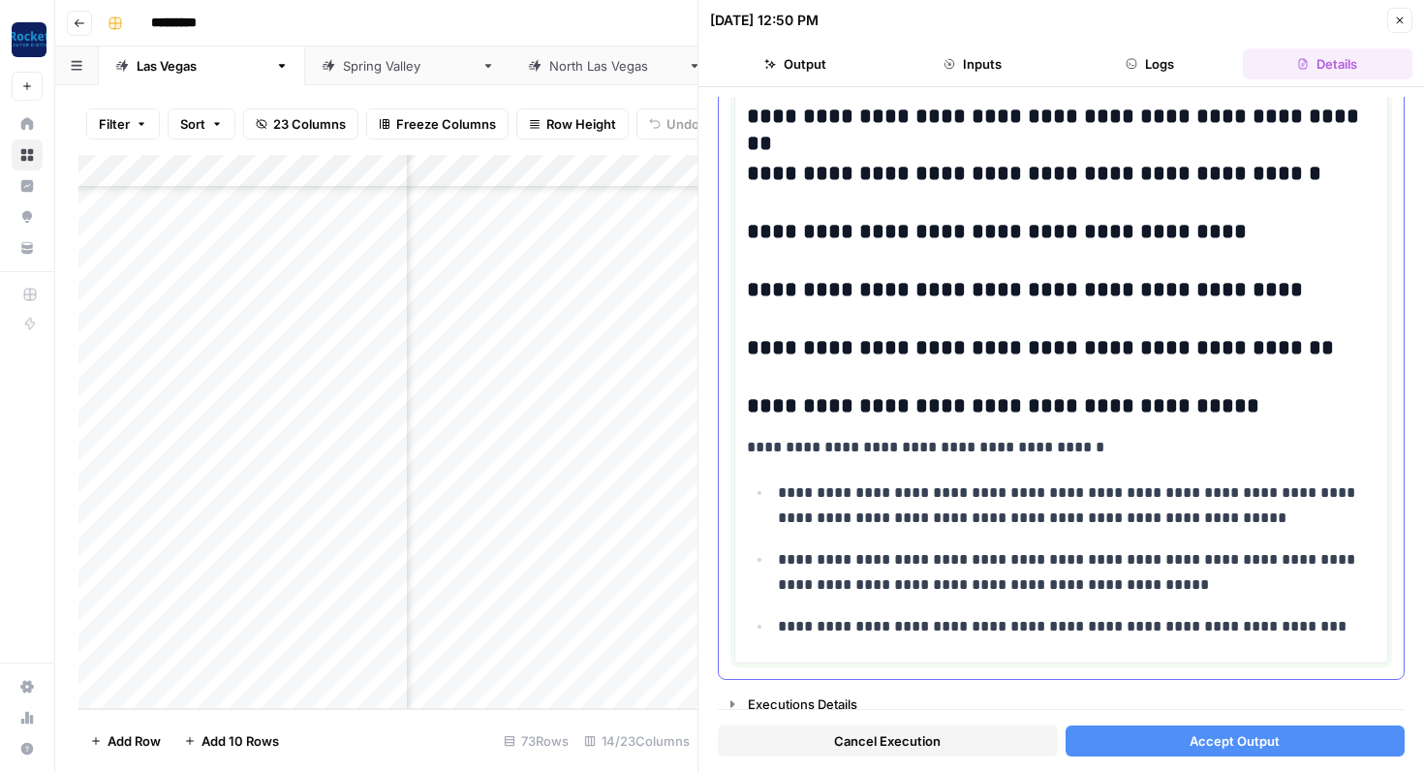
scroll to position [2227, 0]
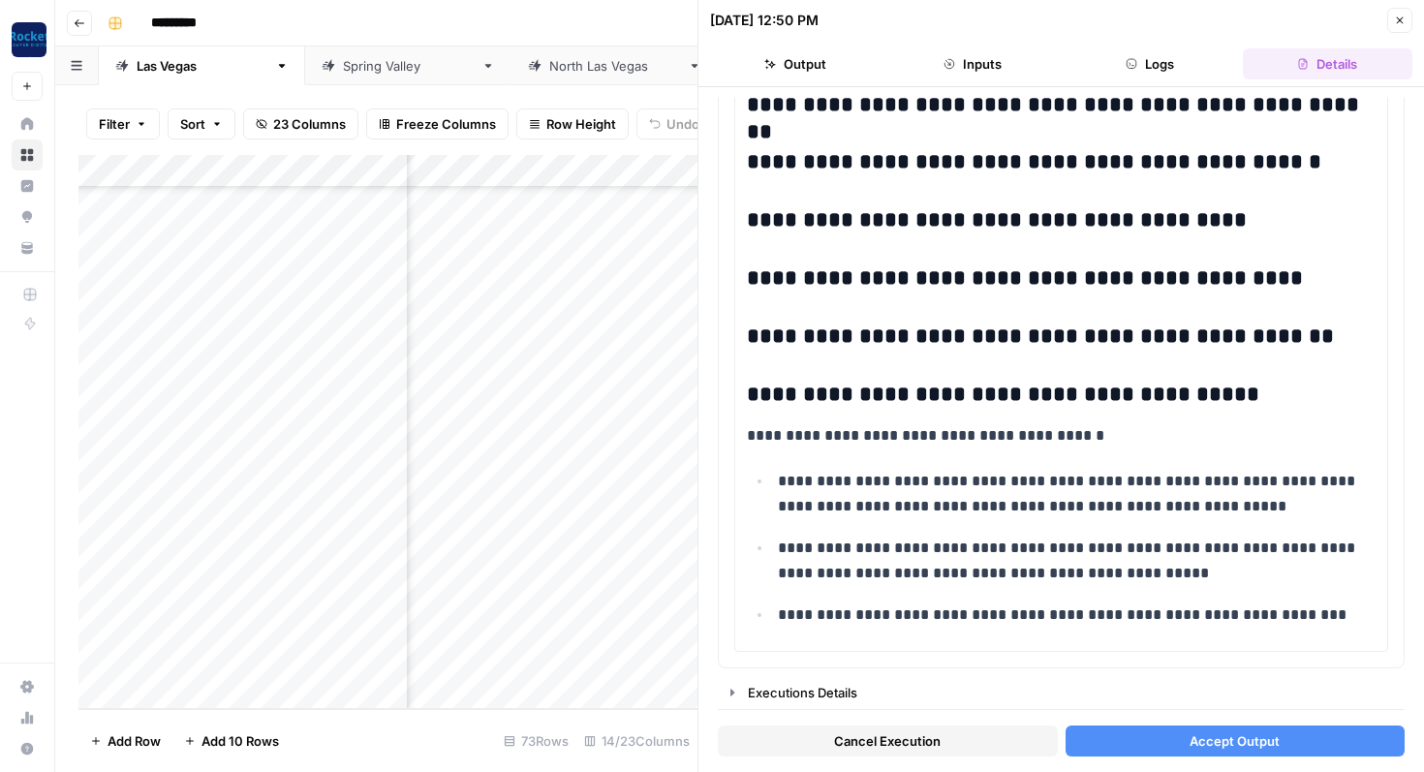
click at [1113, 743] on button "Accept Output" at bounding box center [1235, 740] width 340 height 31
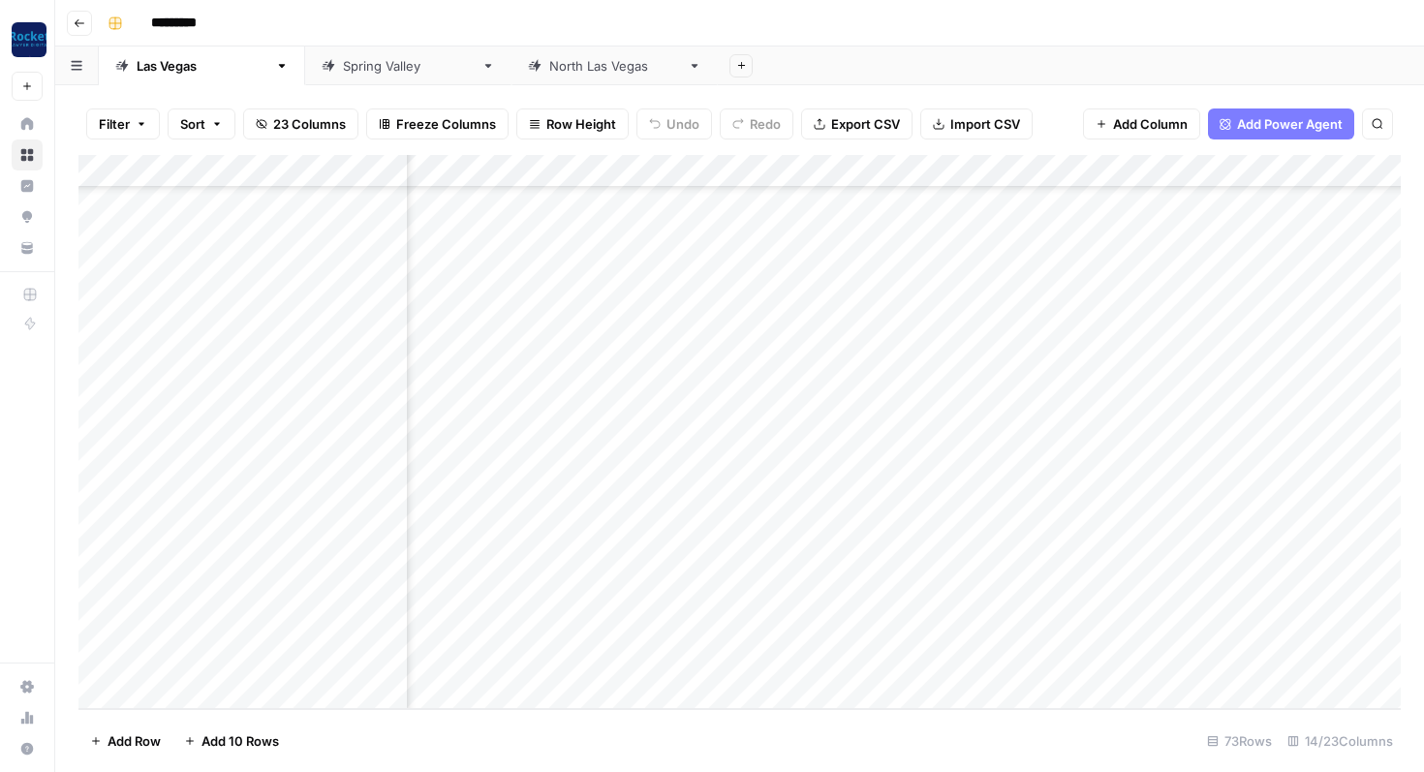
scroll to position [1912, 974]
click at [714, 529] on div "Add Column" at bounding box center [739, 432] width 1322 height 554
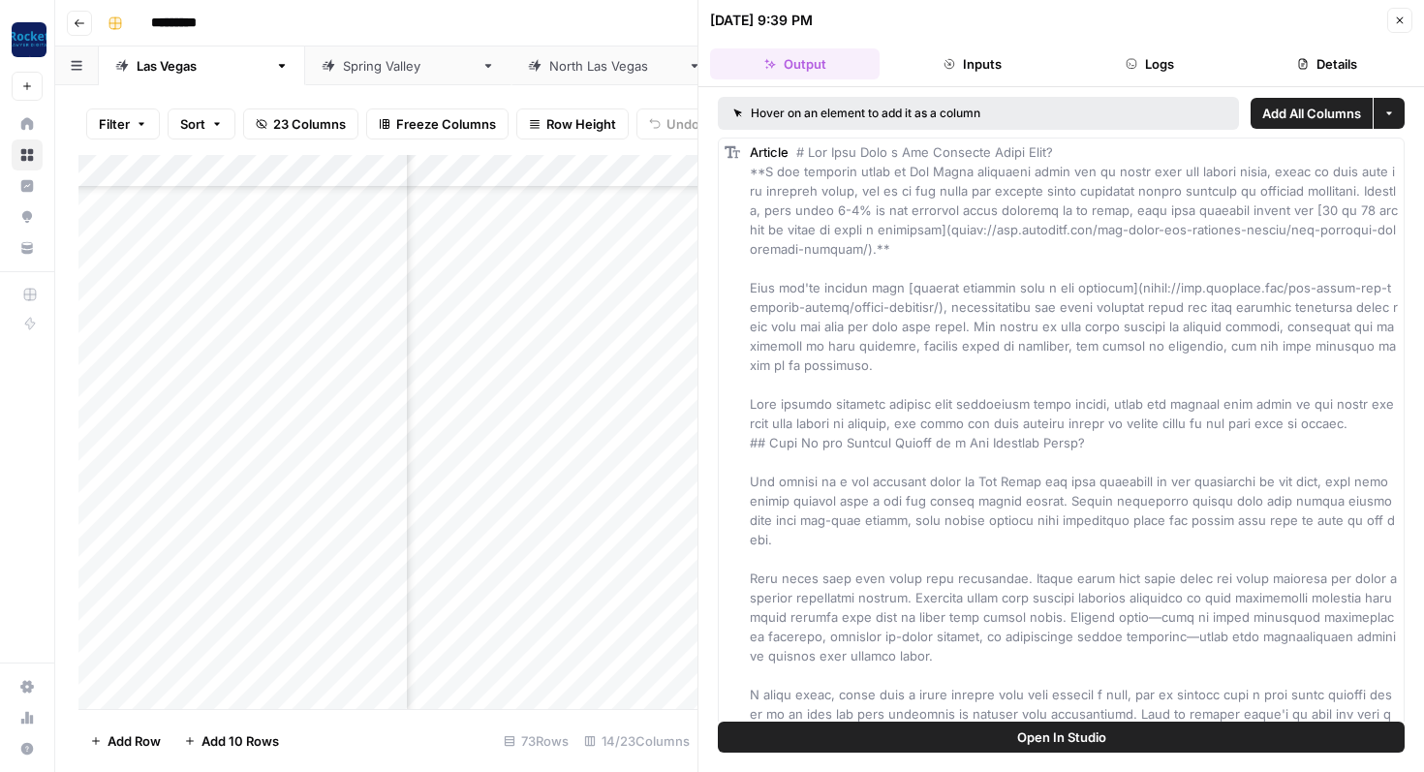
click at [1398, 23] on icon "button" at bounding box center [1400, 21] width 12 height 12
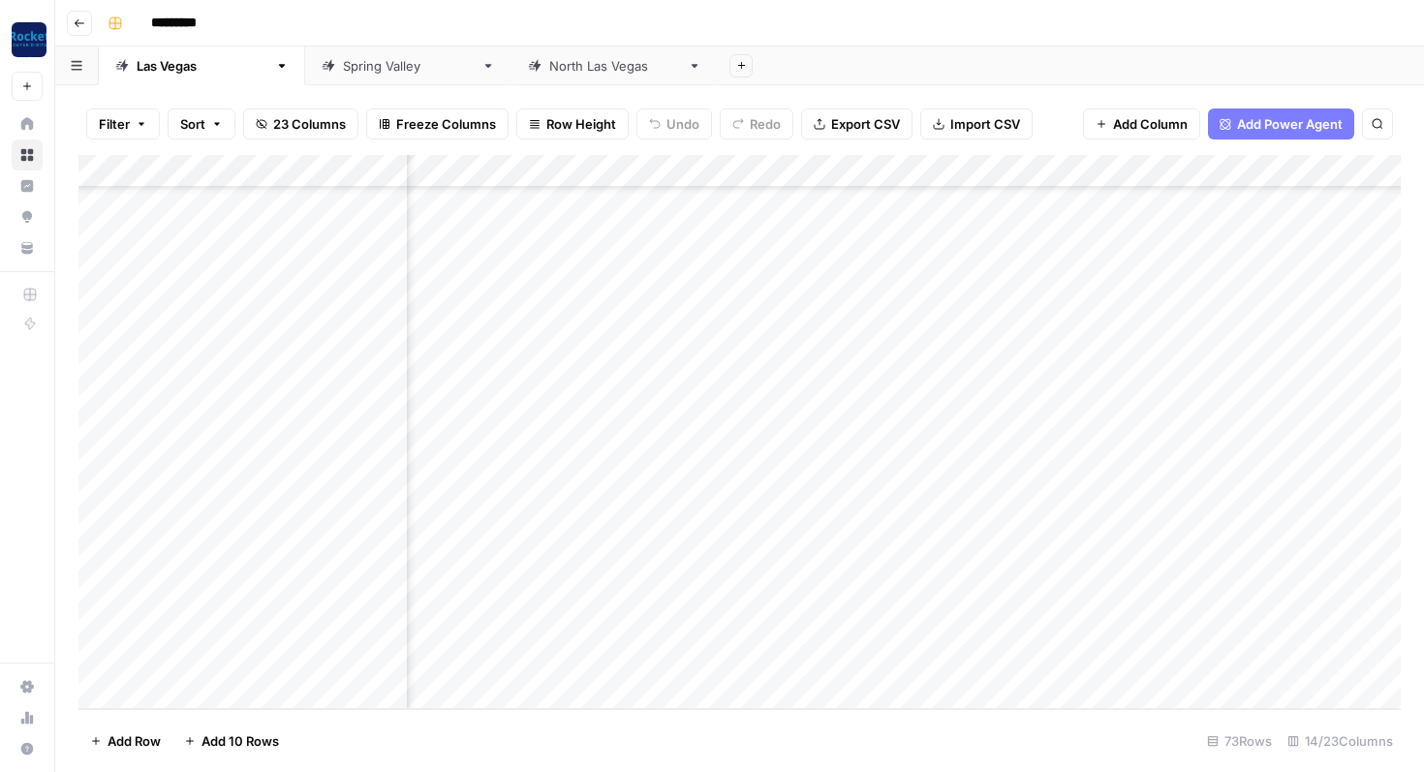
scroll to position [1914, 913]
click at [778, 531] on div "Add Column" at bounding box center [739, 432] width 1322 height 554
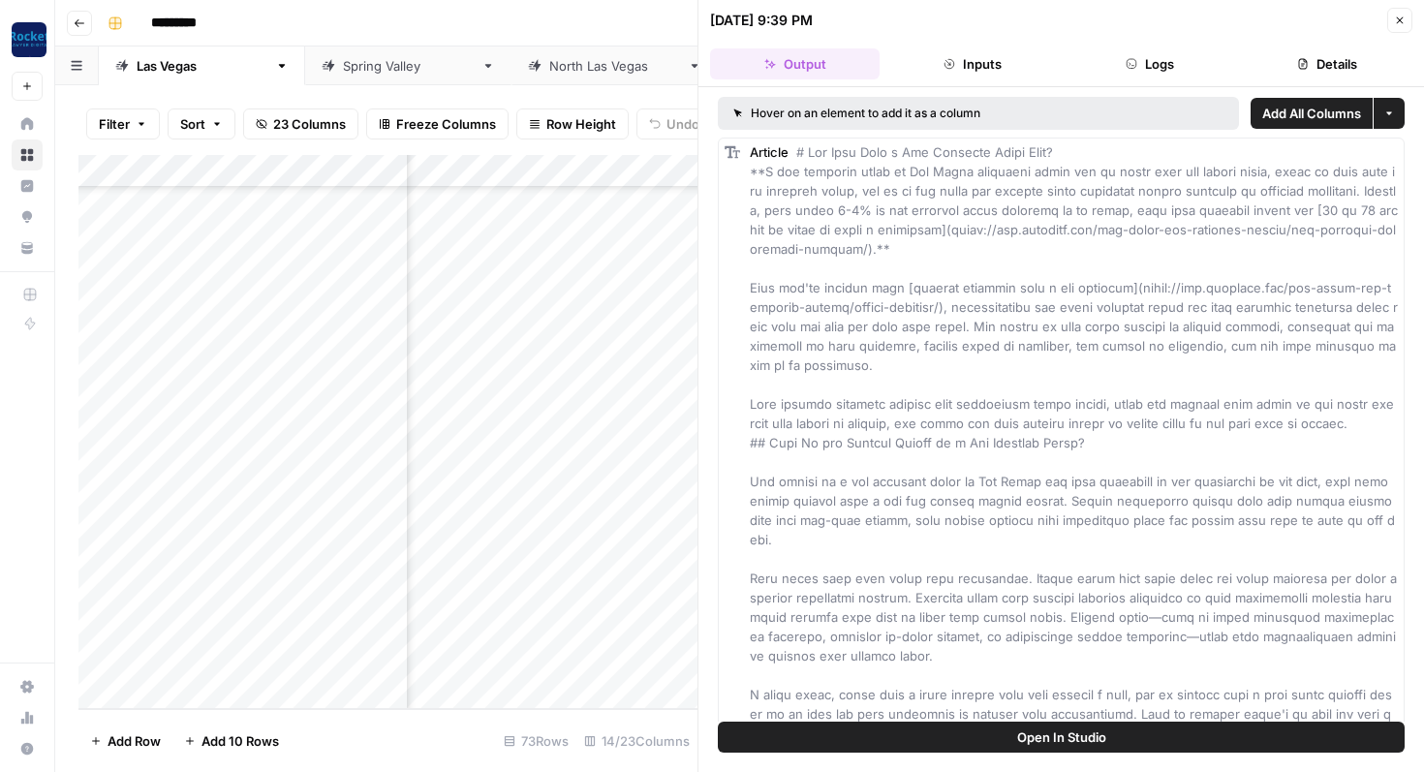
click at [972, 72] on button "Inputs" at bounding box center [971, 63] width 169 height 31
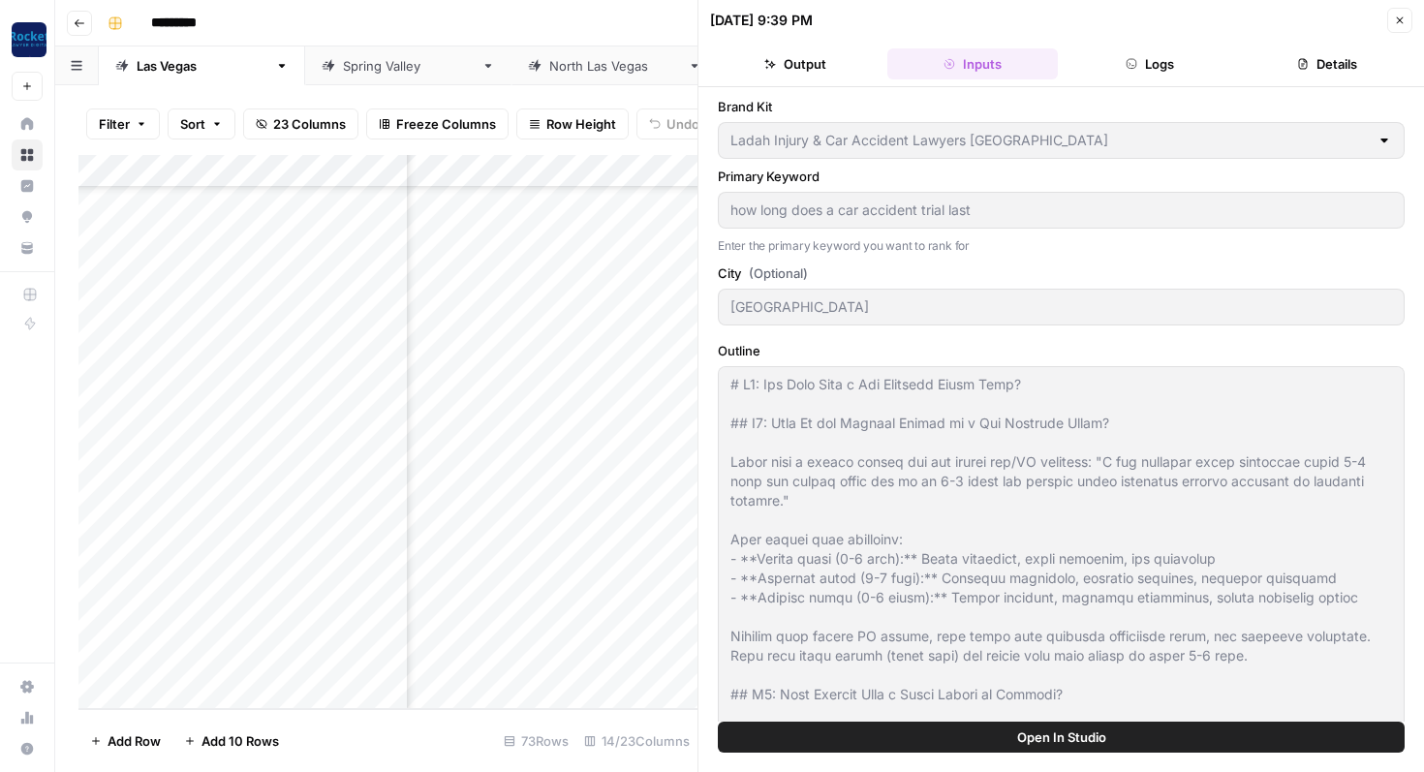
click at [1122, 67] on button "Logs" at bounding box center [1149, 63] width 169 height 31
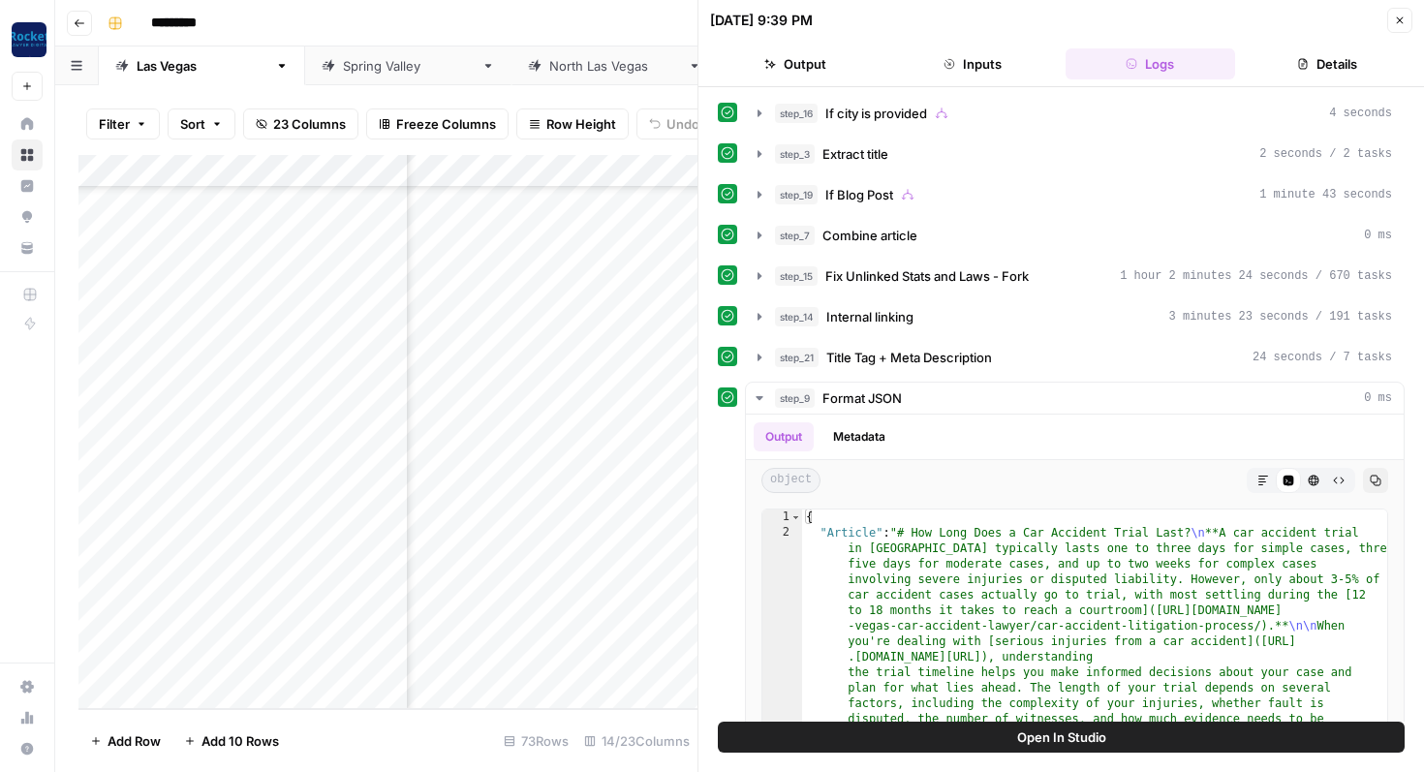
click at [1307, 62] on icon "button" at bounding box center [1303, 64] width 12 height 12
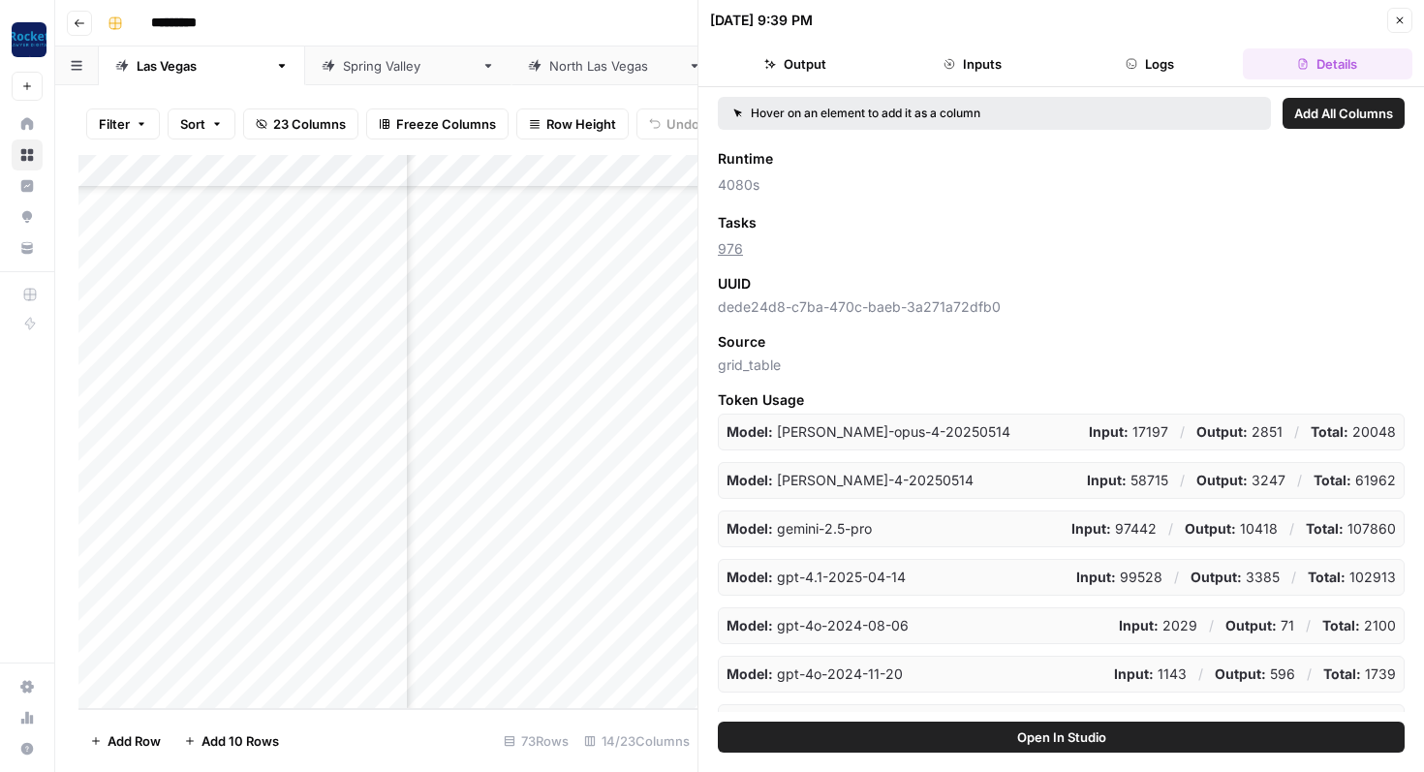
scroll to position [169, 0]
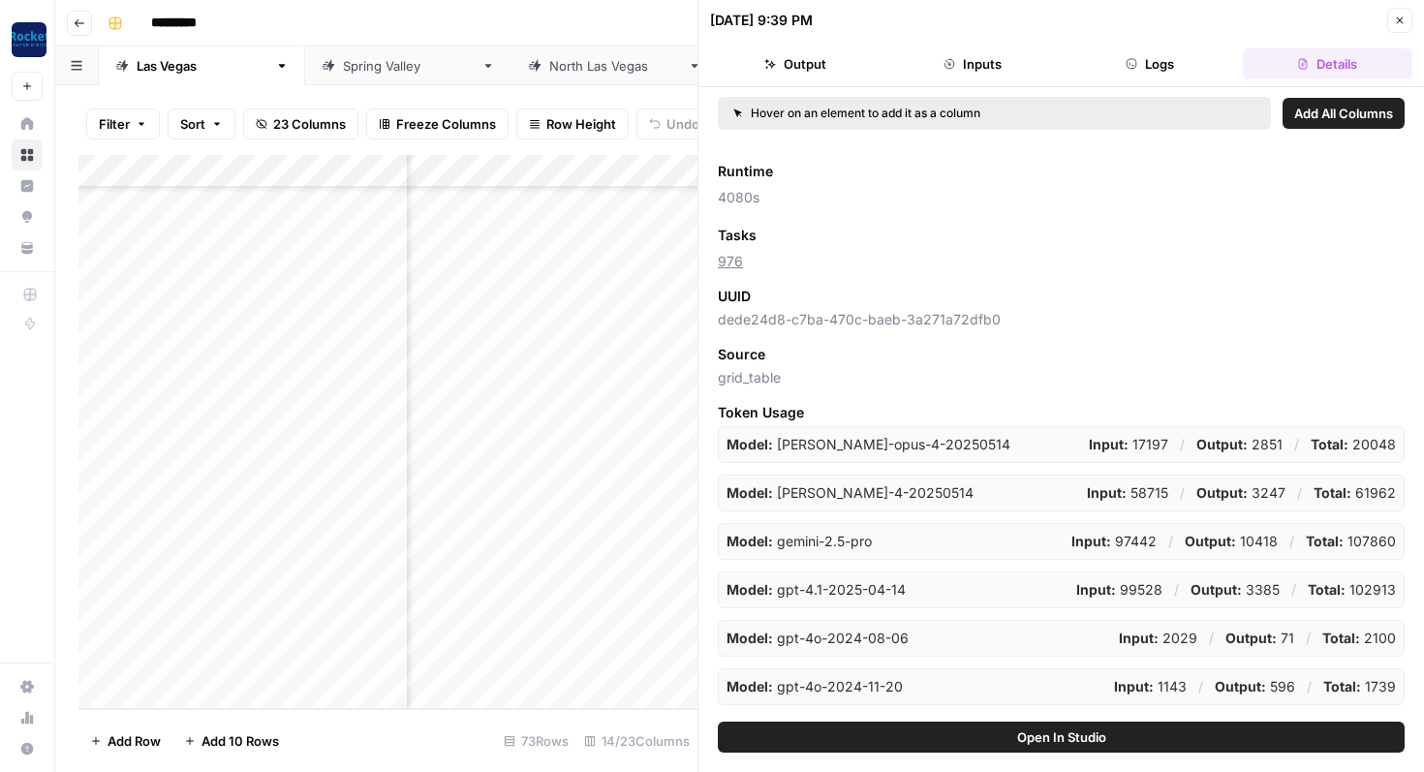
click at [1402, 23] on icon "button" at bounding box center [1400, 21] width 12 height 12
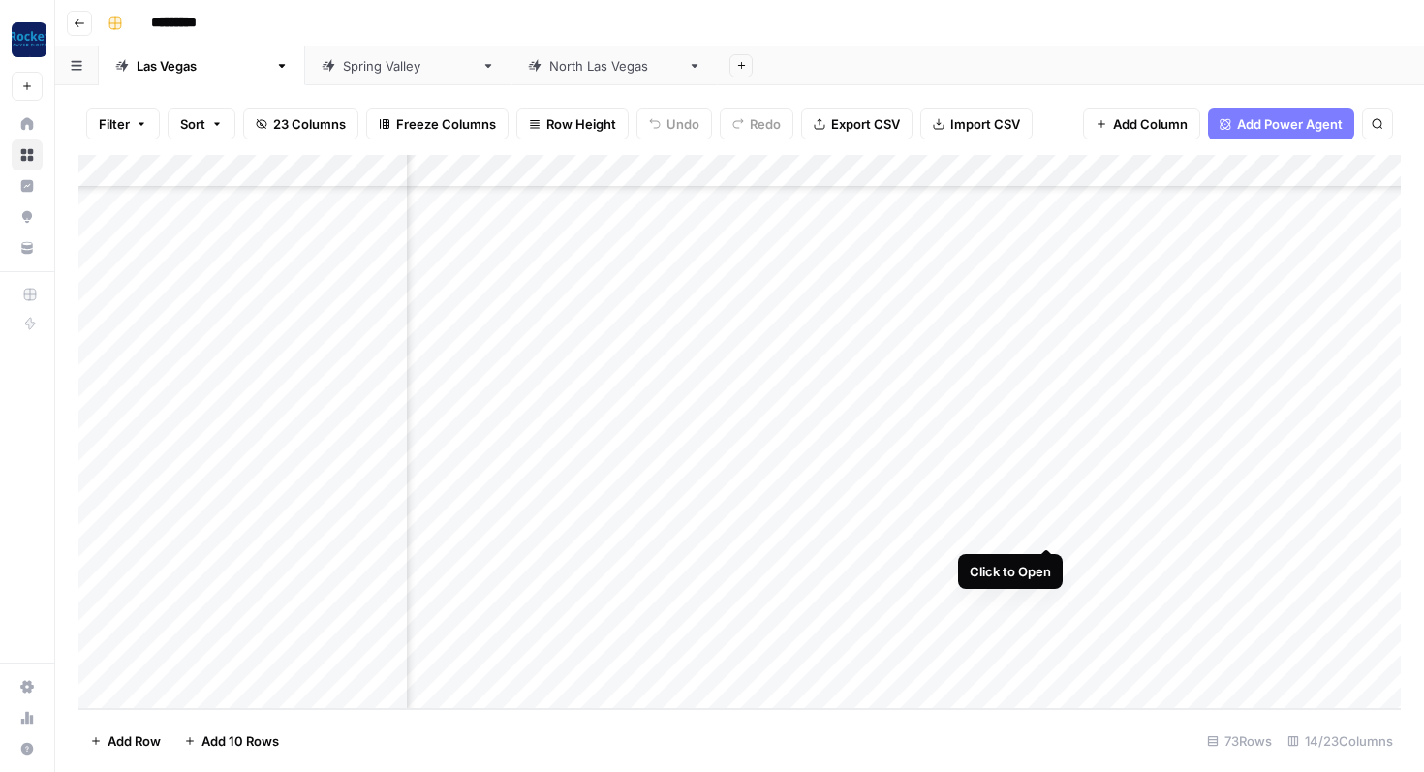
click at [1044, 527] on div "Add Column" at bounding box center [739, 432] width 1322 height 554
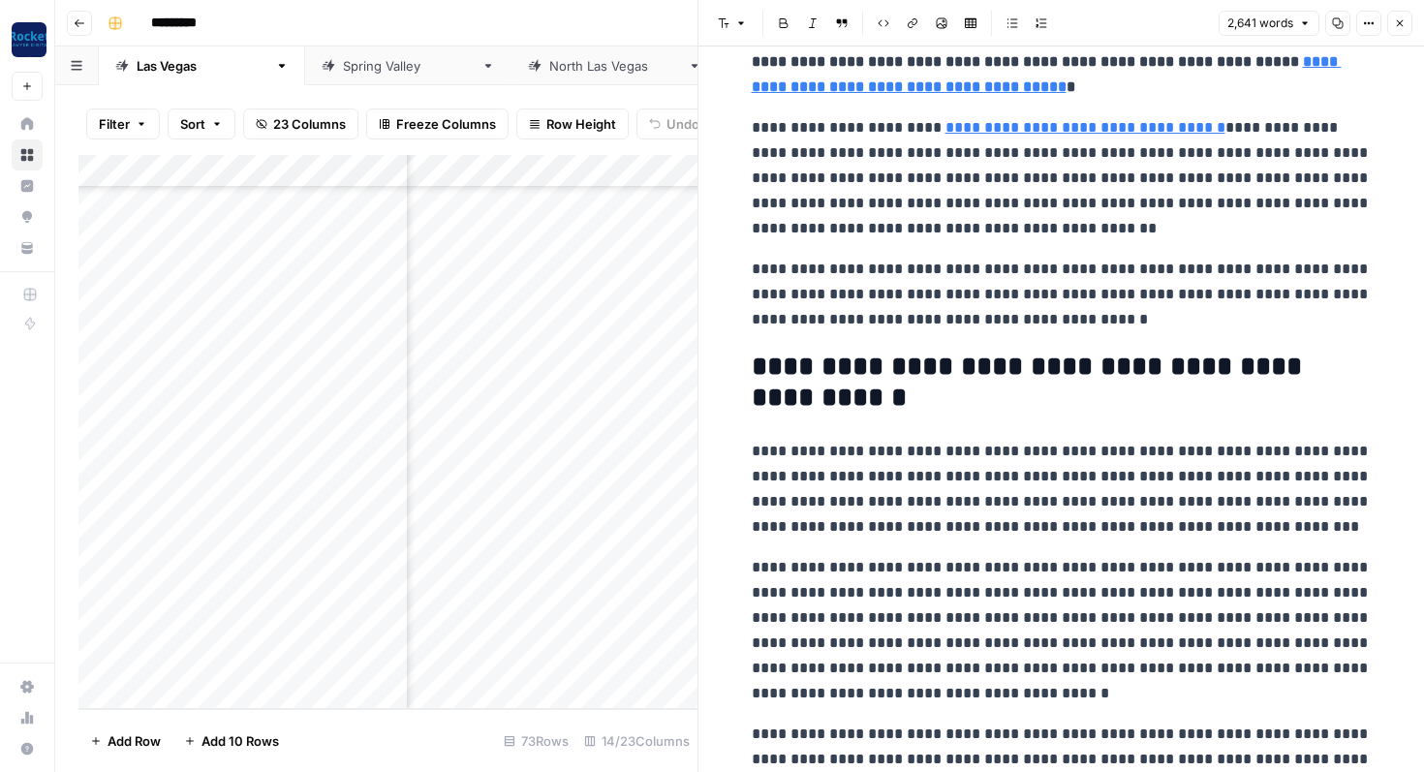
scroll to position [235, 0]
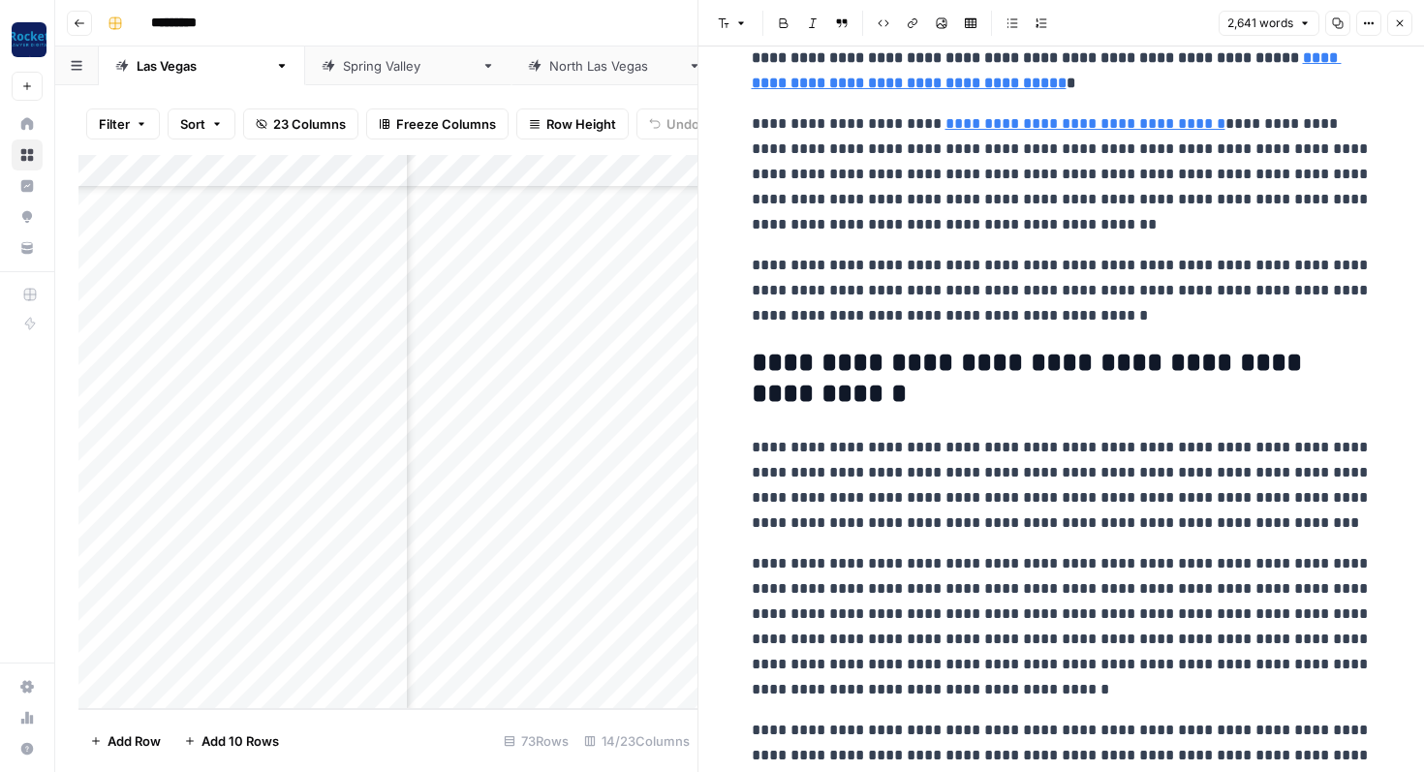
click at [1004, 125] on link "**********" at bounding box center [1085, 123] width 280 height 15
click at [1150, 198] on p "**********" at bounding box center [1062, 174] width 620 height 126
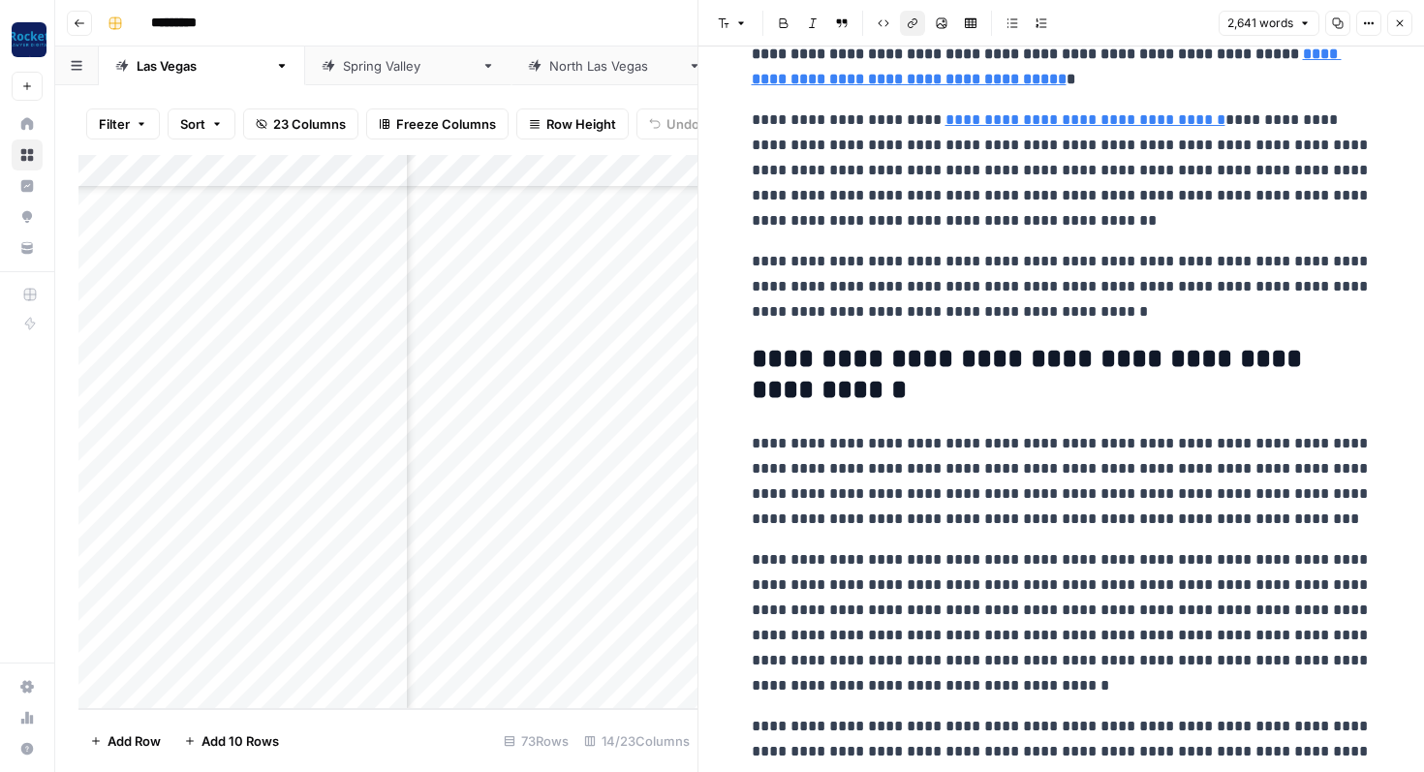
scroll to position [148, 0]
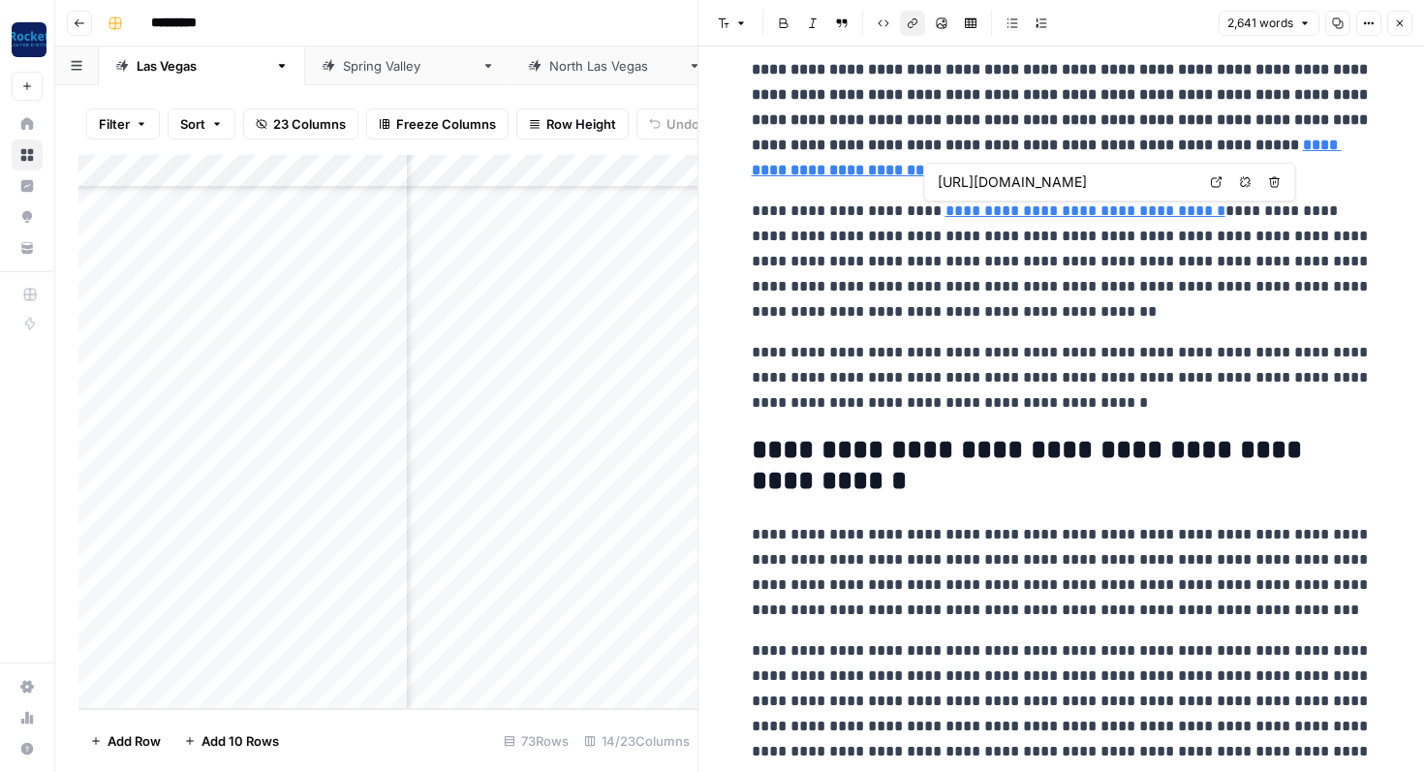
click at [1142, 190] on input "[URL][DOMAIN_NAME]" at bounding box center [1066, 181] width 258 height 19
drag, startPoint x: 1142, startPoint y: 190, endPoint x: 1182, endPoint y: 187, distance: 40.8
click at [1182, 187] on input "[URL][DOMAIN_NAME]" at bounding box center [1066, 181] width 258 height 19
click at [1126, 188] on input "[URL][DOMAIN_NAME]" at bounding box center [1066, 181] width 258 height 19
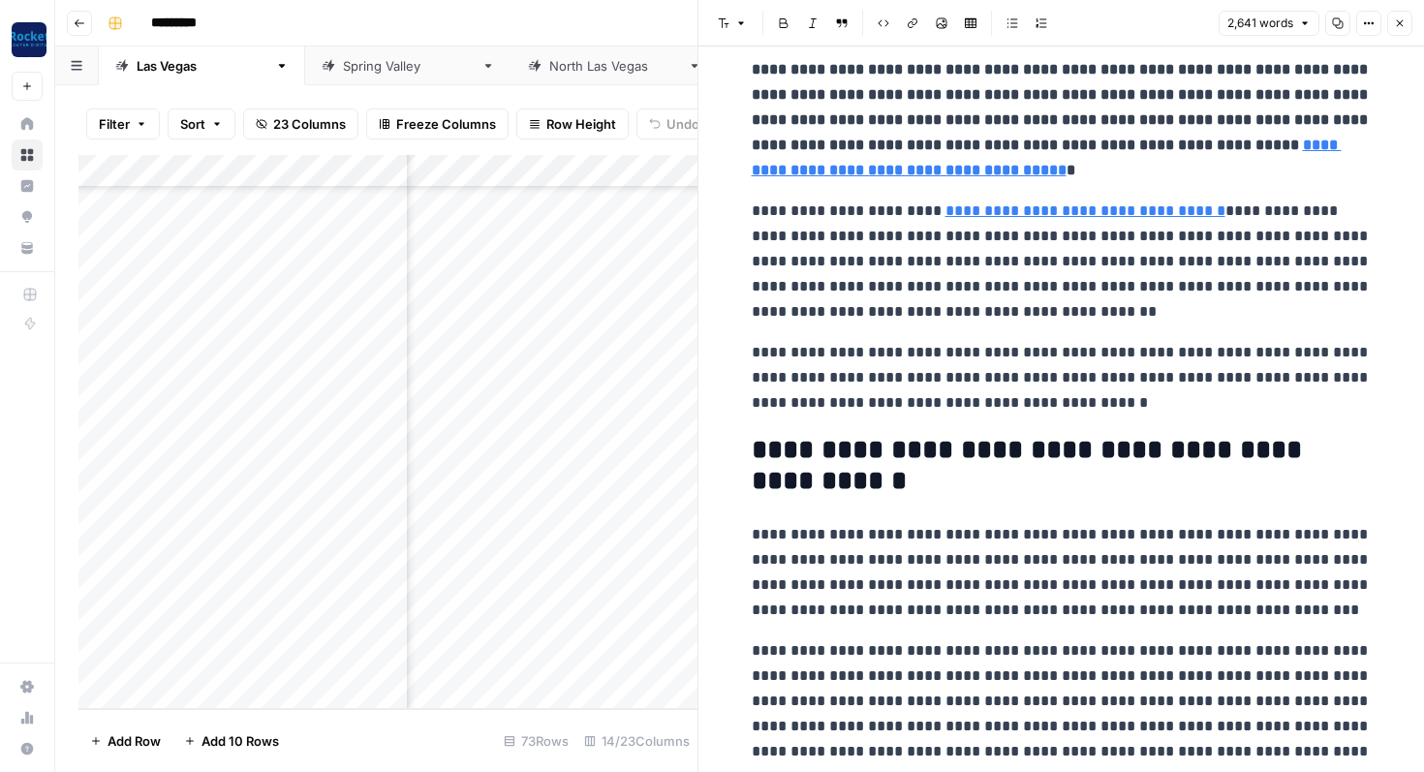
click at [1150, 270] on p "**********" at bounding box center [1062, 262] width 620 height 126
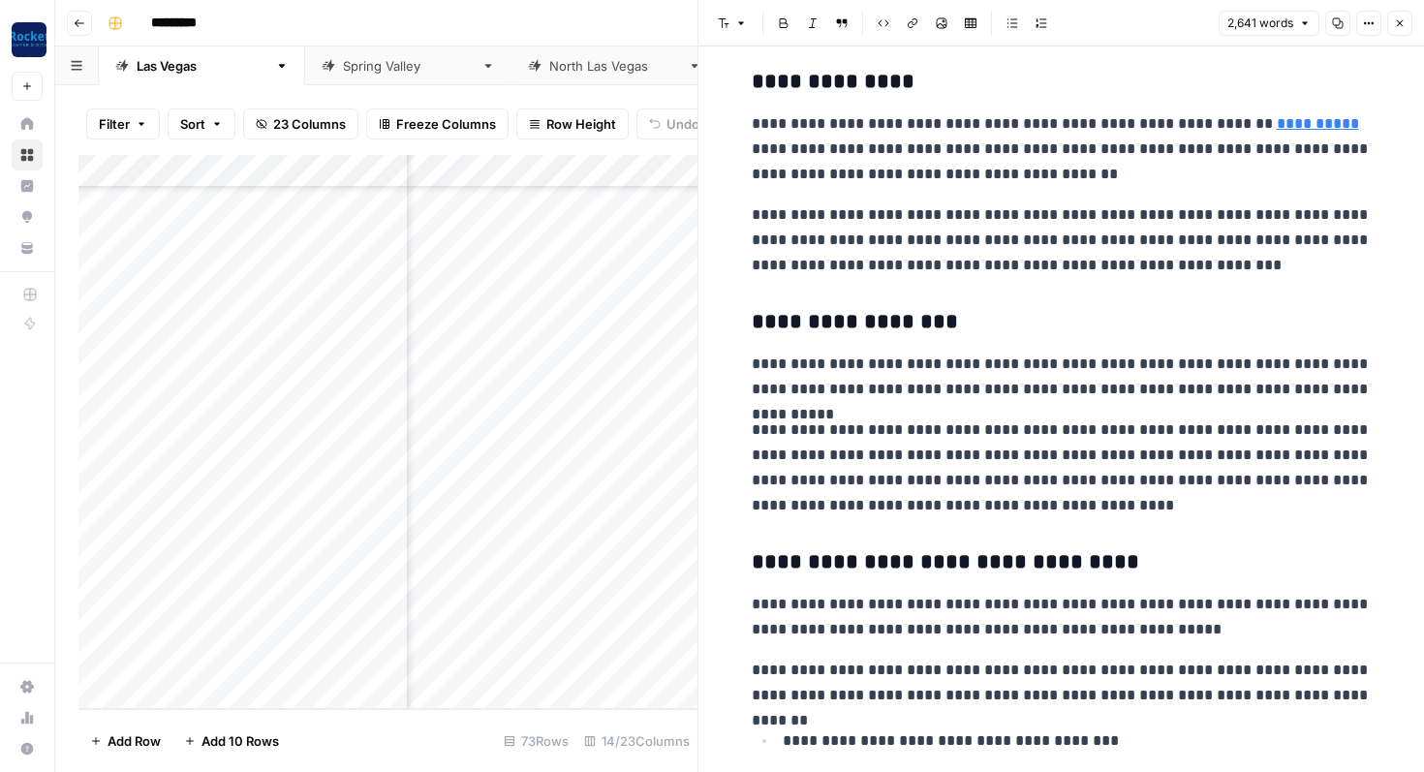
scroll to position [3078, 0]
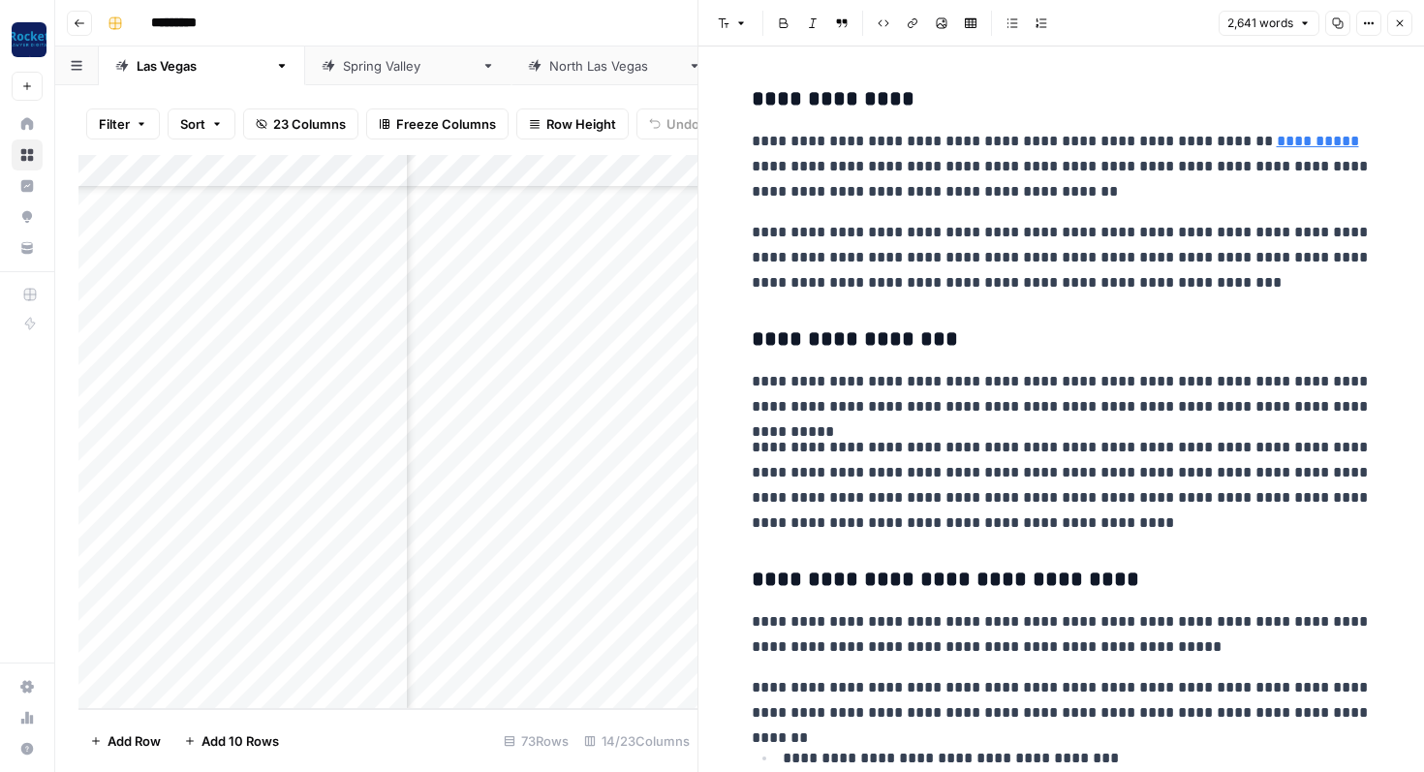
click at [1276, 142] on link "**********" at bounding box center [1317, 141] width 82 height 15
click at [1276, 141] on link "**********" at bounding box center [1317, 141] width 82 height 15
drag, startPoint x: 1151, startPoint y: 114, endPoint x: 1169, endPoint y: 115, distance: 18.4
click at [1169, 115] on input "https://www.douglascountynv.gov/government/judicial_and_legal_services/eleventh…" at bounding box center [1057, 113] width 258 height 19
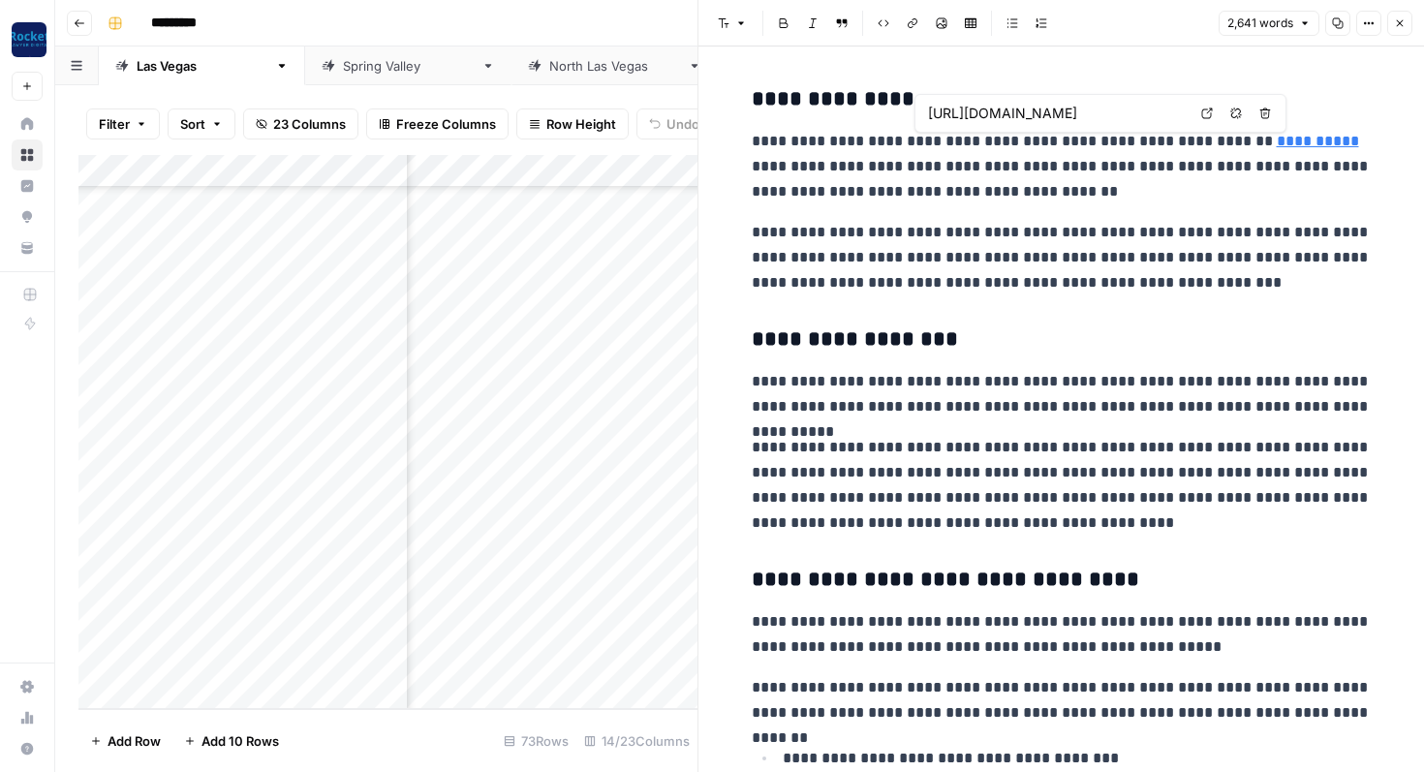
click at [1206, 109] on body "**********" at bounding box center [712, 386] width 1424 height 772
click at [1276, 143] on link "**********" at bounding box center [1317, 141] width 82 height 15
click at [1206, 113] on h3 "**********" at bounding box center [1062, 99] width 620 height 27
click at [1207, 114] on icon at bounding box center [1207, 113] width 12 height 12
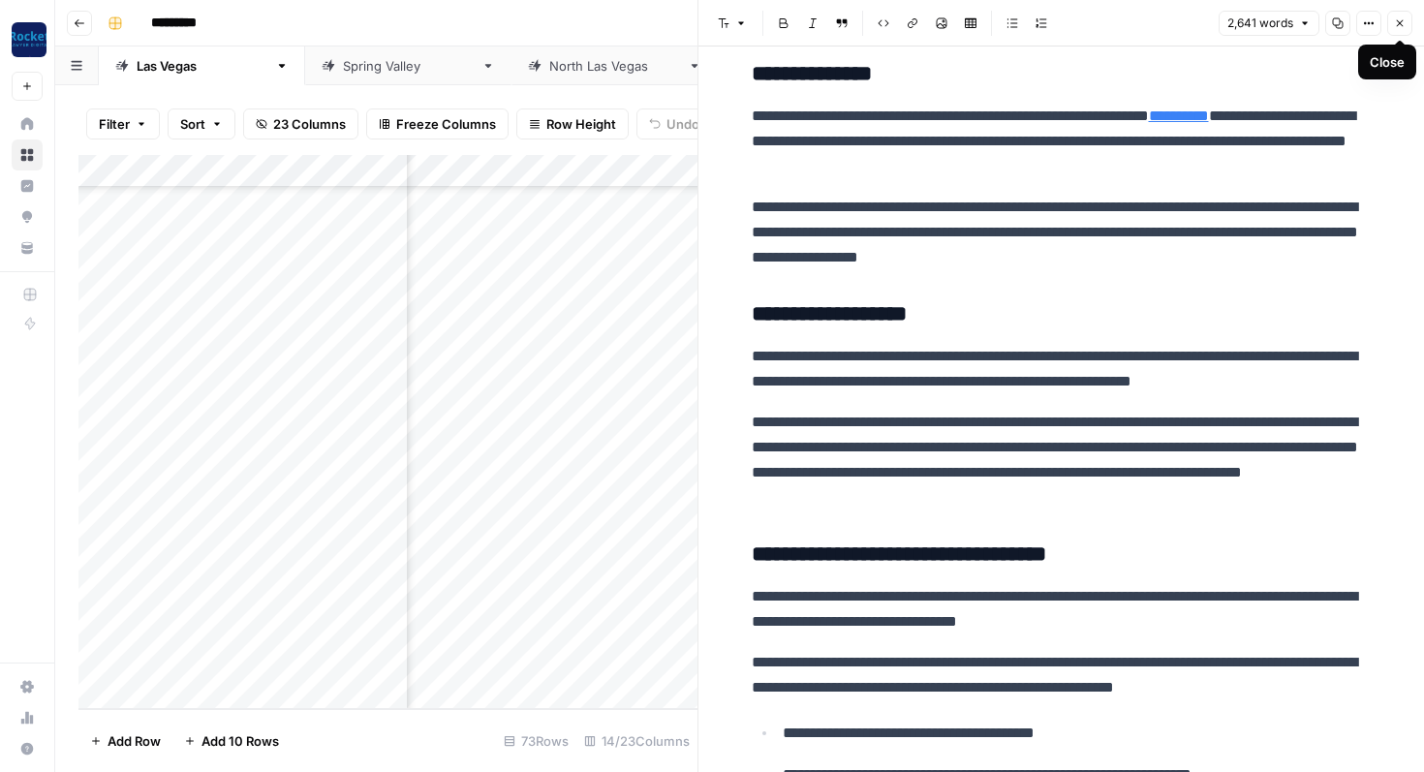
click at [1403, 25] on icon "button" at bounding box center [1400, 23] width 12 height 12
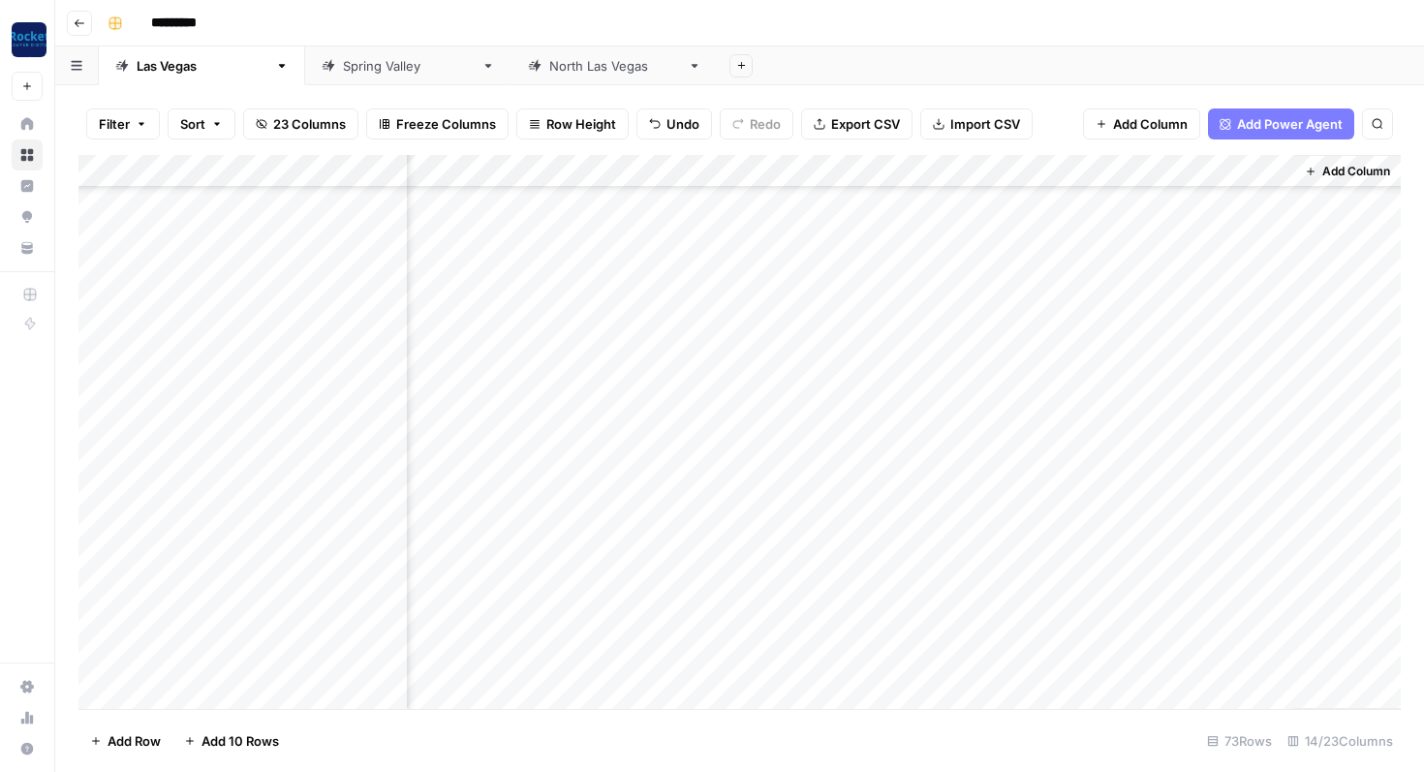
scroll to position [1914, 1234]
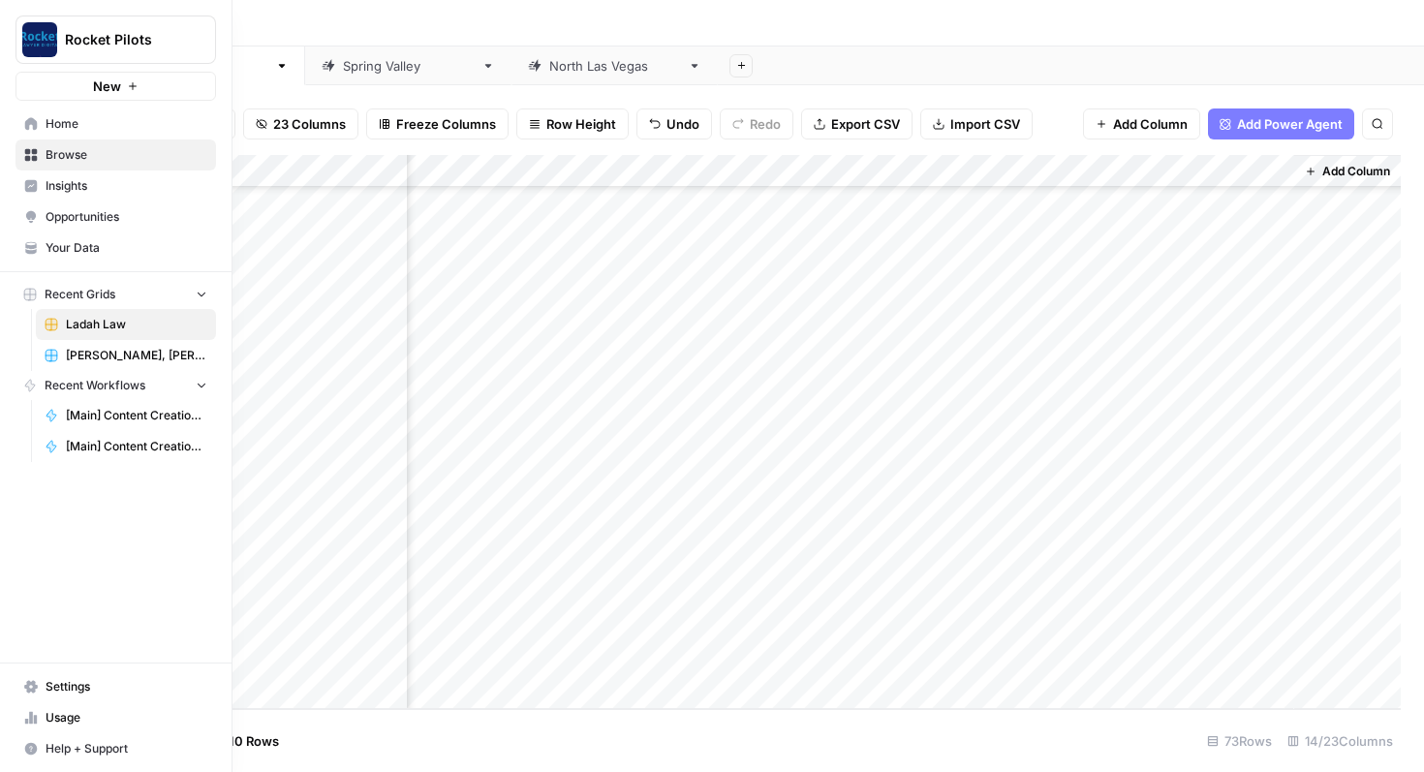
click at [134, 240] on span "Your Data" at bounding box center [127, 247] width 162 height 17
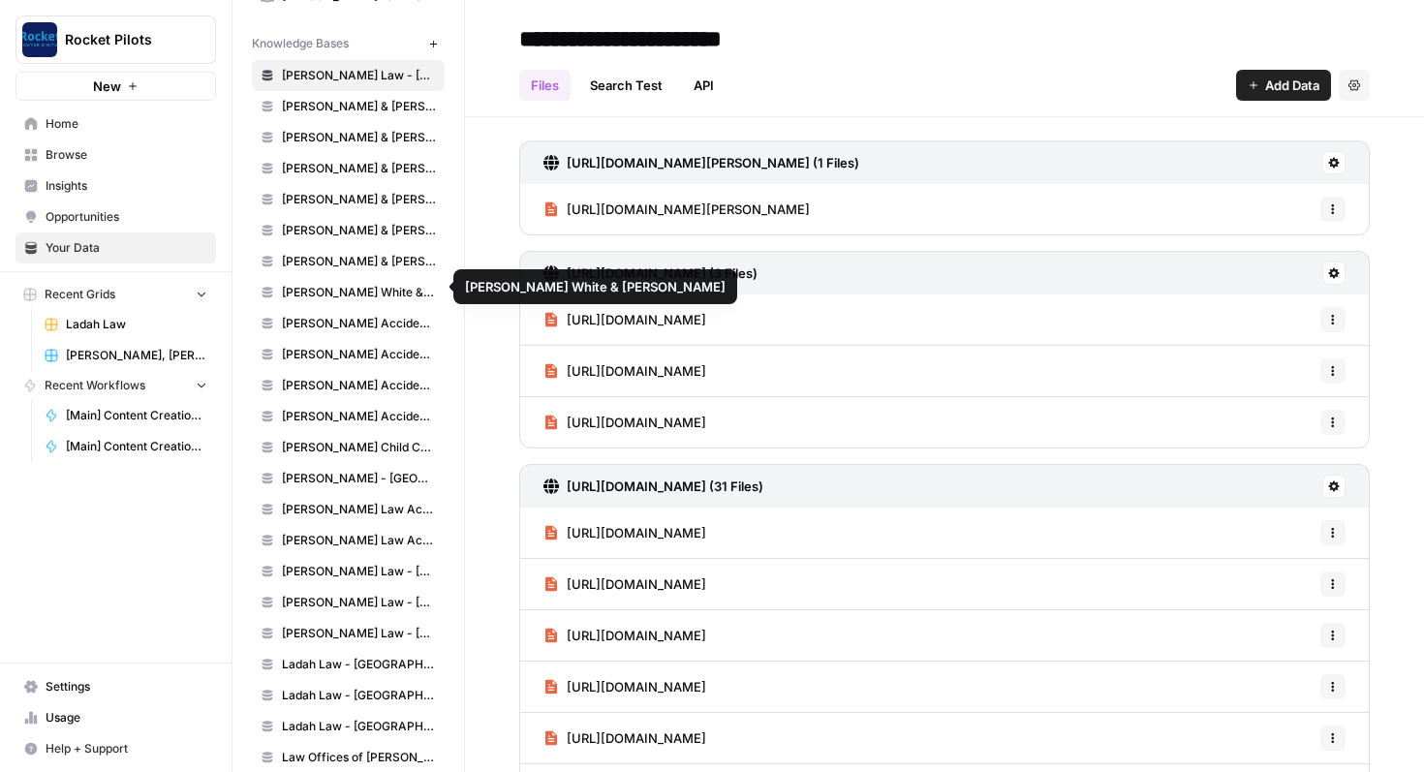
scroll to position [921, 0]
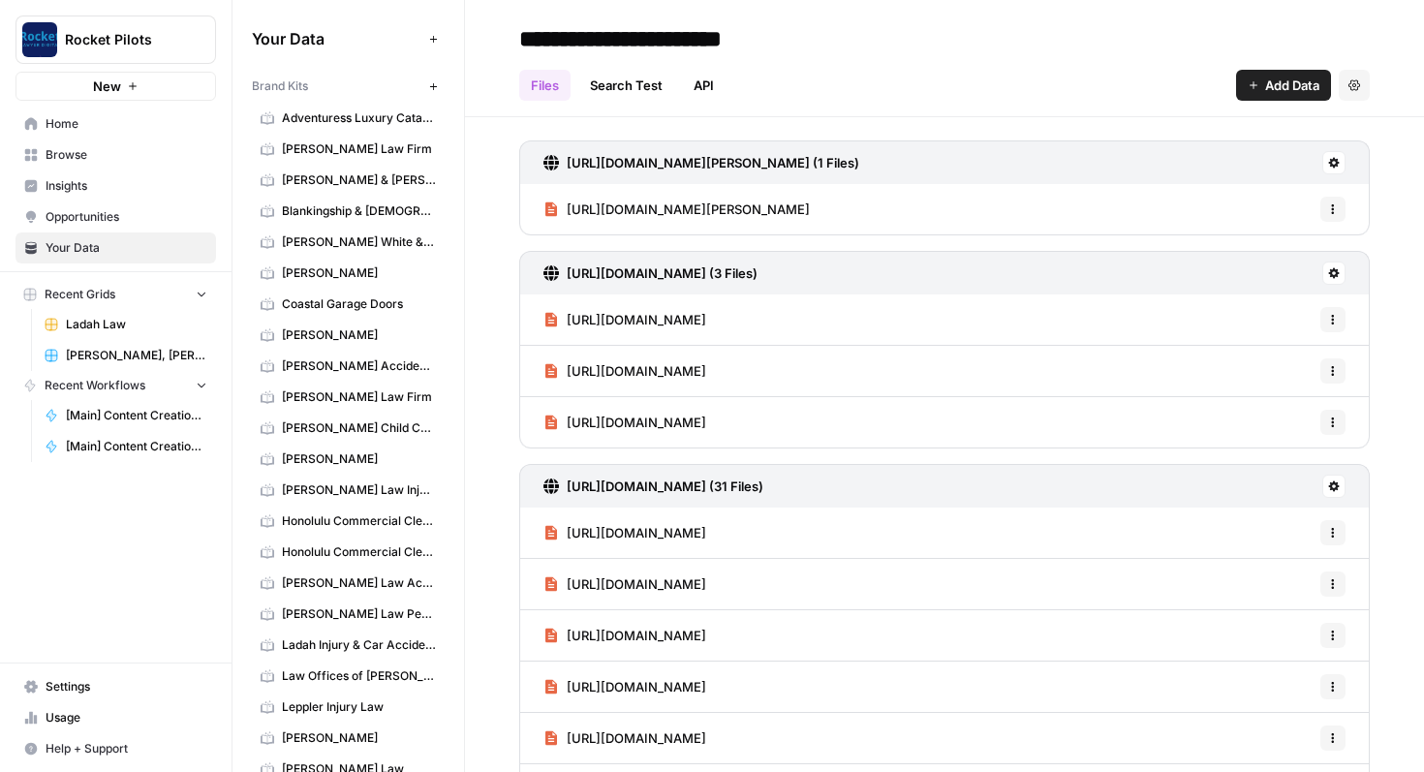
scroll to position [921, 0]
